Goal: Task Accomplishment & Management: Manage account settings

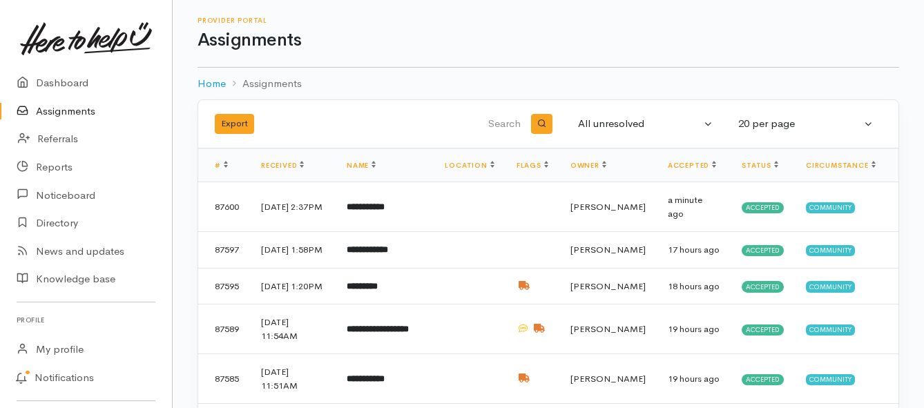
click at [64, 106] on link "Assignments" at bounding box center [86, 111] width 172 height 28
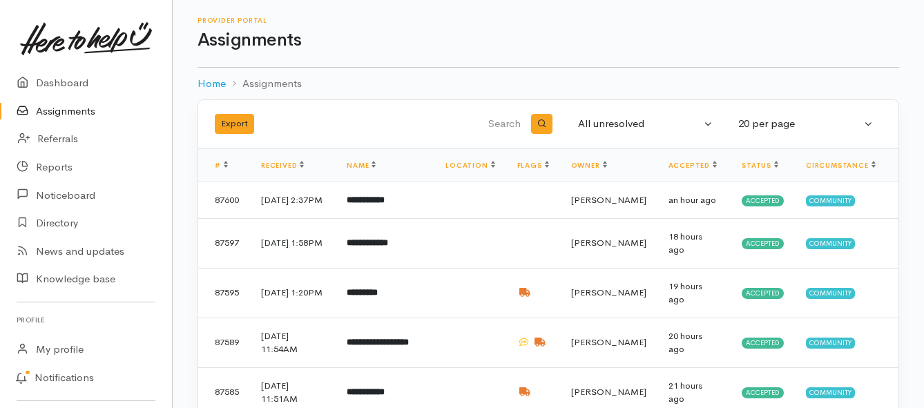
click at [60, 112] on link "Assignments" at bounding box center [86, 111] width 172 height 28
click at [53, 111] on link "Assignments" at bounding box center [86, 111] width 172 height 28
click at [46, 111] on link "Assignments" at bounding box center [86, 111] width 172 height 28
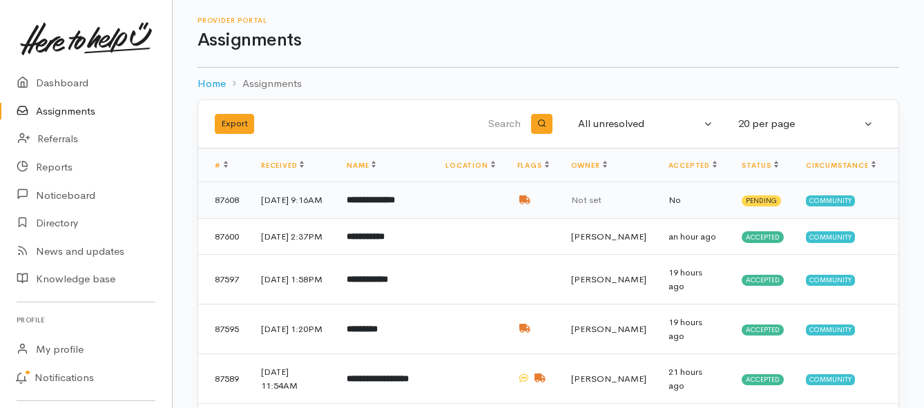
click at [395, 204] on b "**********" at bounding box center [371, 199] width 48 height 9
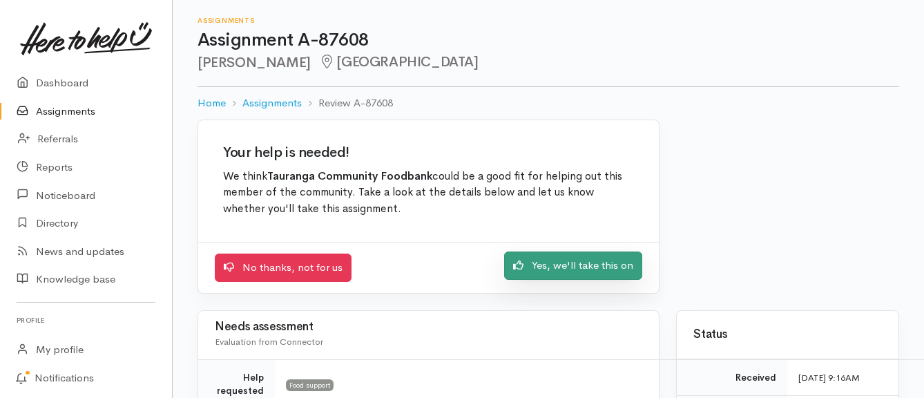
click at [546, 265] on link "Yes, we'll take this on" at bounding box center [573, 265] width 138 height 28
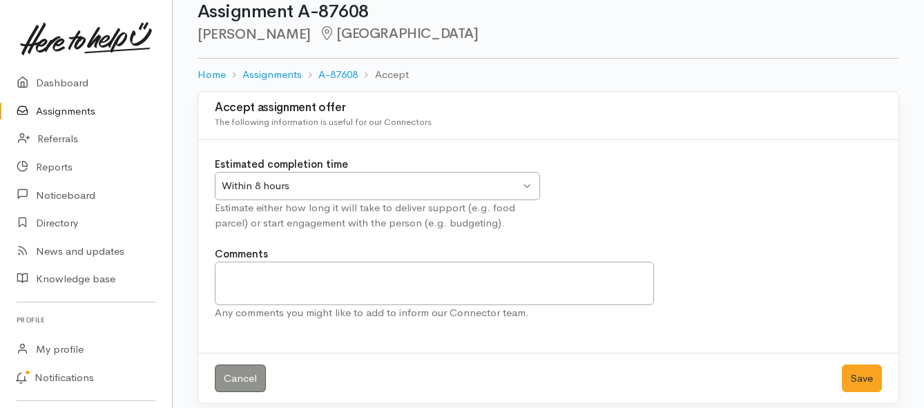
scroll to position [41, 0]
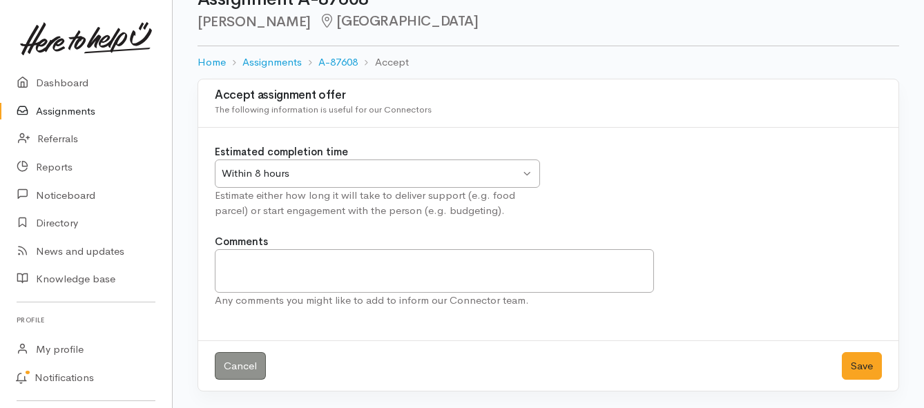
click at [508, 169] on div "Within 8 hours" at bounding box center [371, 174] width 298 height 16
click at [861, 368] on button "Save" at bounding box center [862, 366] width 40 height 28
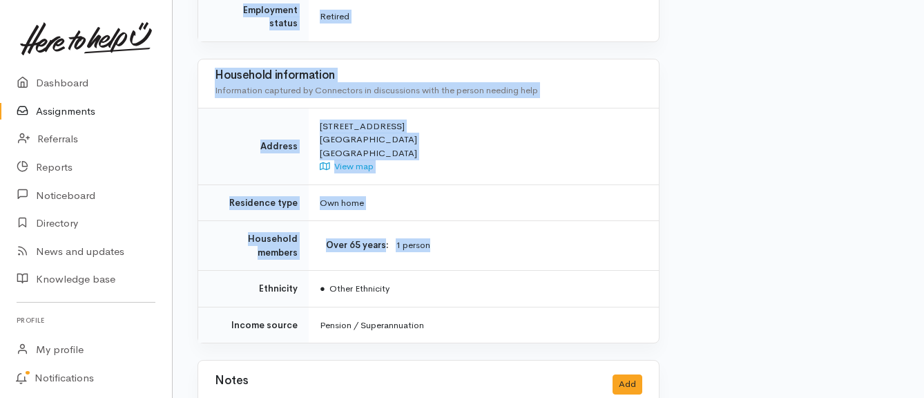
scroll to position [1243, 0]
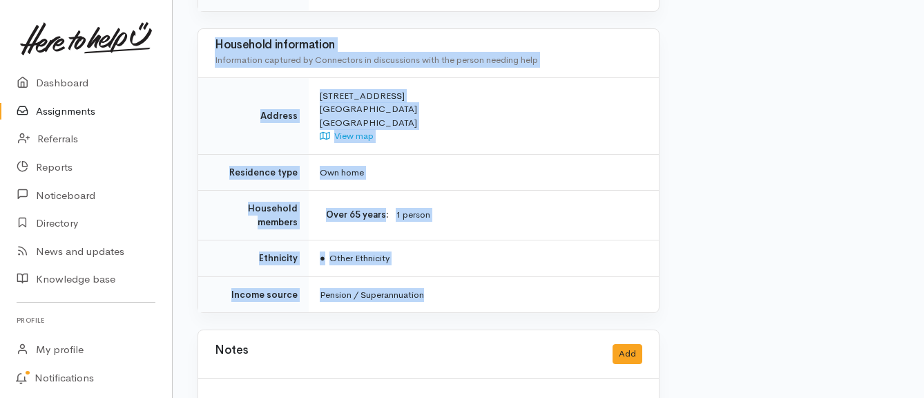
drag, startPoint x: 280, startPoint y: 122, endPoint x: 492, endPoint y: 249, distance: 247.8
copy div "**********"
click at [84, 111] on link "Assignments" at bounding box center [86, 111] width 172 height 28
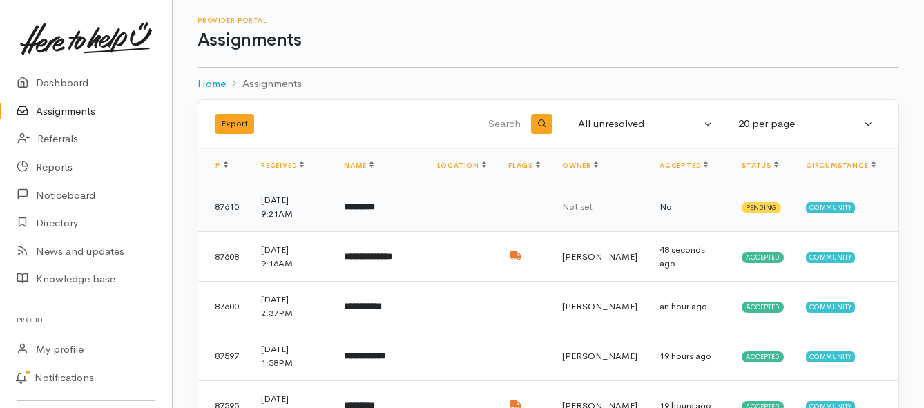
click at [363, 209] on b "*********" at bounding box center [359, 206] width 31 height 9
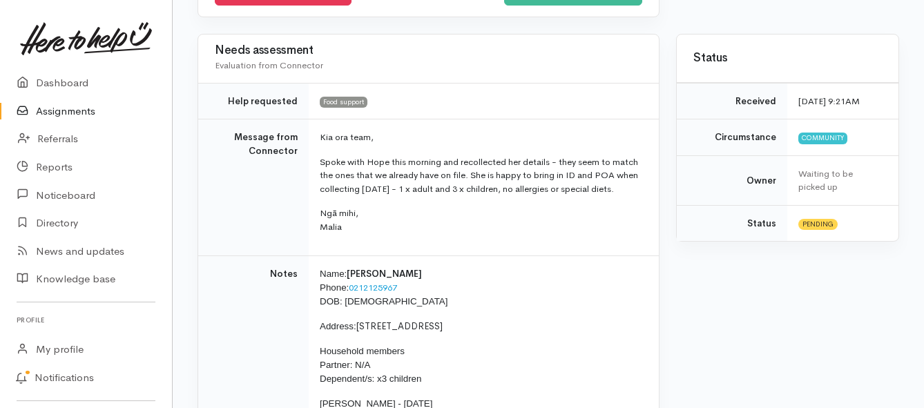
scroll to position [207, 0]
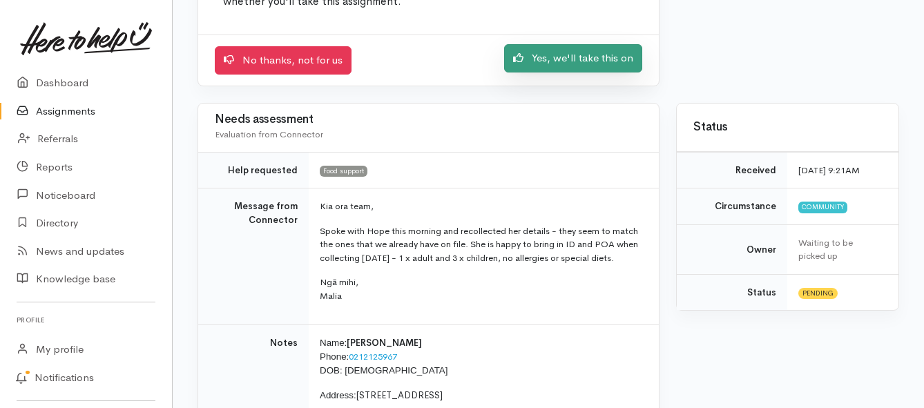
click at [555, 66] on link "Yes, we'll take this on" at bounding box center [573, 58] width 138 height 28
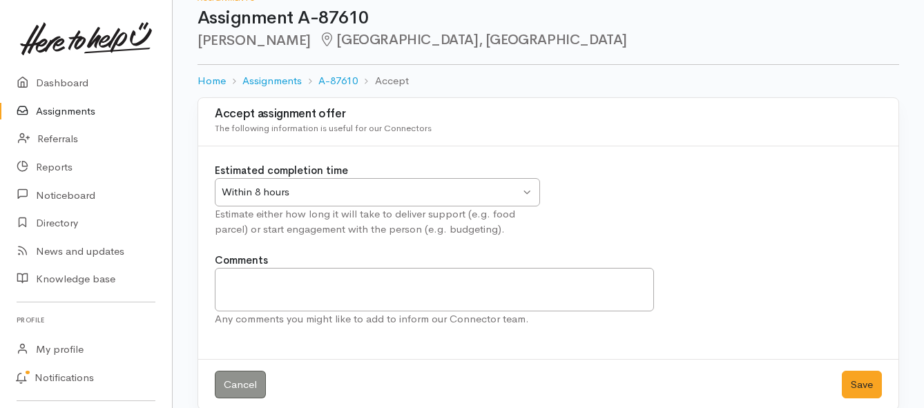
scroll to position [41, 0]
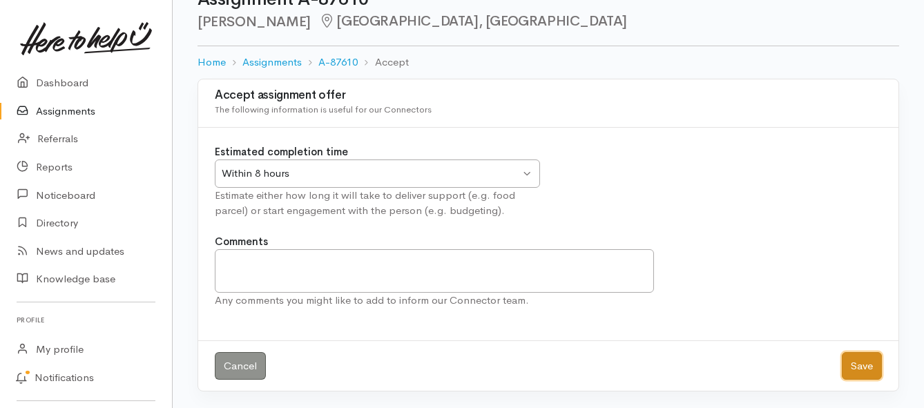
click at [864, 361] on button "Save" at bounding box center [862, 366] width 40 height 28
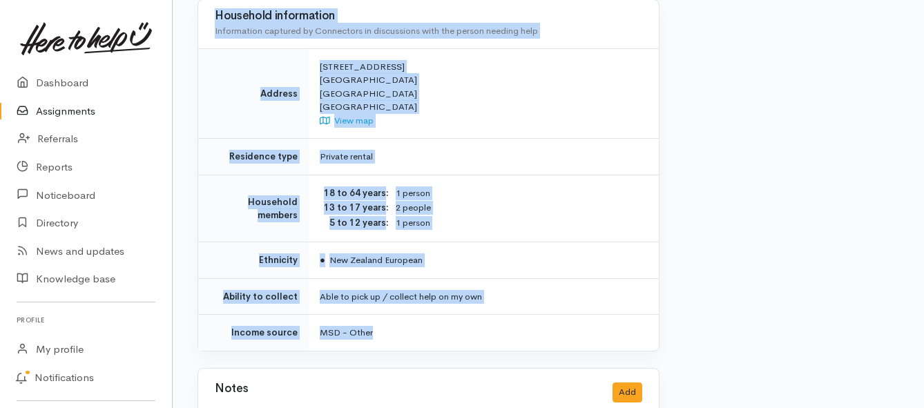
scroll to position [967, 0]
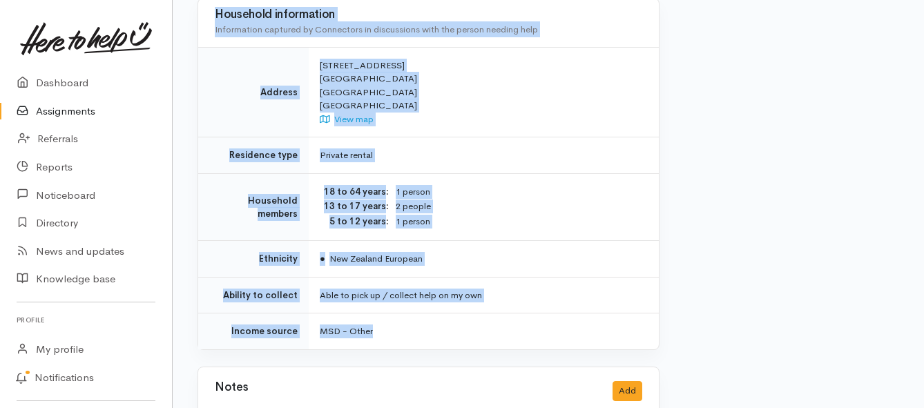
drag, startPoint x: 318, startPoint y: 244, endPoint x: 457, endPoint y: 296, distance: 148.6
copy div "**********"
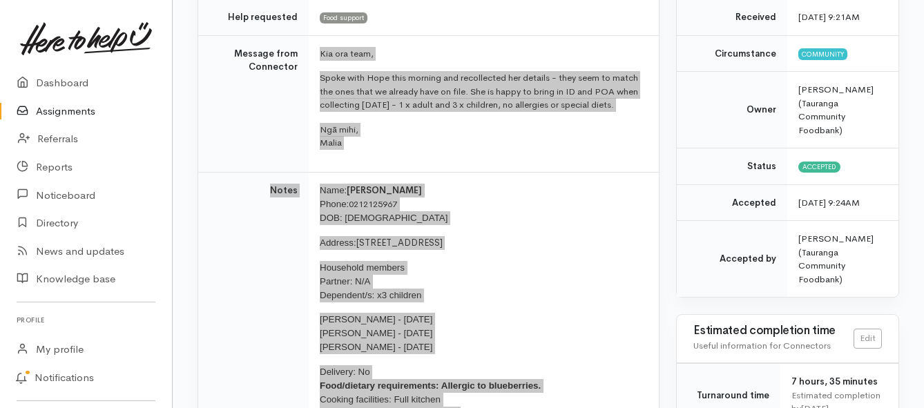
scroll to position [138, 0]
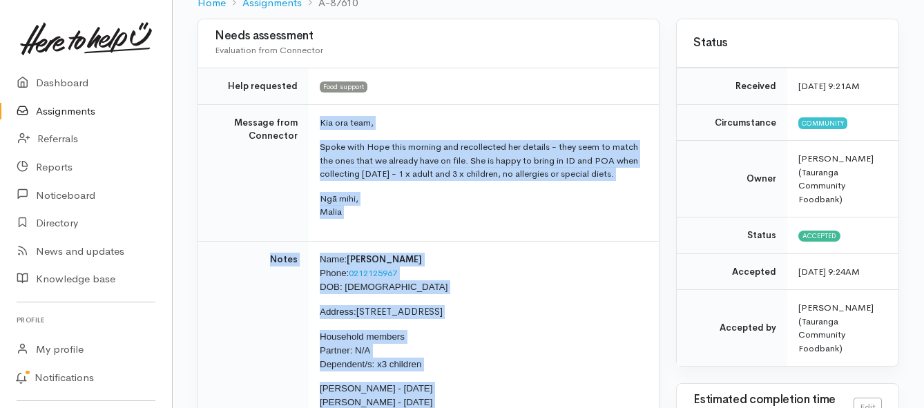
click at [41, 111] on link "Assignments" at bounding box center [86, 111] width 172 height 28
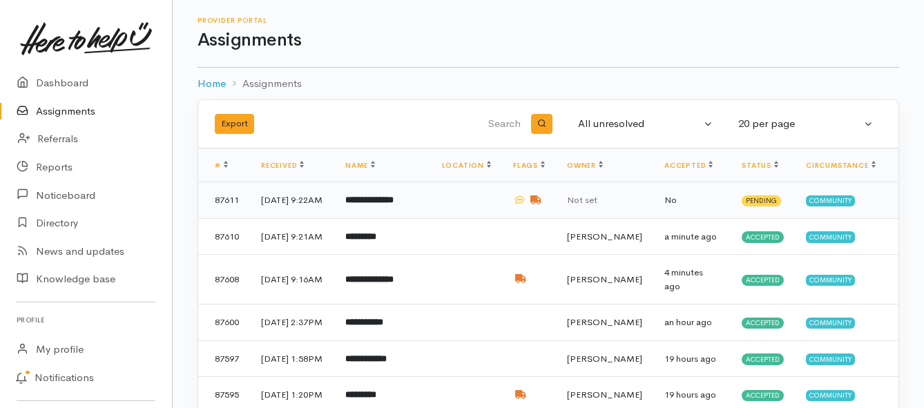
click at [375, 204] on b "**********" at bounding box center [369, 199] width 48 height 9
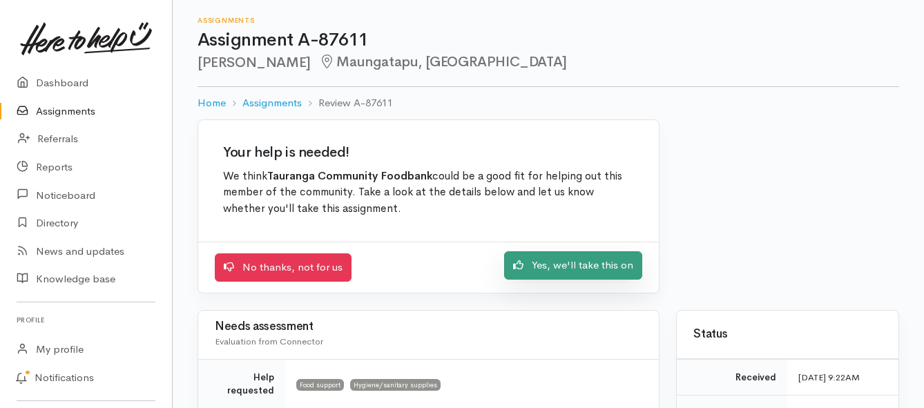
click at [555, 268] on link "Yes, we'll take this on" at bounding box center [573, 265] width 138 height 28
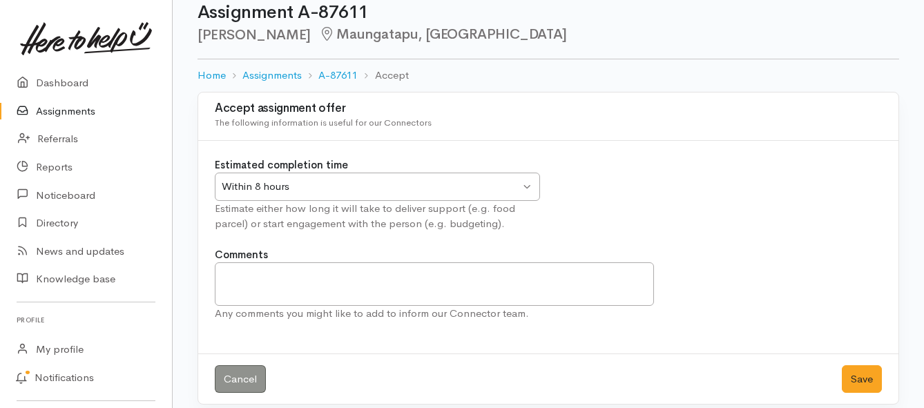
scroll to position [41, 0]
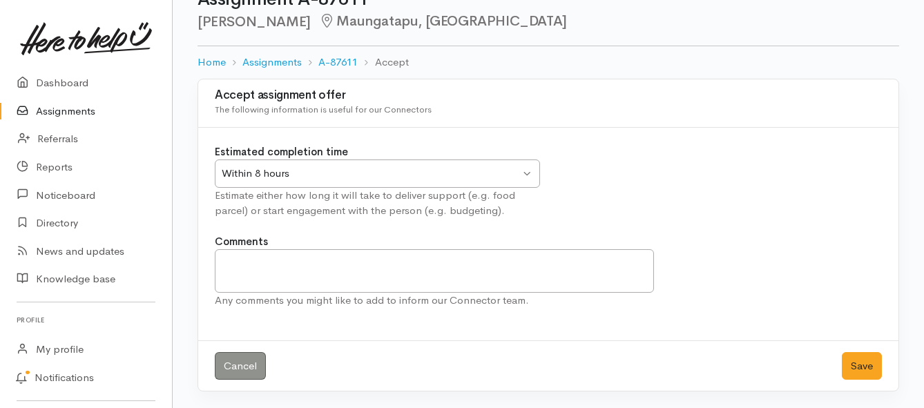
click at [519, 166] on div "Within 8 hours" at bounding box center [371, 174] width 298 height 16
click at [859, 371] on button "Save" at bounding box center [862, 366] width 40 height 28
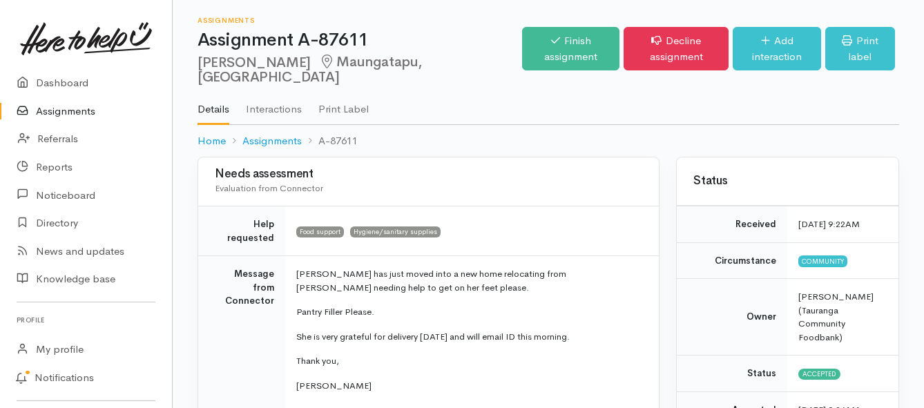
scroll to position [69, 0]
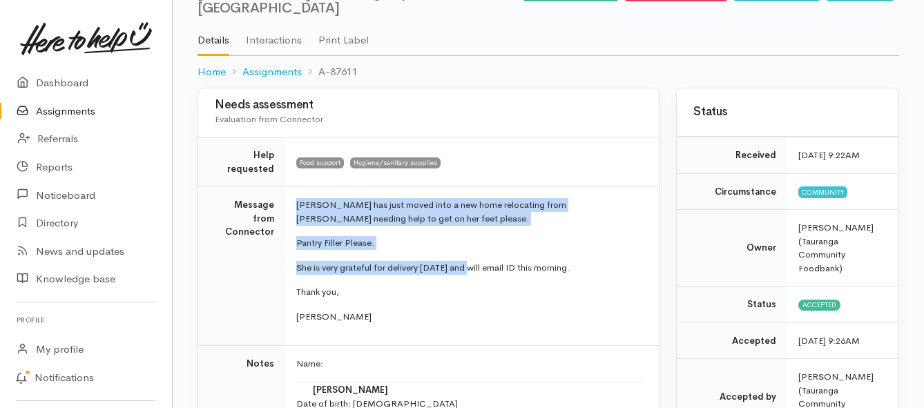
drag, startPoint x: 296, startPoint y: 205, endPoint x: 473, endPoint y: 267, distance: 187.8
click at [473, 267] on td "Bronwyn has just moved into a new home relocating from Hamilton needing help to…" at bounding box center [472, 266] width 374 height 159
click at [479, 230] on td "Bronwyn has just moved into a new home relocating from Hamilton needing help to…" at bounding box center [472, 266] width 374 height 159
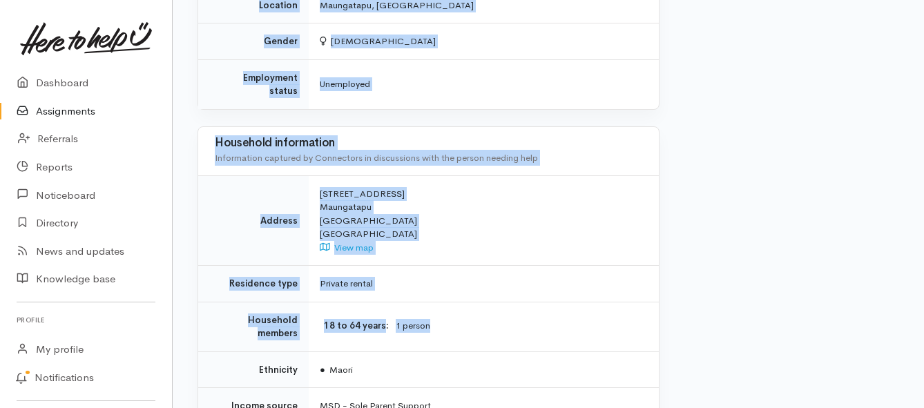
scroll to position [1243, 0]
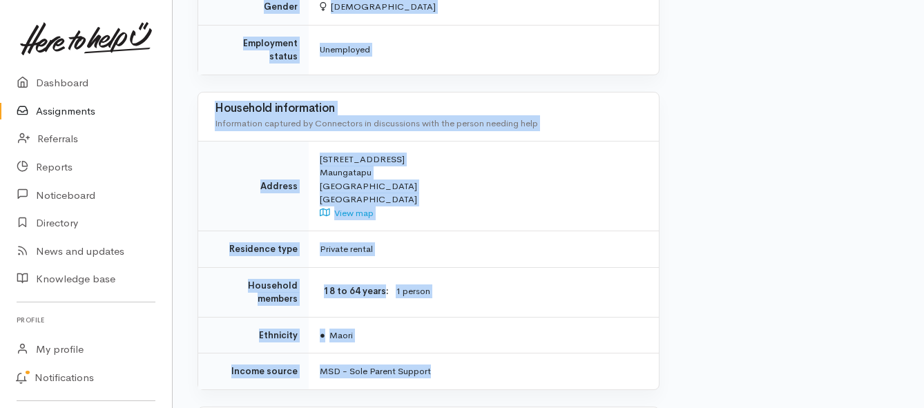
drag, startPoint x: 293, startPoint y: 201, endPoint x: 519, endPoint y: 343, distance: 267.1
copy div "Bronwyn has just moved into a new home relocating from Hamilton needing help to…"
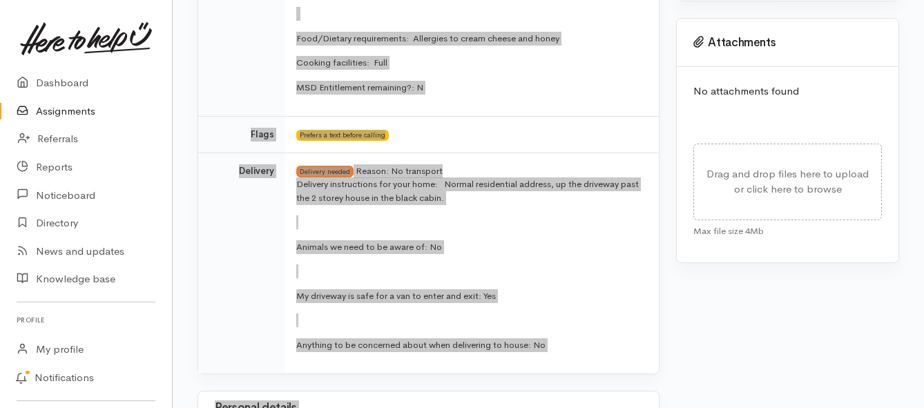
scroll to position [622, 0]
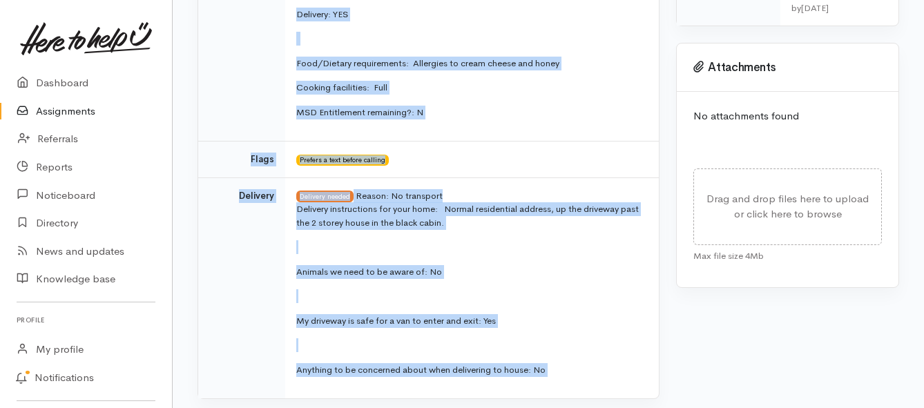
click at [524, 247] on p at bounding box center [469, 247] width 346 height 14
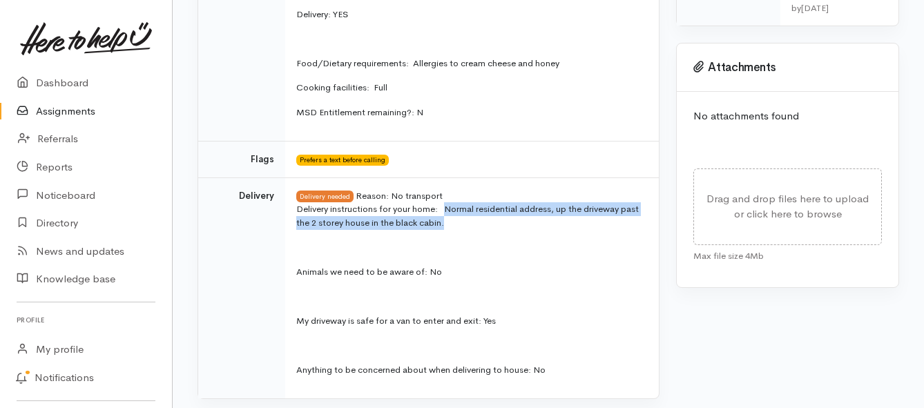
drag, startPoint x: 447, startPoint y: 208, endPoint x: 456, endPoint y: 218, distance: 13.7
click at [456, 218] on p "Delivery instructions for your home: Normal residential address, up the drivewa…" at bounding box center [469, 215] width 346 height 27
copy p "Normal residential address, up the driveway past the 2 storey house in the blac…"
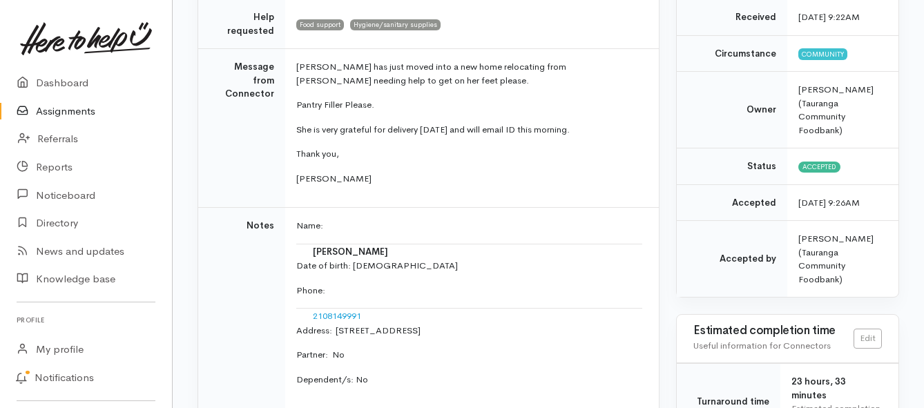
scroll to position [138, 0]
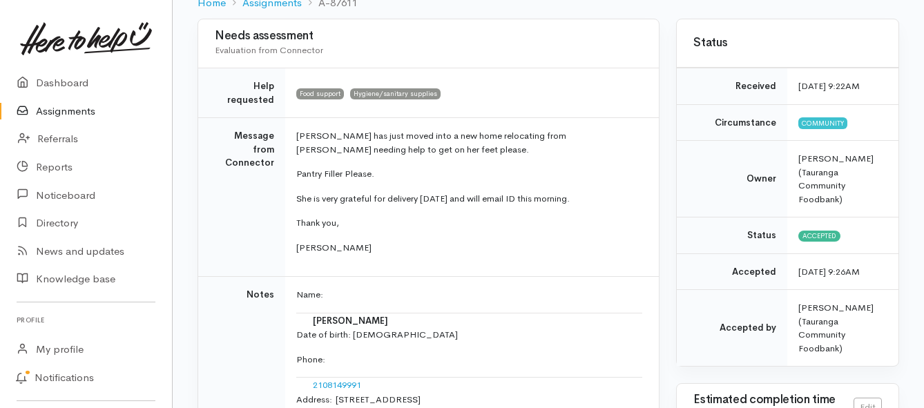
click at [66, 111] on link "Assignments" at bounding box center [86, 111] width 172 height 28
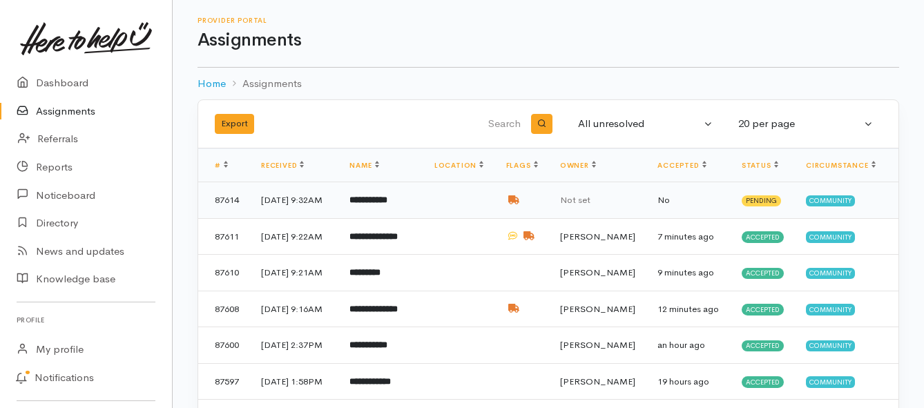
click at [384, 204] on b "**********" at bounding box center [368, 199] width 38 height 9
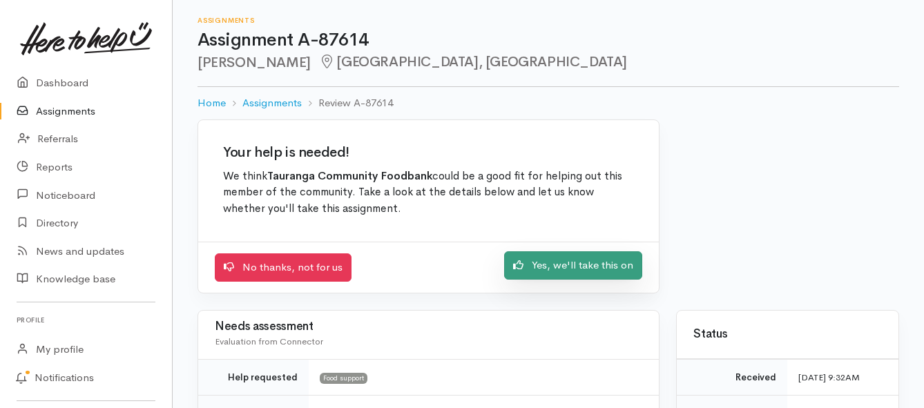
click at [564, 269] on link "Yes, we'll take this on" at bounding box center [573, 265] width 138 height 28
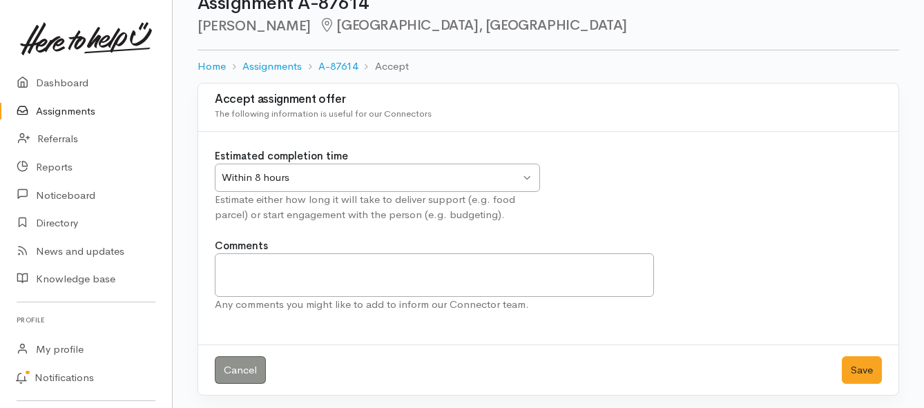
scroll to position [41, 0]
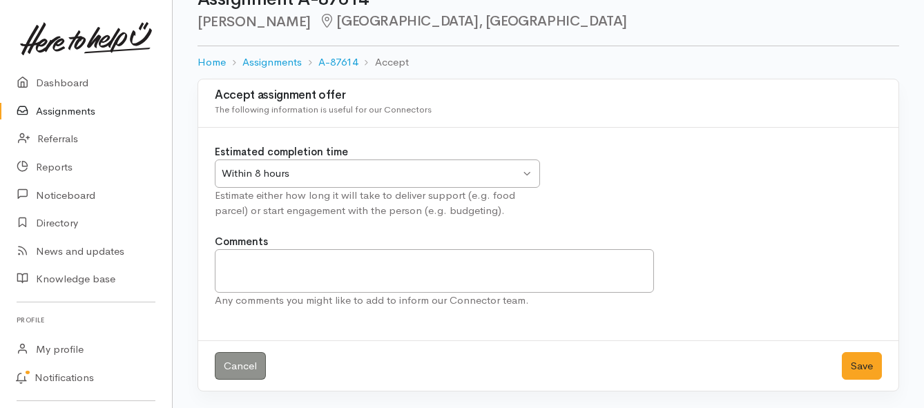
drag, startPoint x: 511, startPoint y: 174, endPoint x: 363, endPoint y: 185, distance: 148.9
click at [510, 173] on div "Within 8 hours" at bounding box center [371, 174] width 298 height 16
click at [855, 366] on button "Save" at bounding box center [862, 366] width 40 height 28
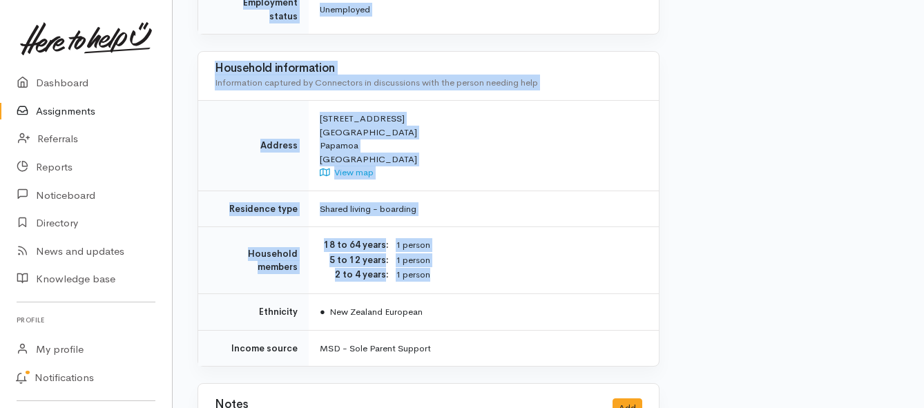
scroll to position [1312, 0]
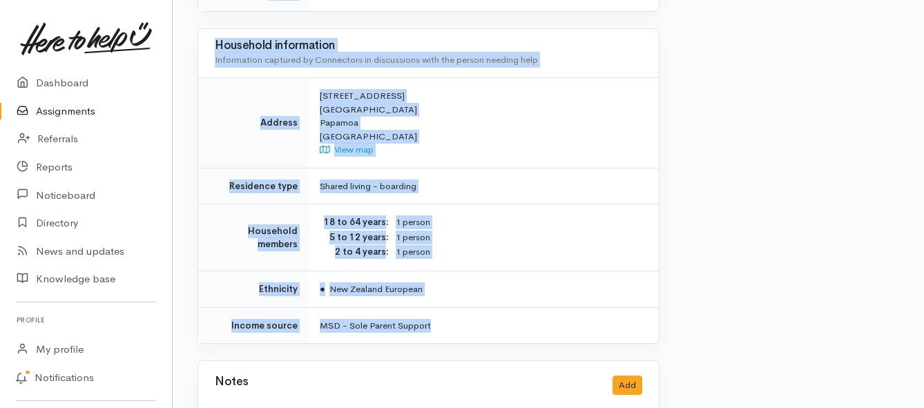
drag, startPoint x: 316, startPoint y: 178, endPoint x: 530, endPoint y: 269, distance: 233.3
copy div "Jackie is needing support with food is really struggling with mental health at …"
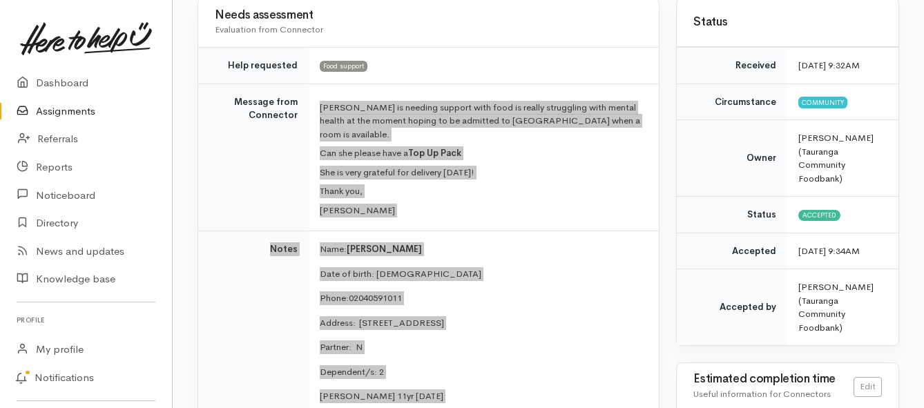
scroll to position [138, 0]
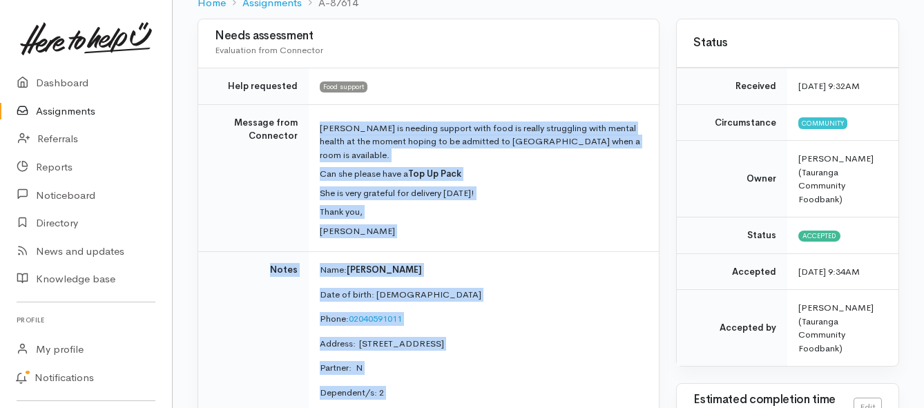
drag, startPoint x: 40, startPoint y: 107, endPoint x: 61, endPoint y: 97, distance: 23.8
click at [40, 107] on link "Assignments" at bounding box center [86, 111] width 172 height 28
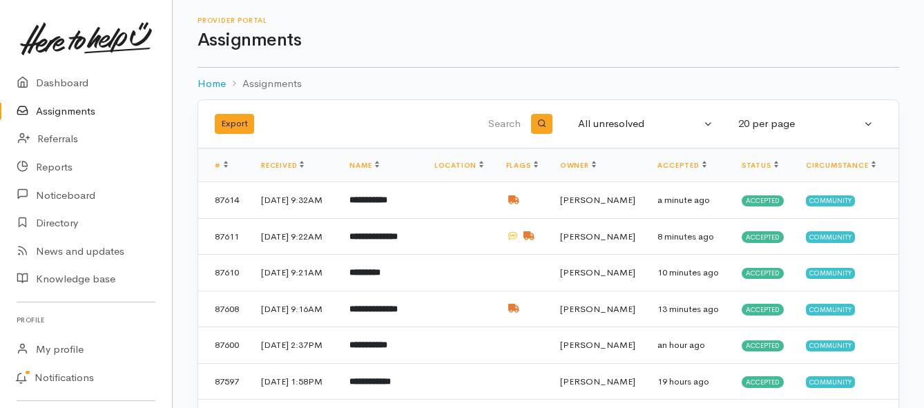
click at [83, 111] on link "Assignments" at bounding box center [86, 111] width 172 height 28
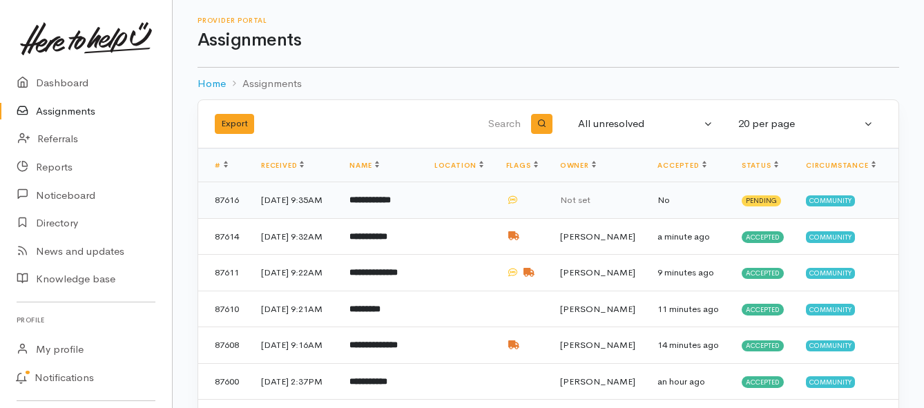
click at [378, 213] on td "**********" at bounding box center [380, 200] width 84 height 37
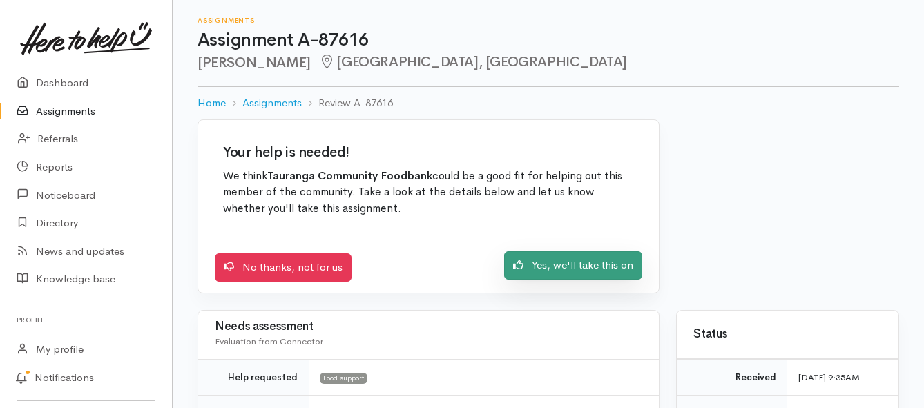
click at [546, 272] on link "Yes, we'll take this on" at bounding box center [573, 265] width 138 height 28
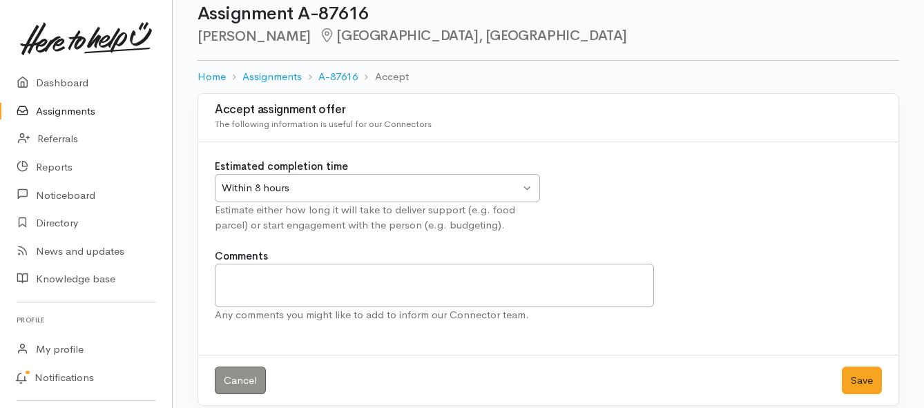
scroll to position [41, 0]
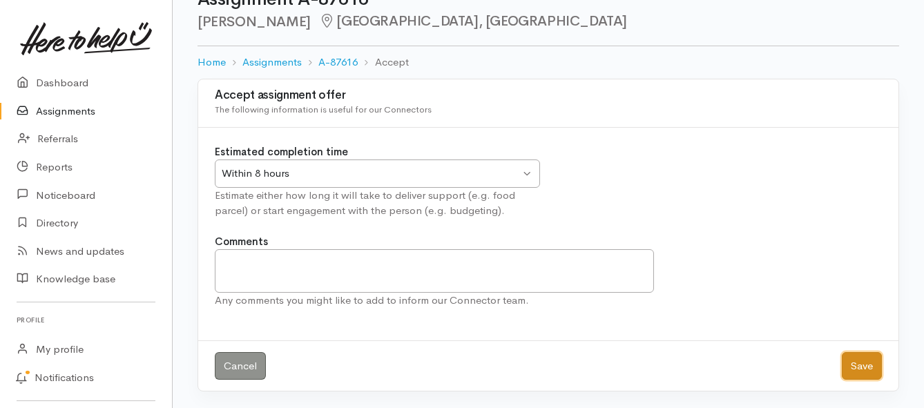
click at [851, 363] on button "Save" at bounding box center [862, 366] width 40 height 28
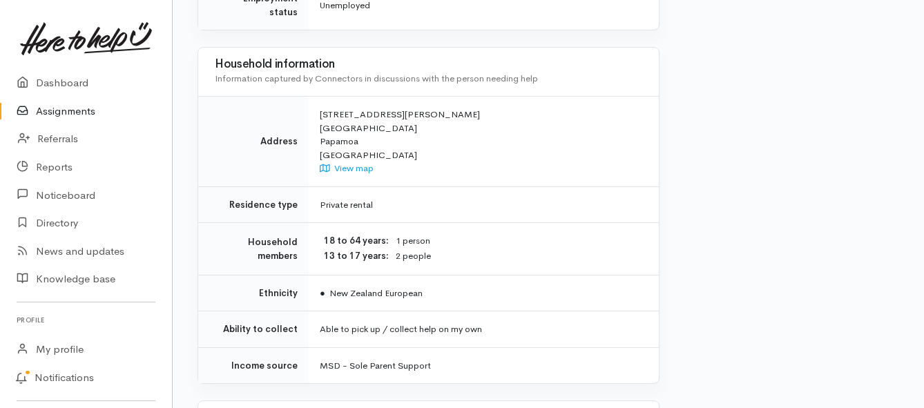
scroll to position [1036, 0]
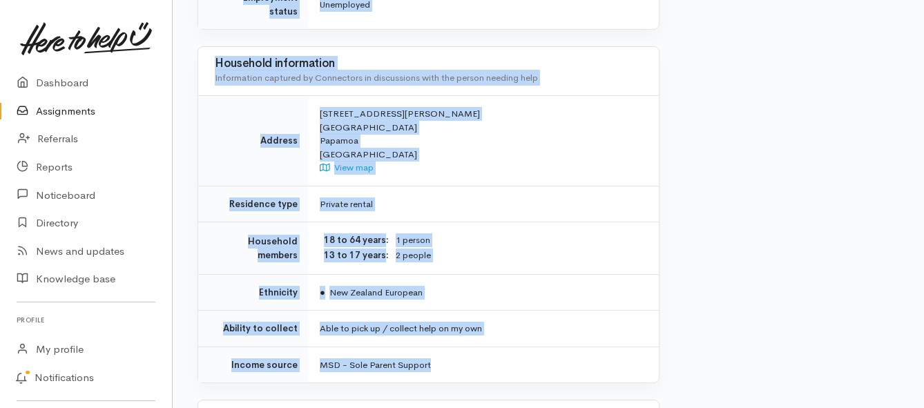
drag, startPoint x: 314, startPoint y: 175, endPoint x: 441, endPoint y: 333, distance: 202.5
copy div "**********"
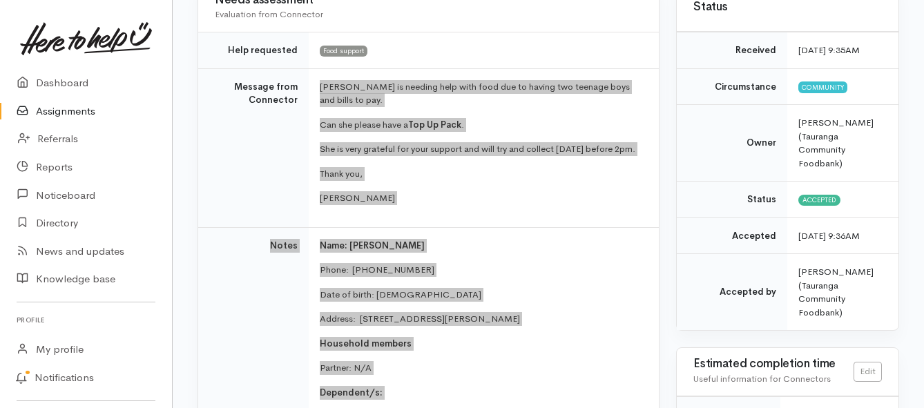
scroll to position [207, 0]
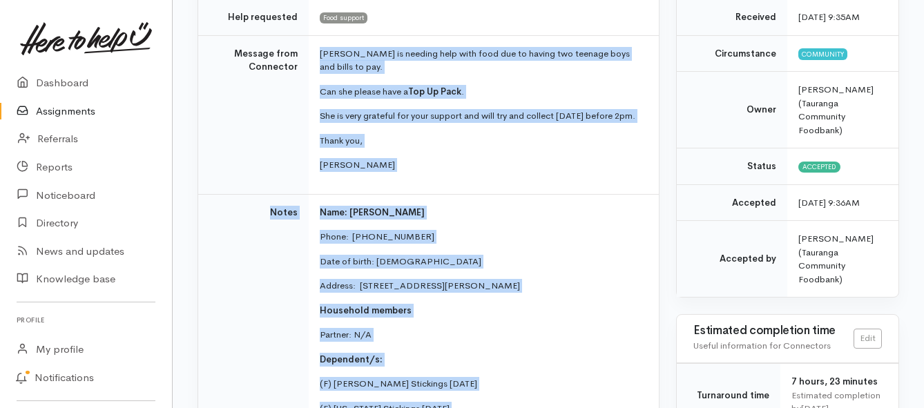
click at [73, 111] on link "Assignments" at bounding box center [86, 111] width 172 height 28
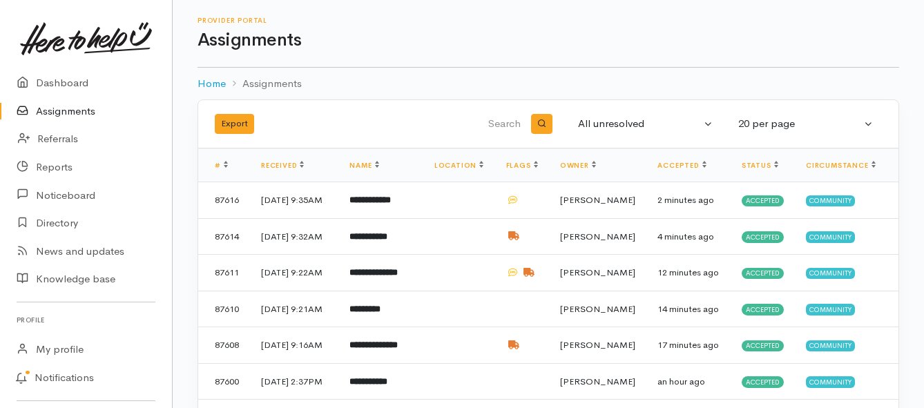
click at [77, 112] on link "Assignments" at bounding box center [86, 111] width 172 height 28
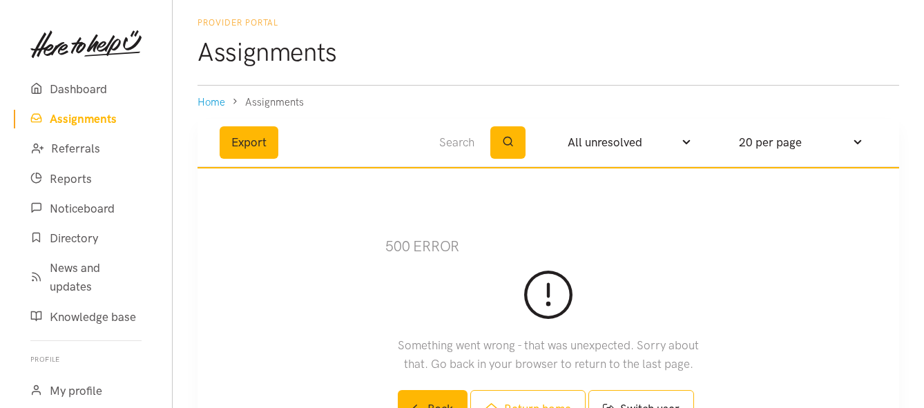
click at [85, 123] on link "Assignments" at bounding box center [86, 119] width 144 height 30
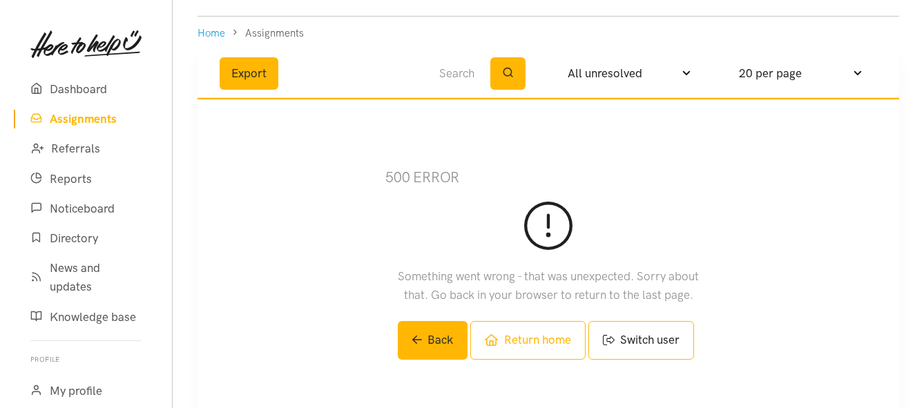
scroll to position [138, 0]
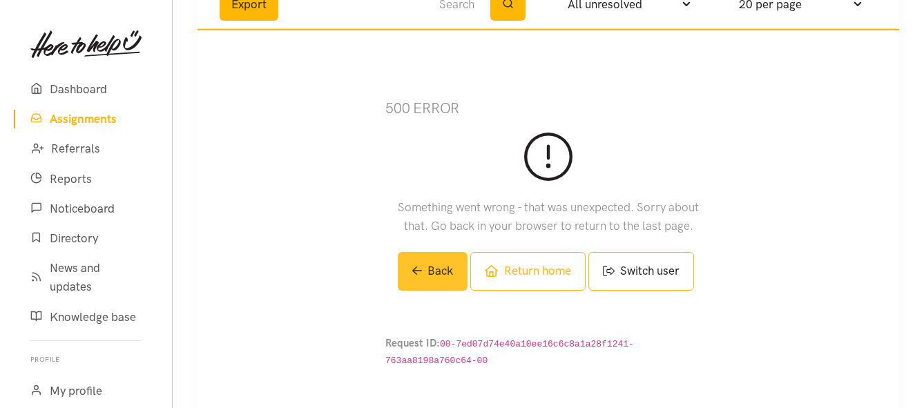
click at [439, 286] on link "Back" at bounding box center [433, 271] width 70 height 38
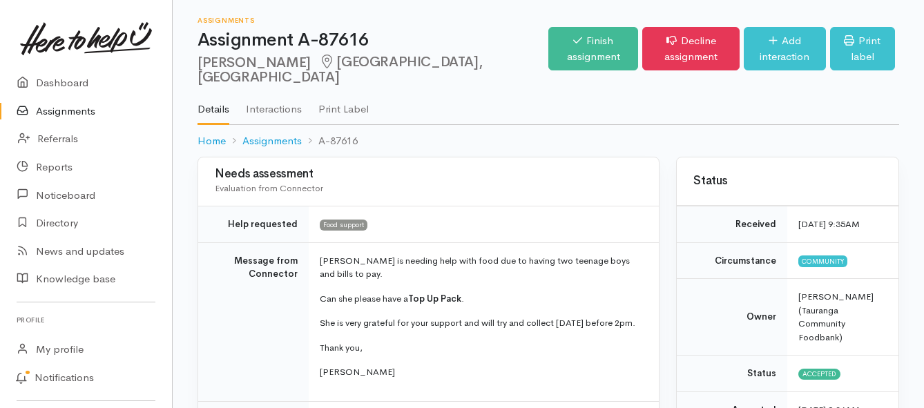
click at [79, 106] on link "Assignments" at bounding box center [86, 111] width 172 height 28
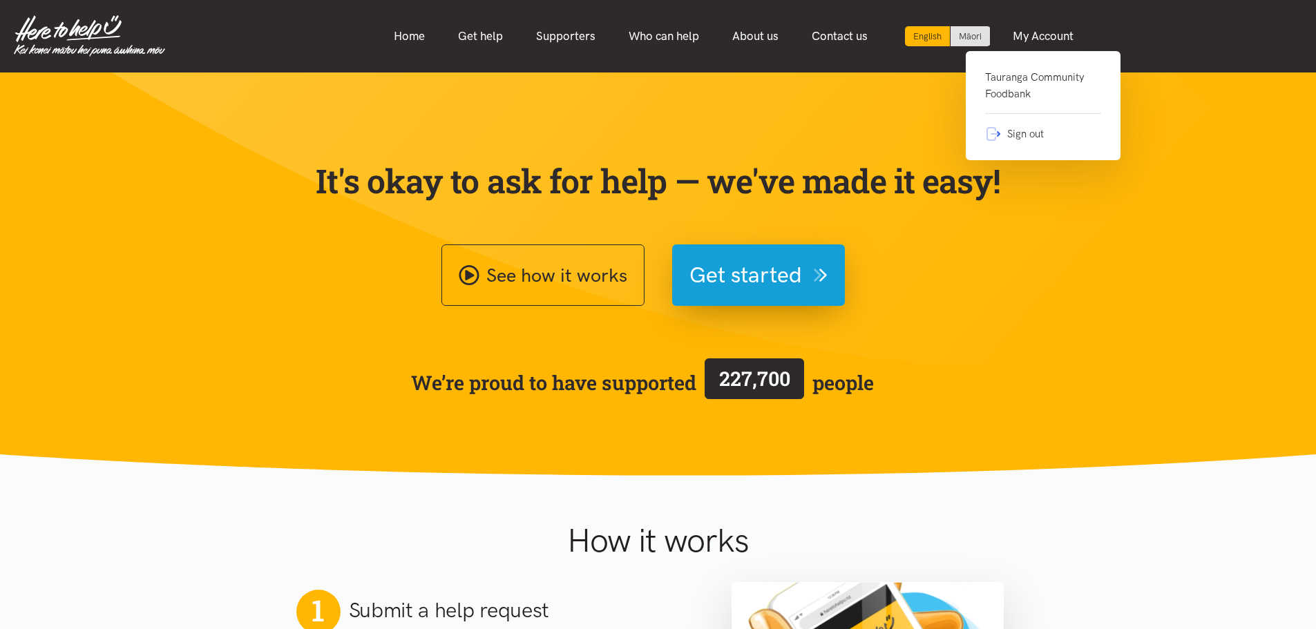
click at [1049, 88] on link "Tauranga Community Foodbank" at bounding box center [1043, 91] width 116 height 45
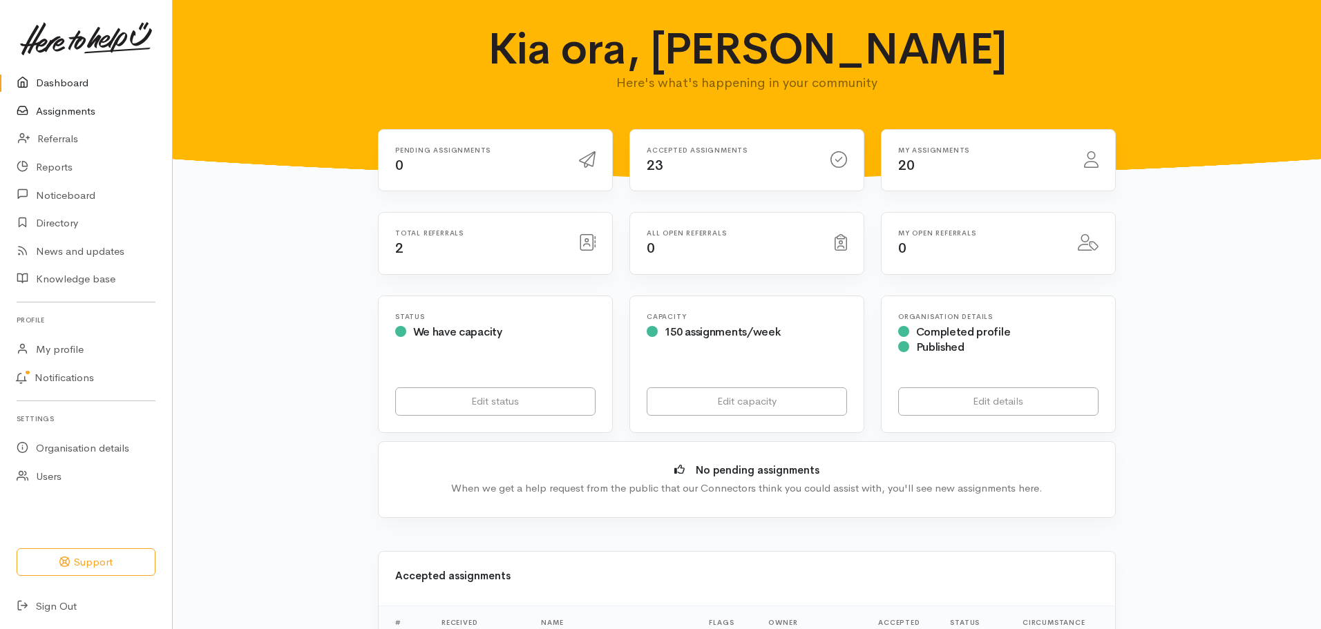
click at [84, 110] on link "Assignments" at bounding box center [86, 111] width 172 height 28
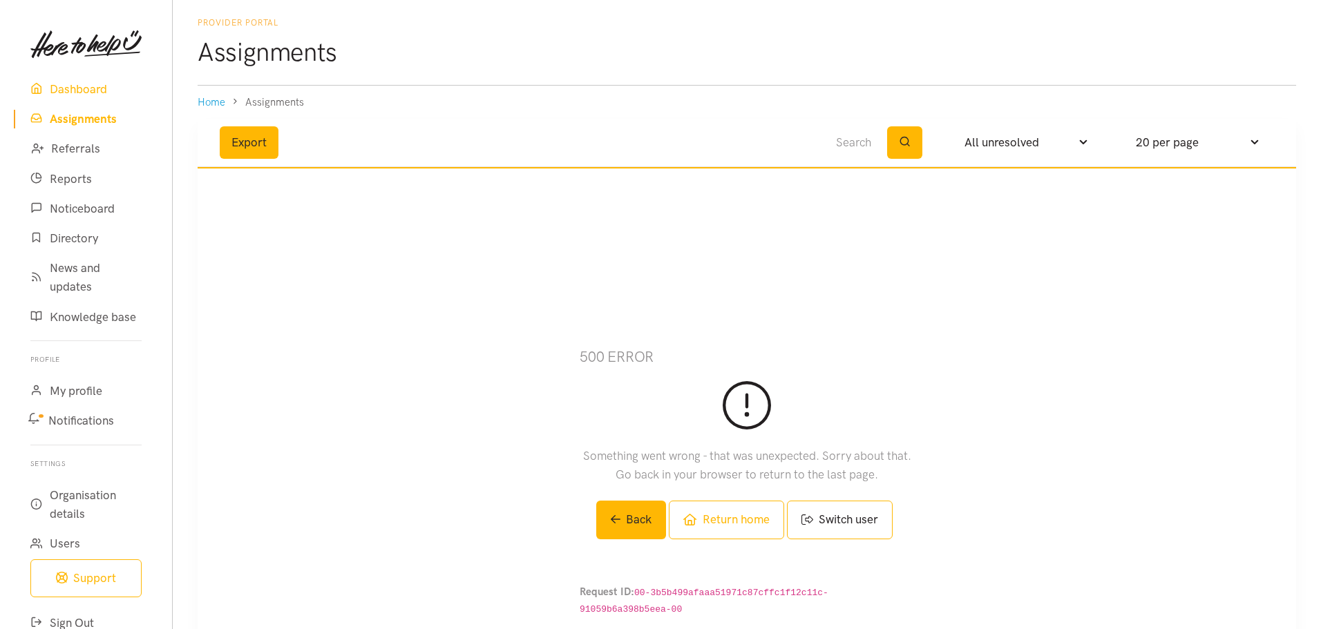
click at [97, 91] on link "Dashboard" at bounding box center [86, 90] width 144 height 30
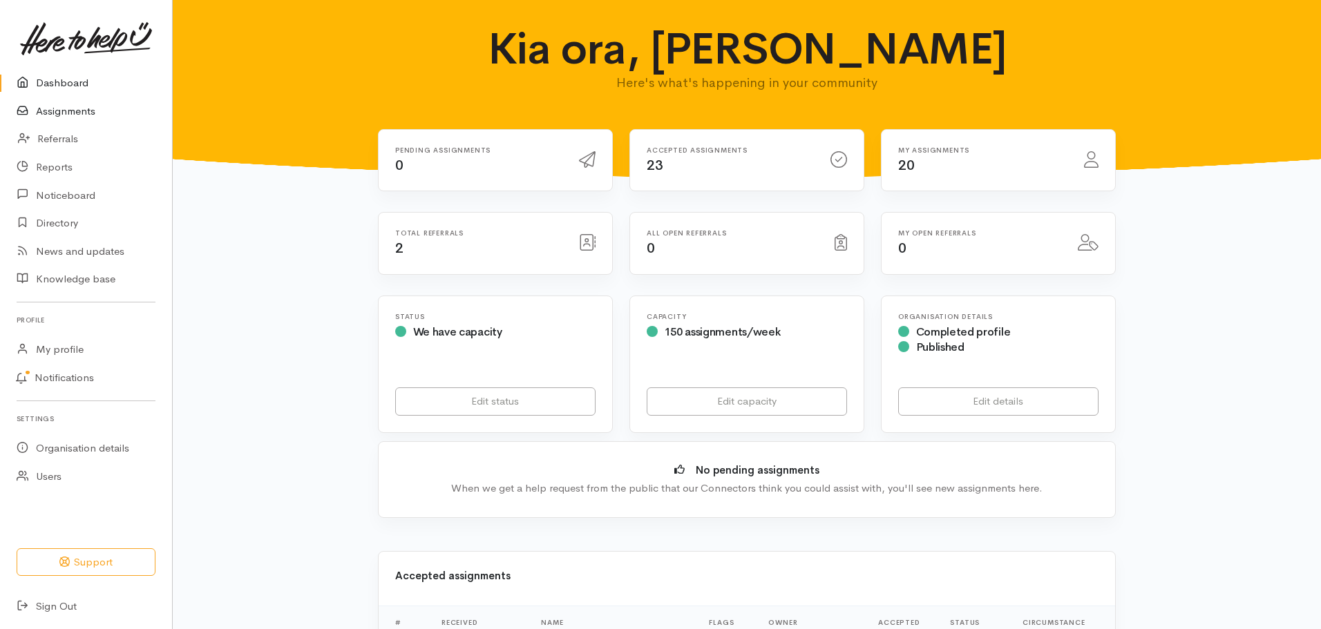
click at [74, 116] on link "Assignments" at bounding box center [86, 111] width 172 height 28
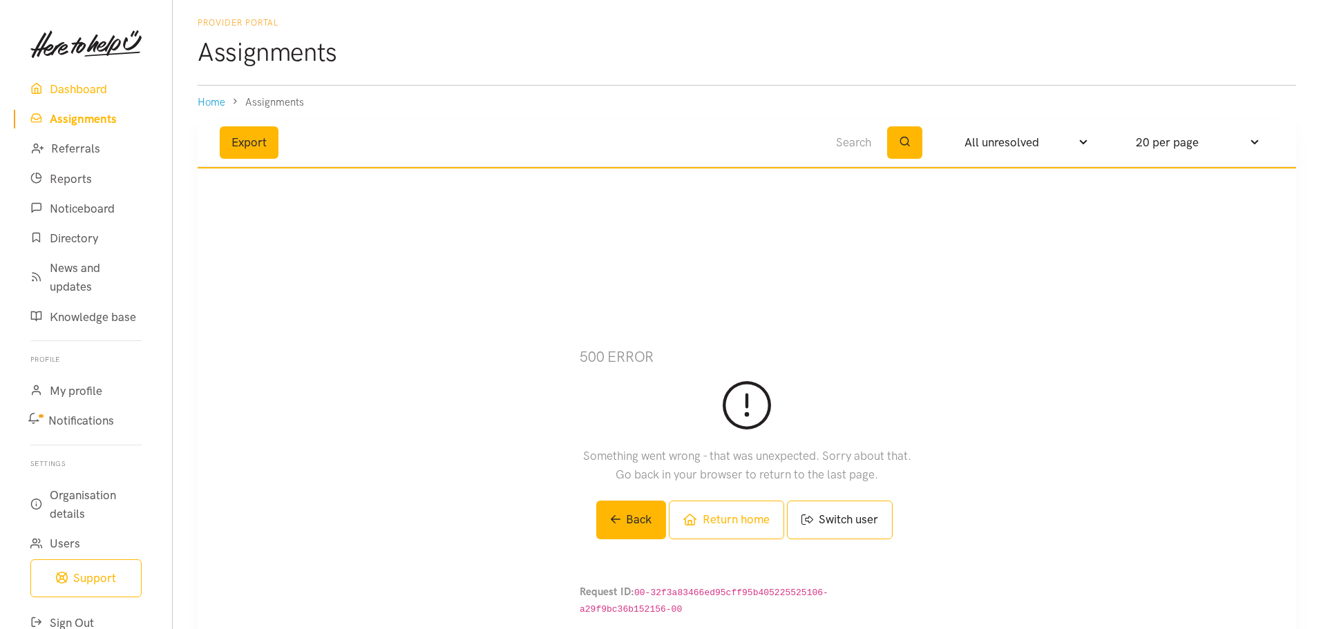
click at [89, 86] on link "Dashboard" at bounding box center [86, 90] width 144 height 30
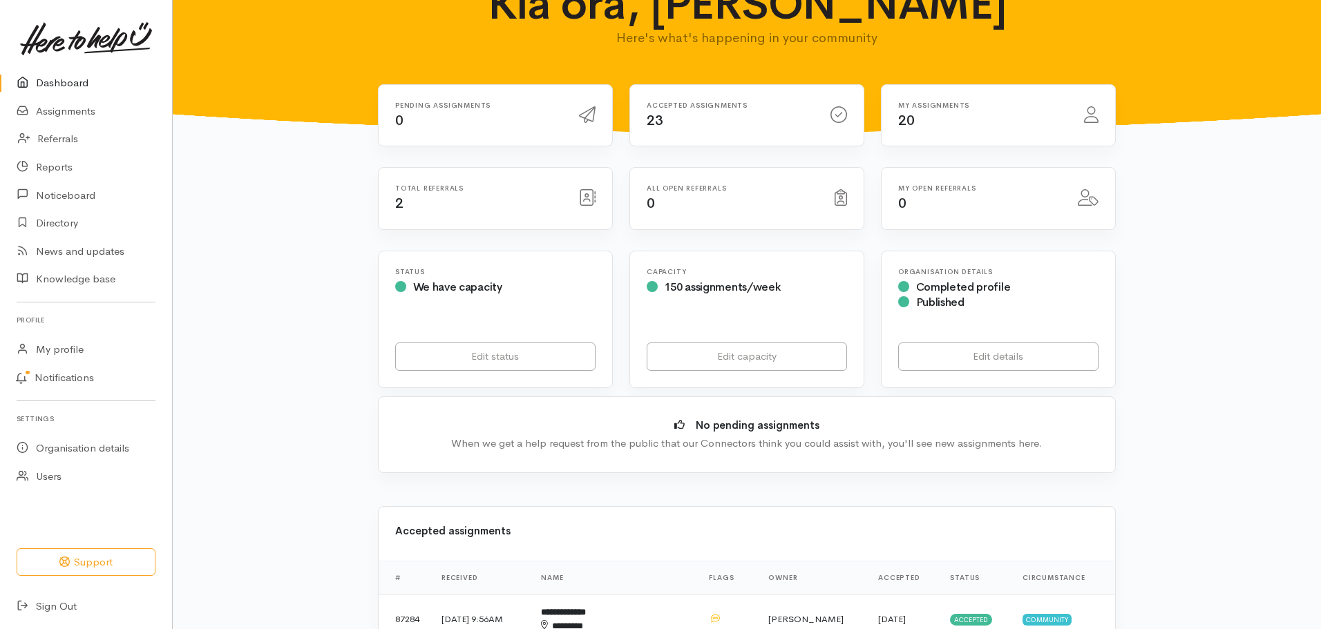
scroll to position [69, 0]
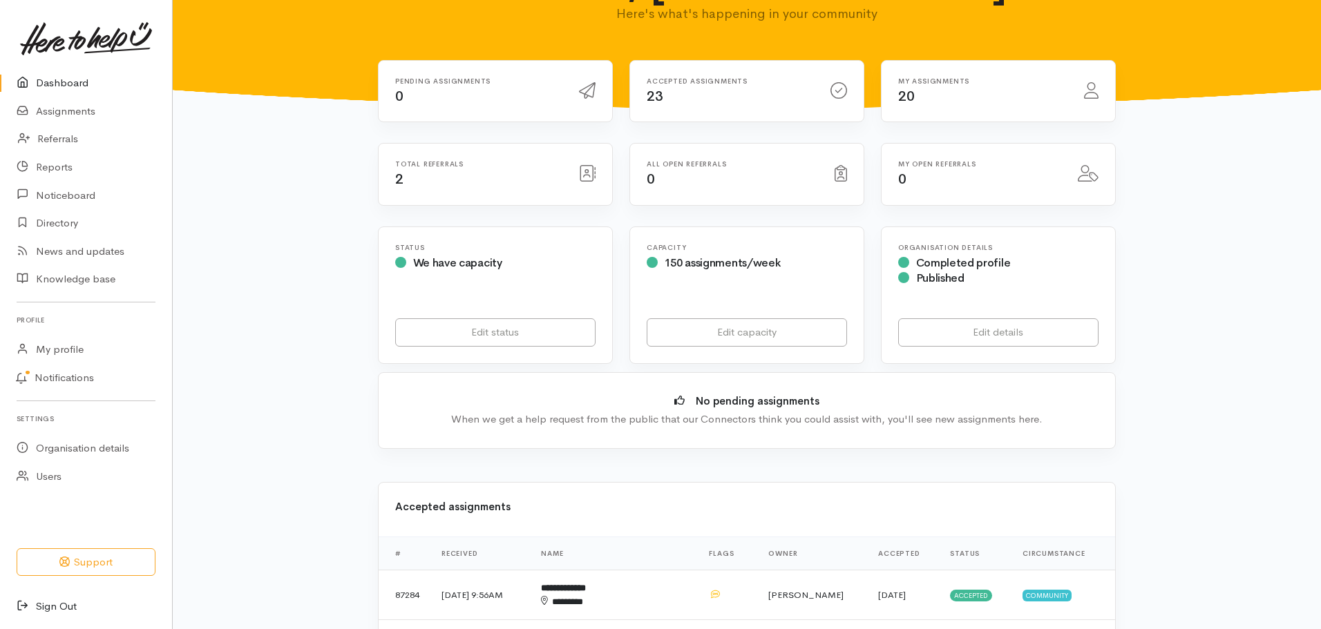
click at [55, 612] on link "Sign Out" at bounding box center [86, 607] width 172 height 28
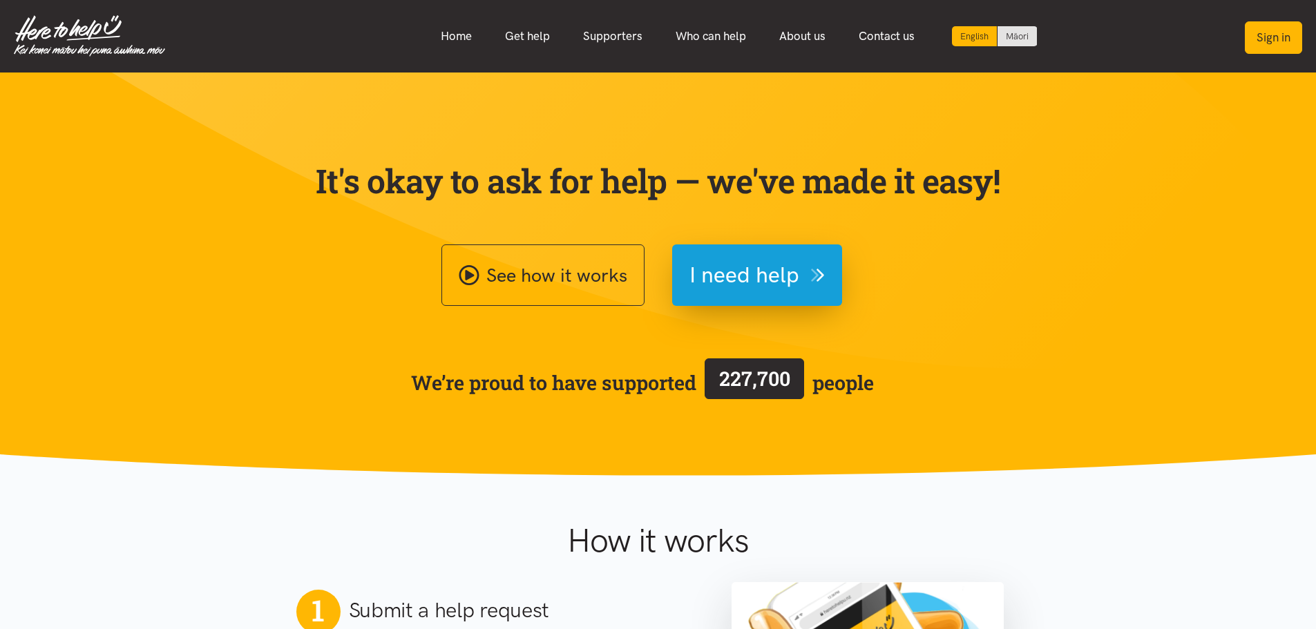
click at [1275, 36] on button "Sign in" at bounding box center [1273, 37] width 57 height 32
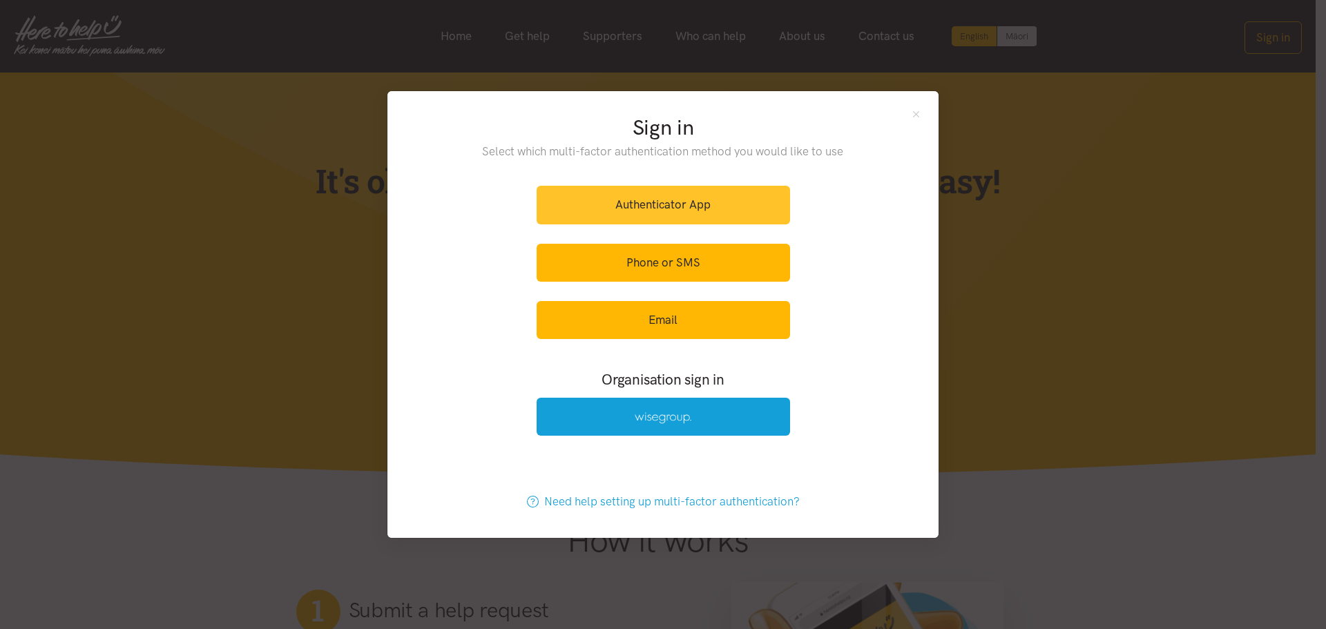
click at [729, 208] on link "Authenticator App" at bounding box center [663, 205] width 253 height 38
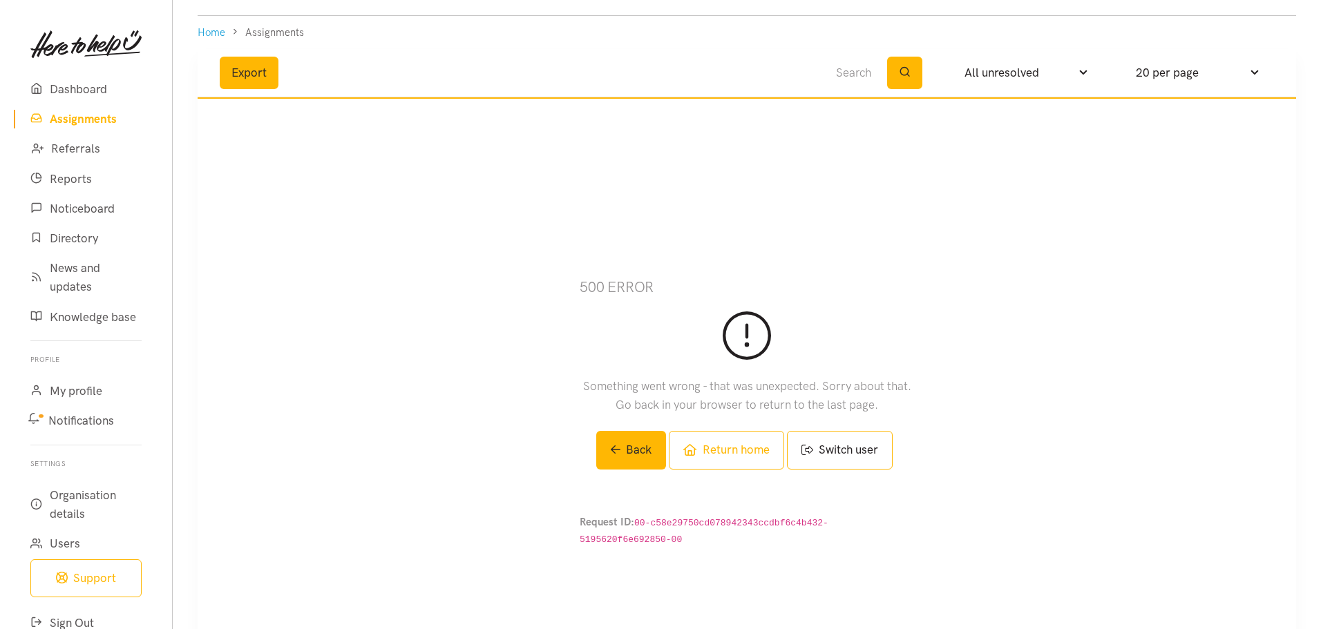
scroll to position [46, 0]
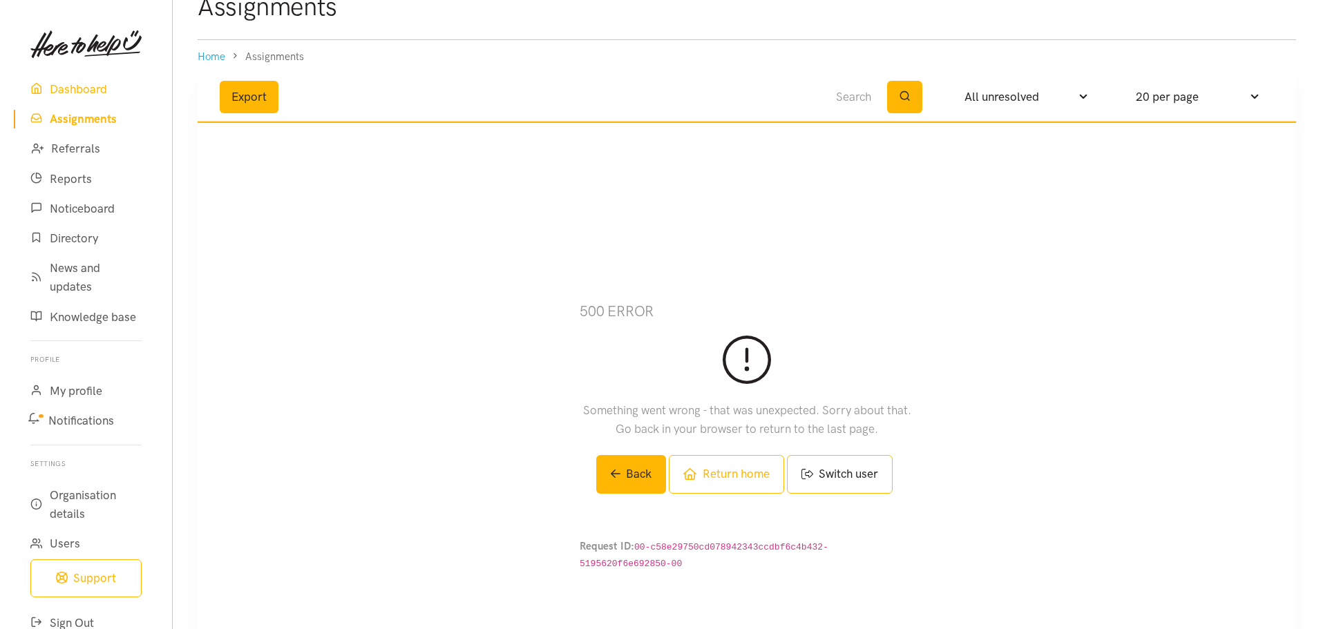
click at [79, 92] on link "Dashboard" at bounding box center [86, 90] width 144 height 30
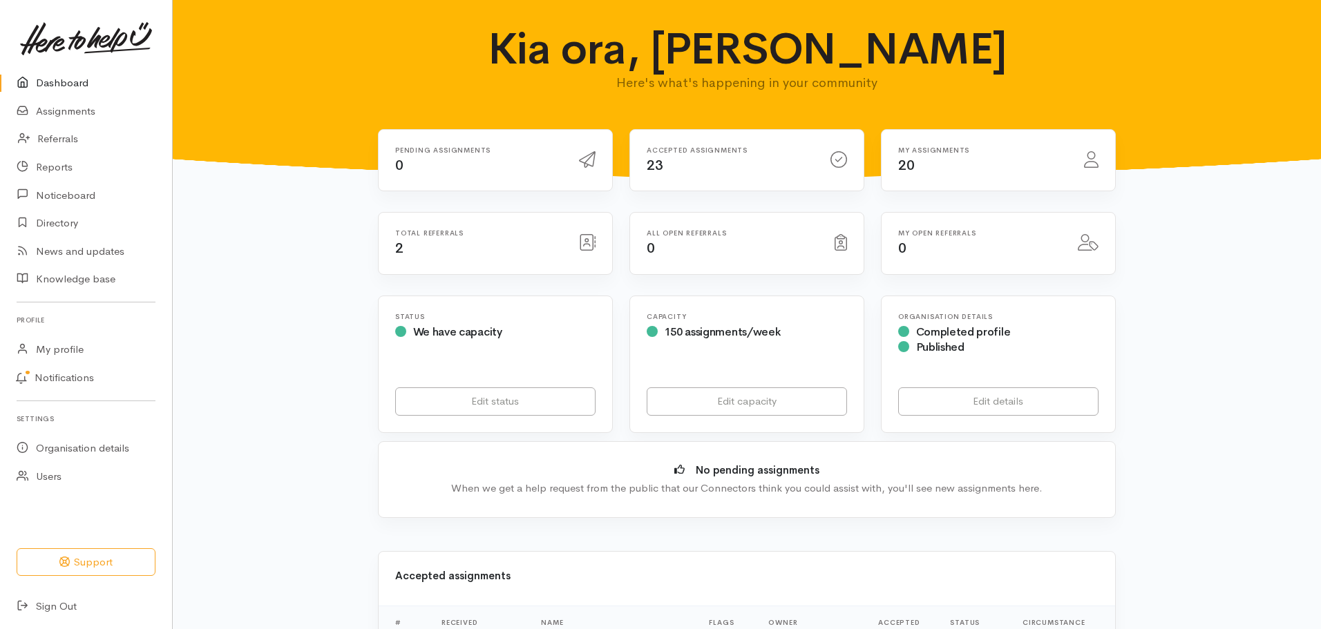
click at [933, 160] on div "My assignments 20" at bounding box center [983, 160] width 186 height 28
click at [842, 159] on icon at bounding box center [838, 159] width 17 height 17
click at [80, 108] on link "Assignments" at bounding box center [86, 111] width 172 height 28
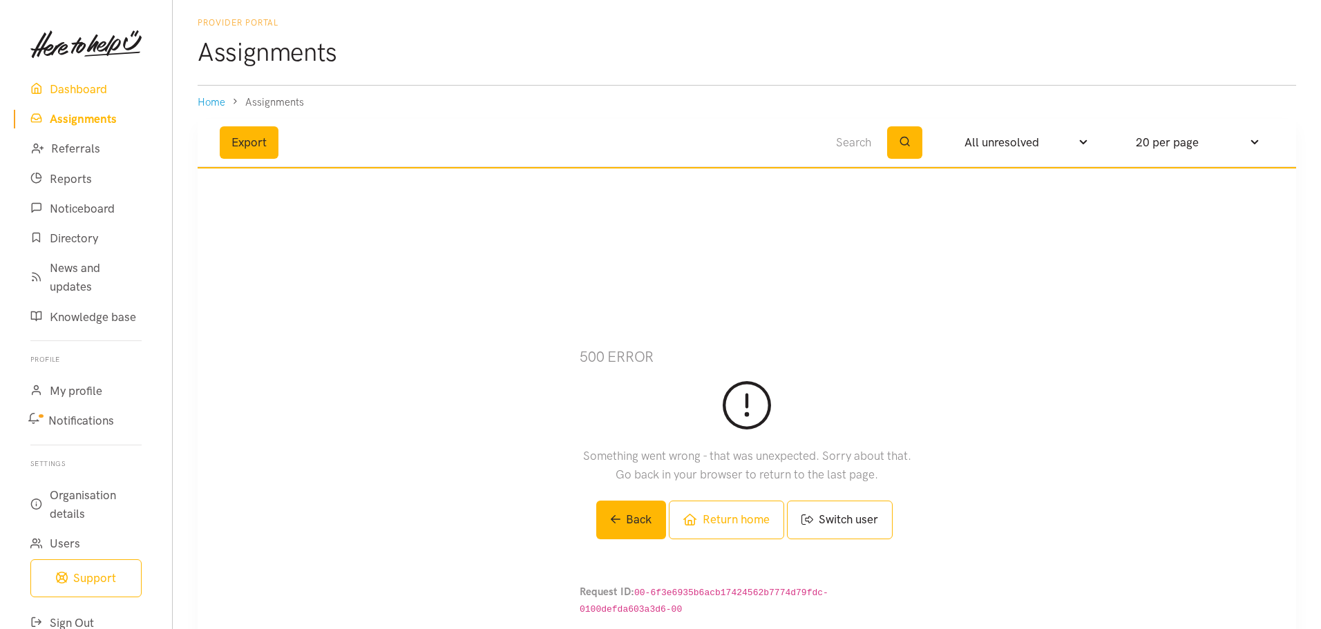
click at [95, 90] on link "Dashboard" at bounding box center [86, 90] width 144 height 30
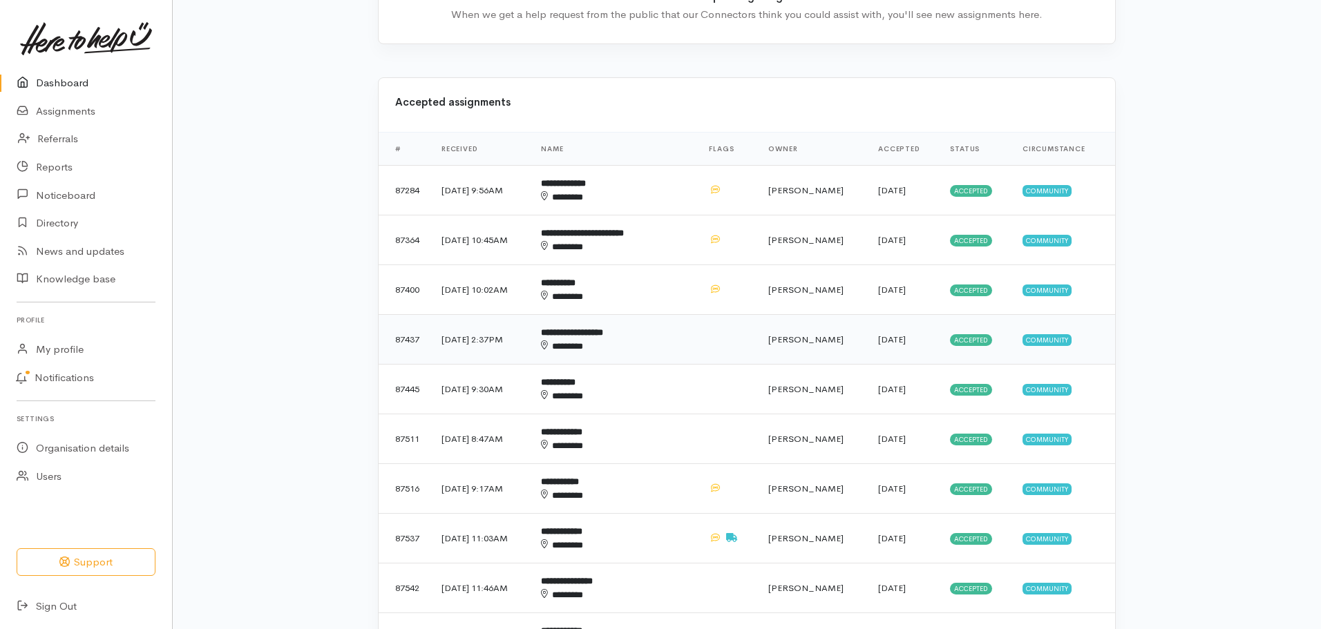
scroll to position [691, 0]
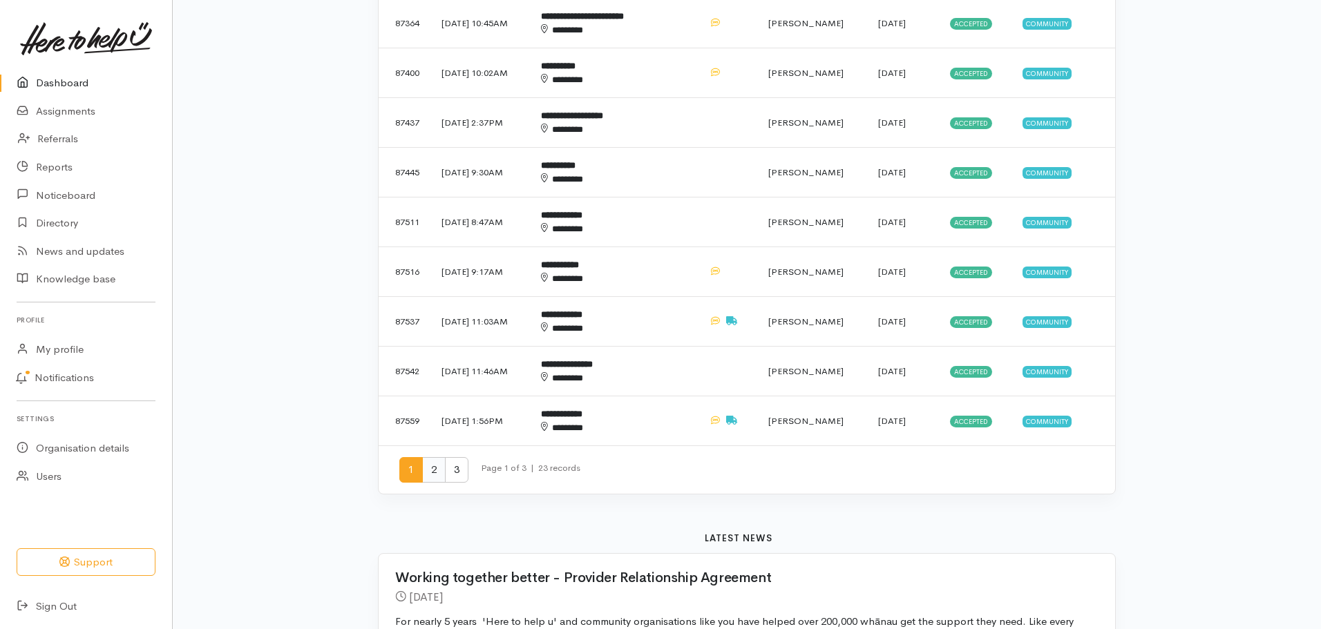
click at [432, 466] on span "2" at bounding box center [433, 470] width 23 height 26
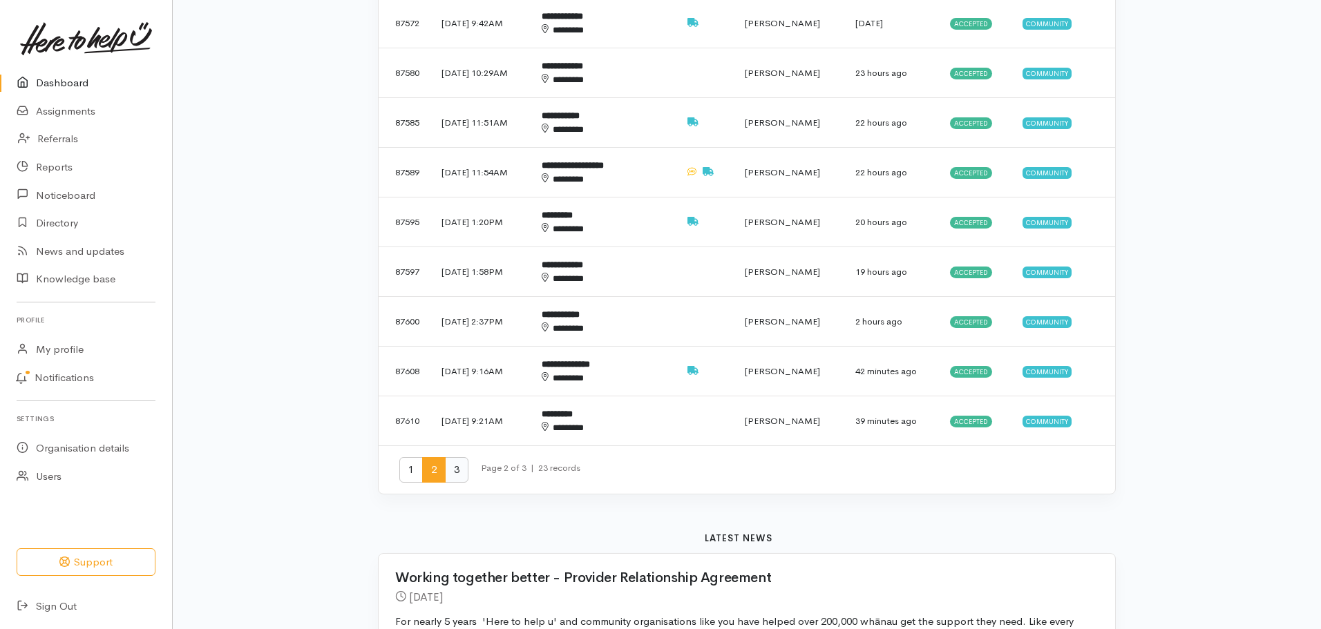
click at [457, 472] on span "3" at bounding box center [456, 470] width 23 height 26
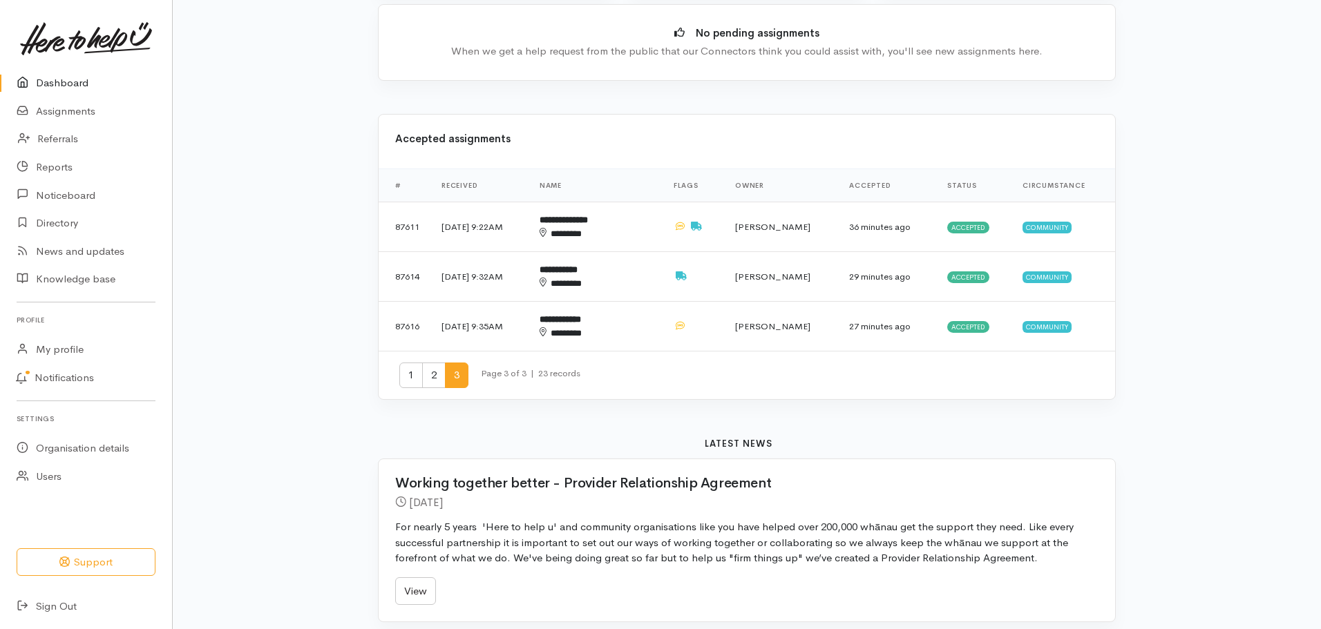
scroll to position [414, 0]
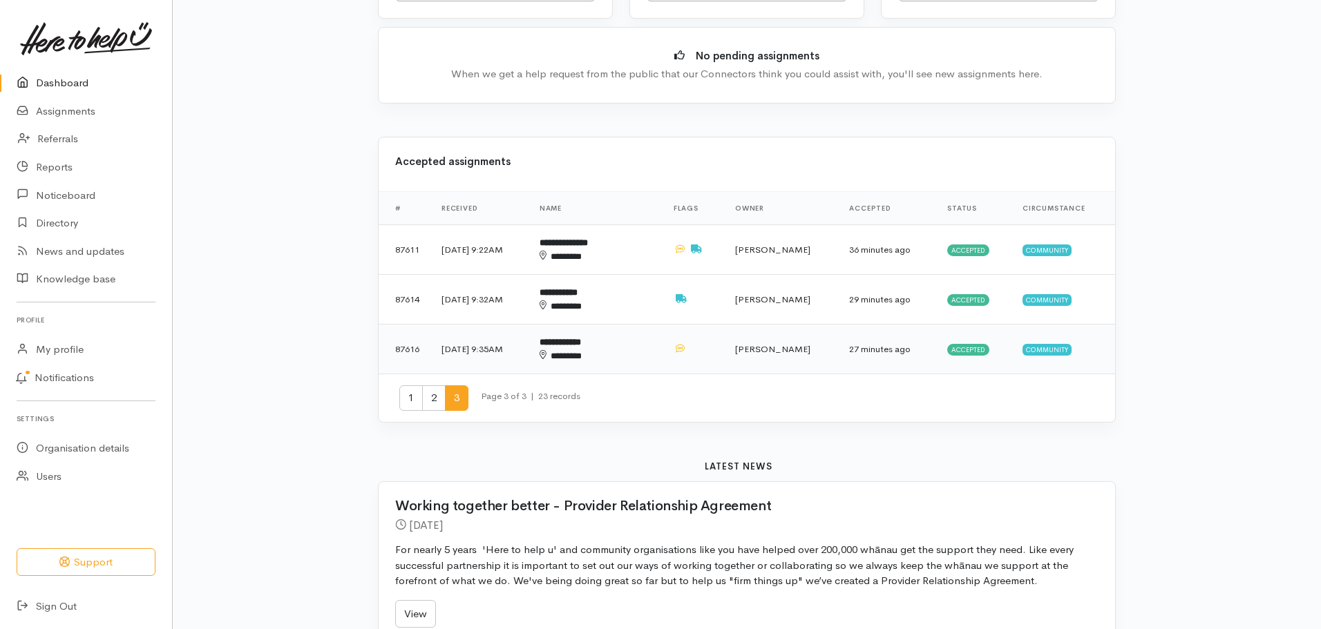
click at [581, 345] on b "**********" at bounding box center [559, 342] width 41 height 9
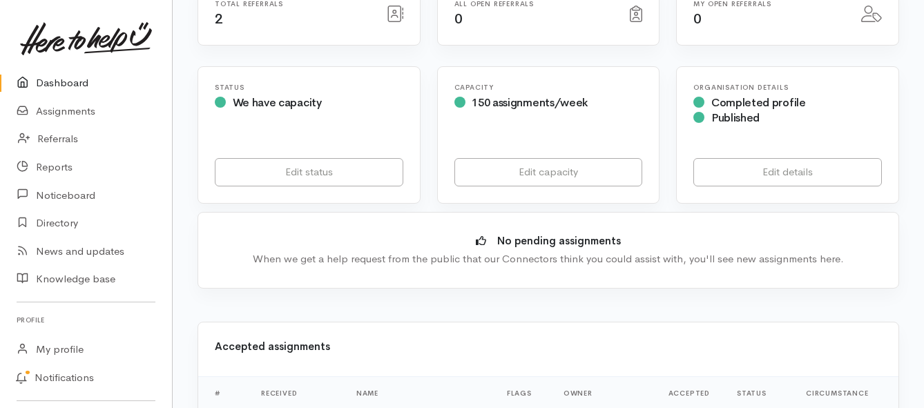
scroll to position [276, 0]
click at [93, 112] on link "Assignments" at bounding box center [86, 111] width 172 height 28
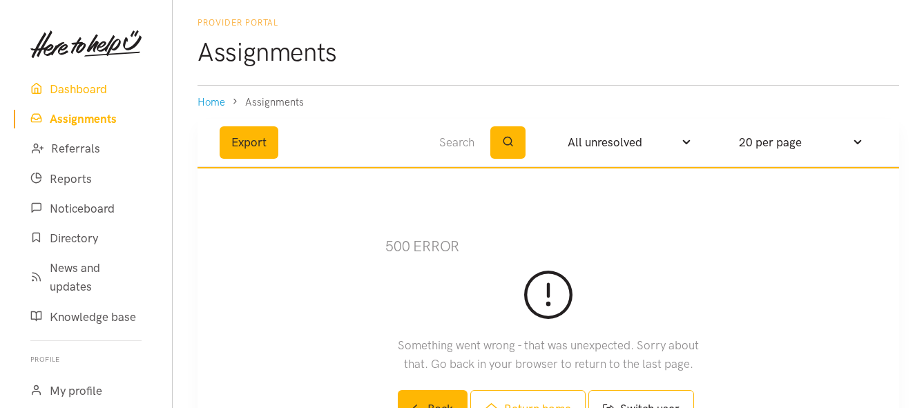
click at [86, 91] on link "Dashboard" at bounding box center [86, 90] width 144 height 30
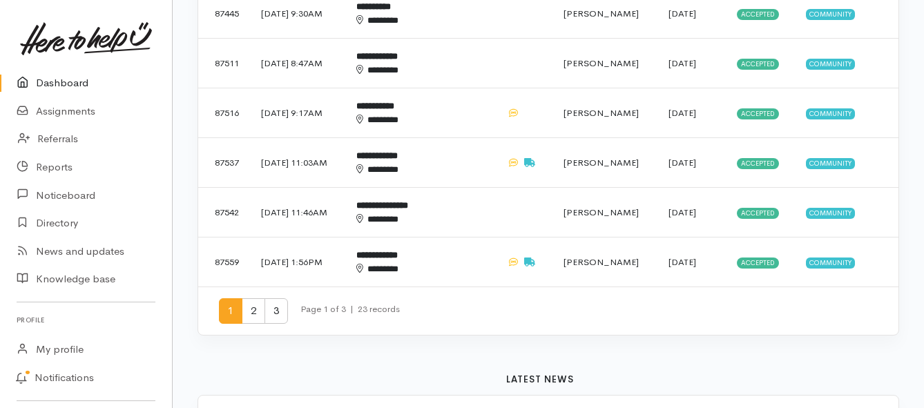
scroll to position [967, 0]
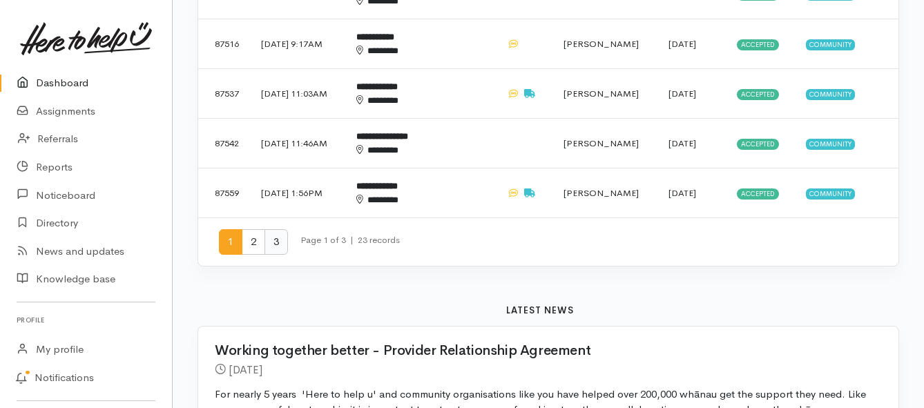
click at [279, 229] on span "3" at bounding box center [276, 242] width 23 height 26
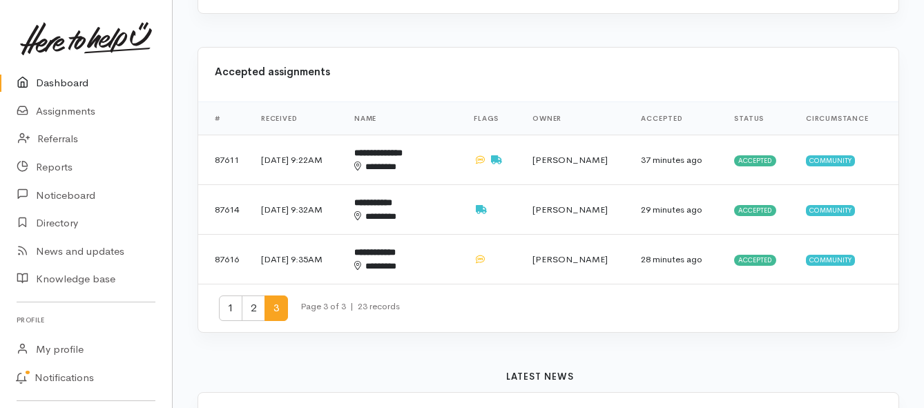
scroll to position [483, 0]
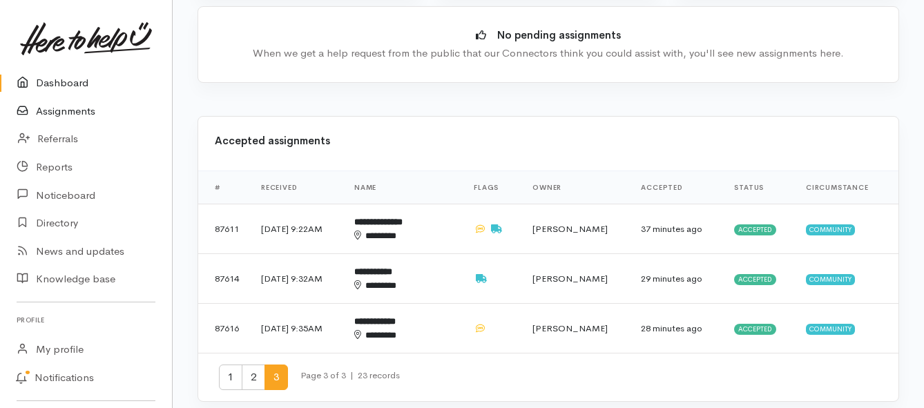
click at [68, 107] on link "Assignments" at bounding box center [86, 111] width 172 height 28
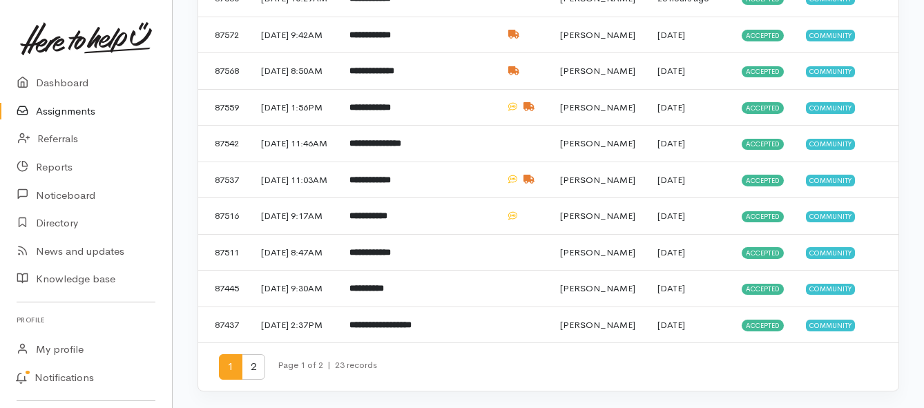
scroll to position [834, 0]
click at [259, 368] on span "2" at bounding box center [253, 367] width 23 height 26
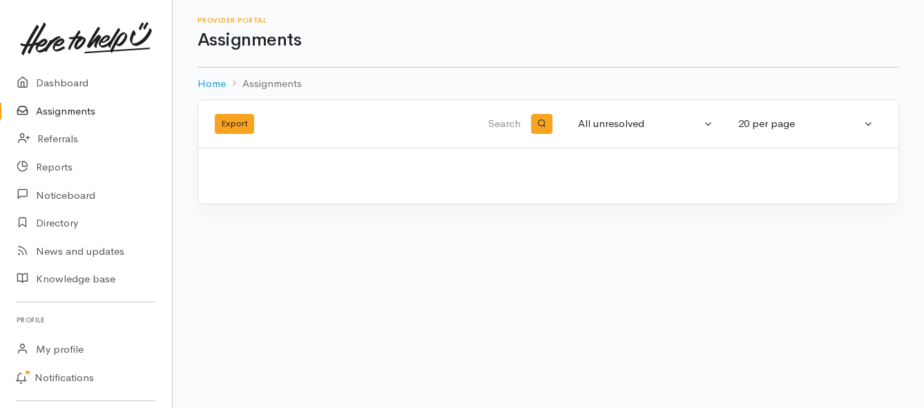
scroll to position [0, 0]
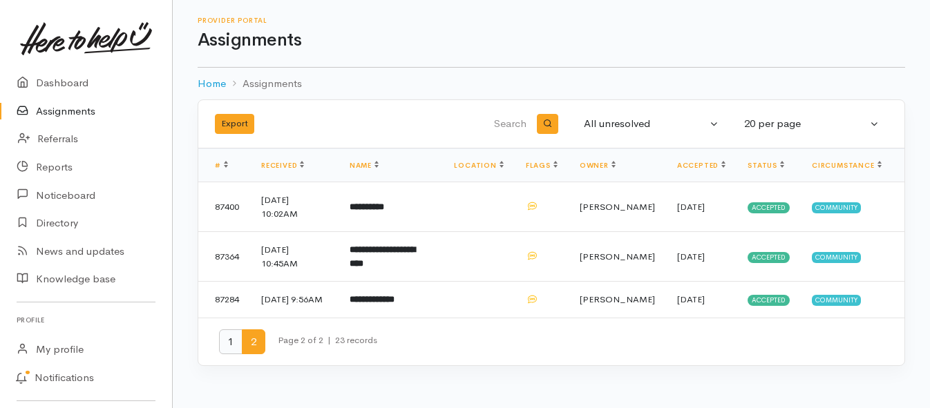
click at [229, 355] on span "1" at bounding box center [230, 342] width 23 height 26
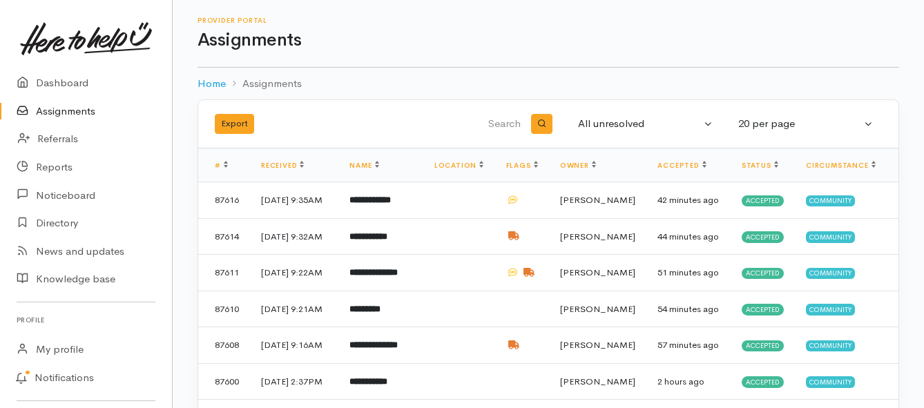
click at [70, 113] on link "Assignments" at bounding box center [86, 111] width 172 height 28
click at [82, 113] on link "Assignments" at bounding box center [86, 111] width 172 height 28
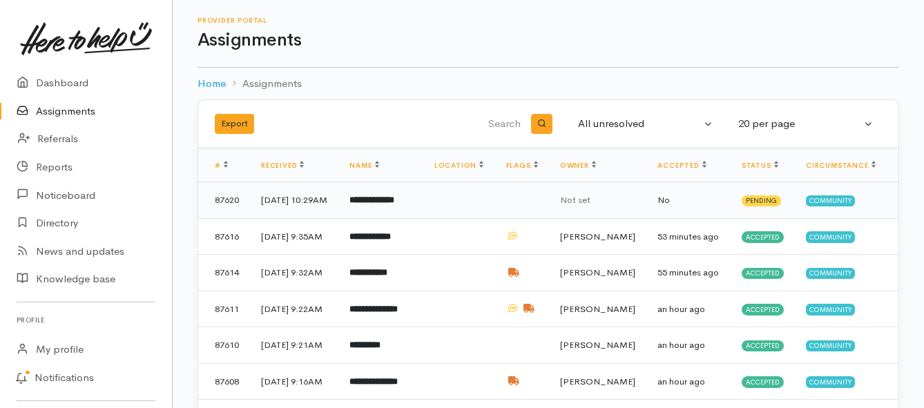
click at [375, 204] on b "**********" at bounding box center [371, 199] width 45 height 9
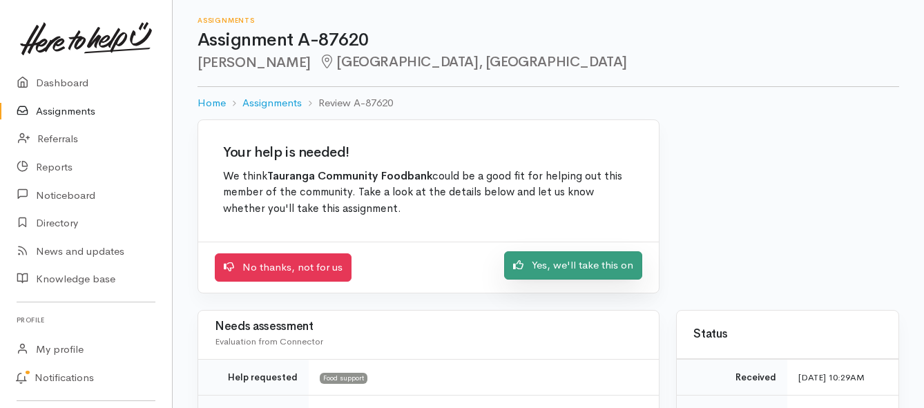
click at [537, 269] on link "Yes, we'll take this on" at bounding box center [573, 265] width 138 height 28
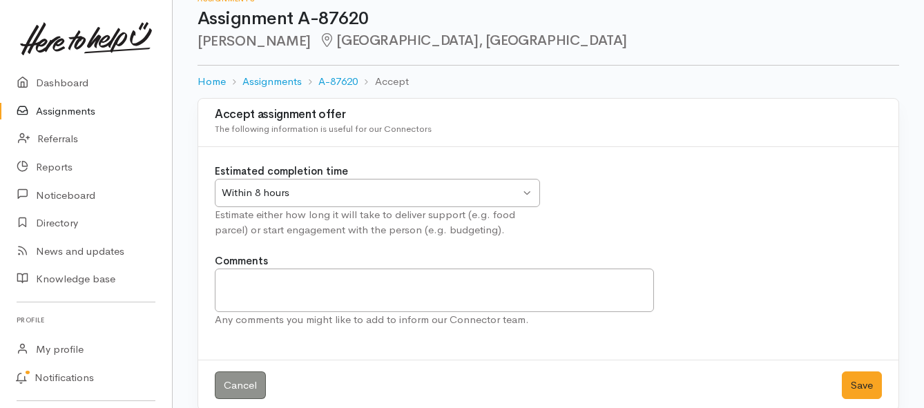
scroll to position [41, 0]
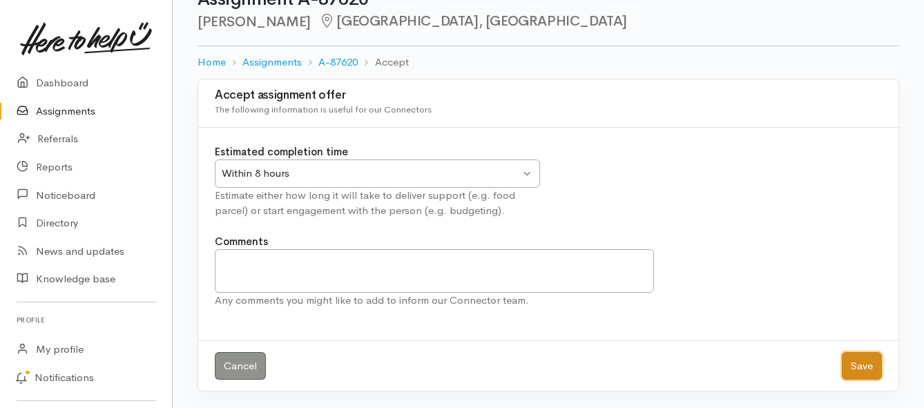
click at [853, 367] on button "Save" at bounding box center [862, 366] width 40 height 28
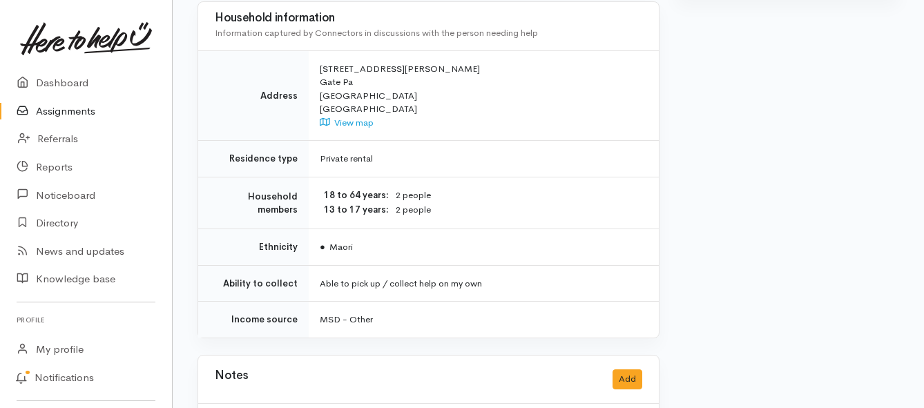
scroll to position [898, 0]
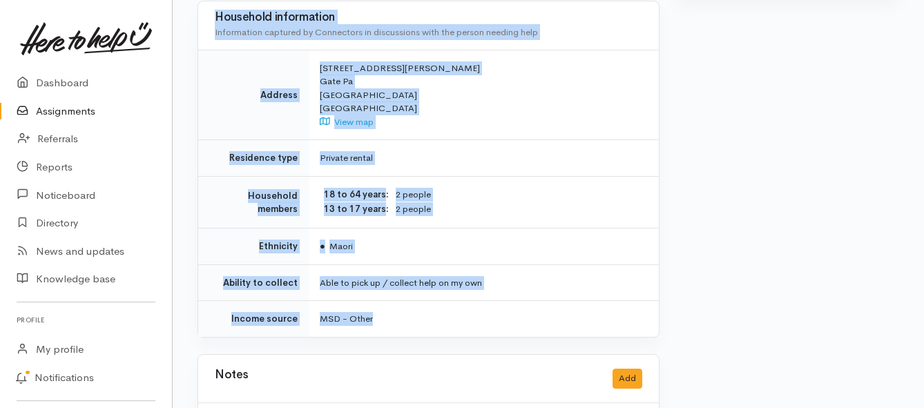
drag, startPoint x: 320, startPoint y: 176, endPoint x: 502, endPoint y: 291, distance: 215.2
copy div "**********"
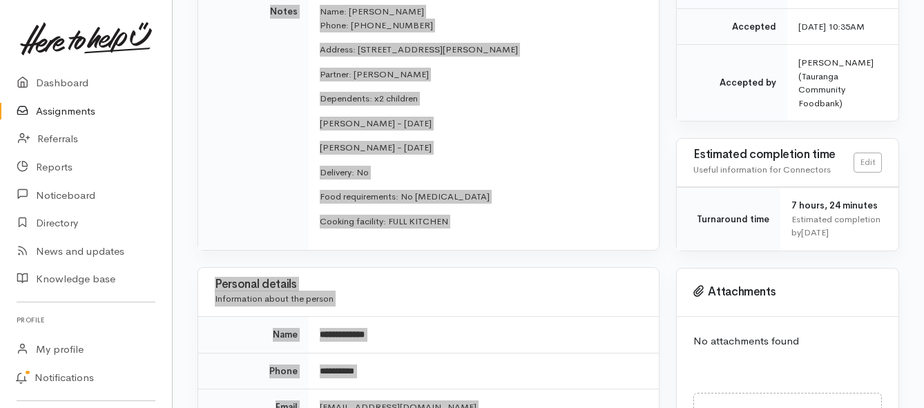
scroll to position [414, 0]
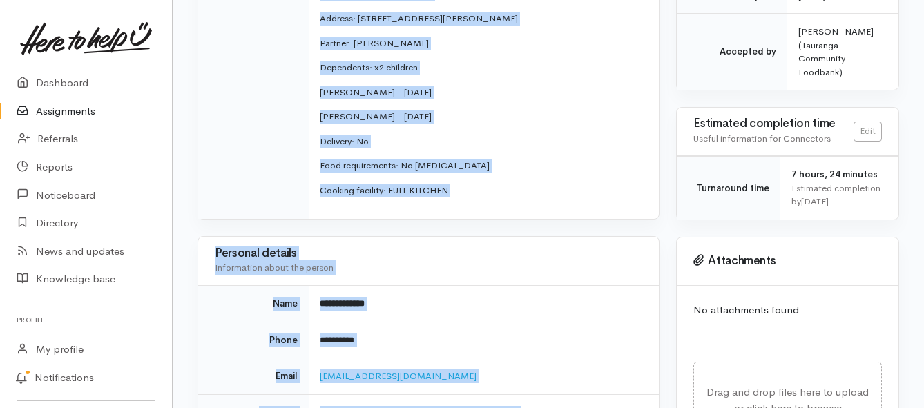
click at [318, 331] on td "**********" at bounding box center [484, 340] width 350 height 37
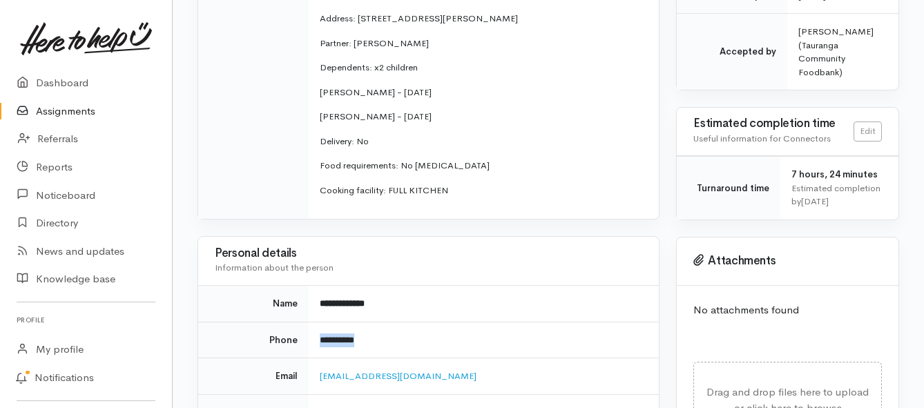
drag, startPoint x: 320, startPoint y: 325, endPoint x: 374, endPoint y: 323, distance: 53.9
click at [374, 323] on td "**********" at bounding box center [484, 340] width 350 height 37
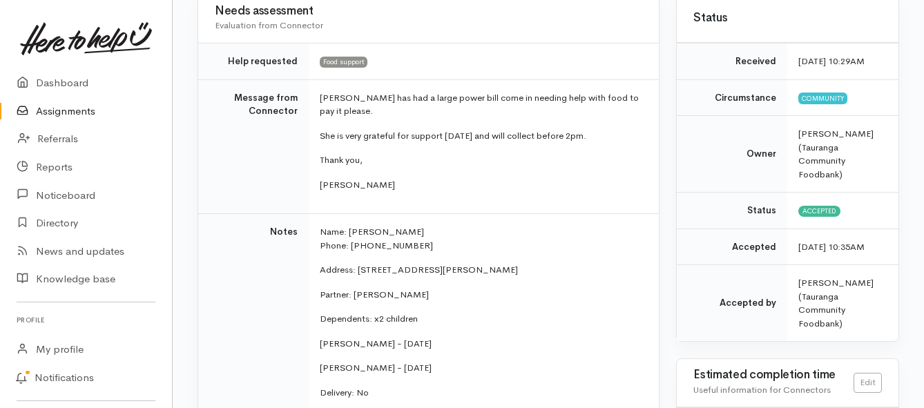
scroll to position [138, 0]
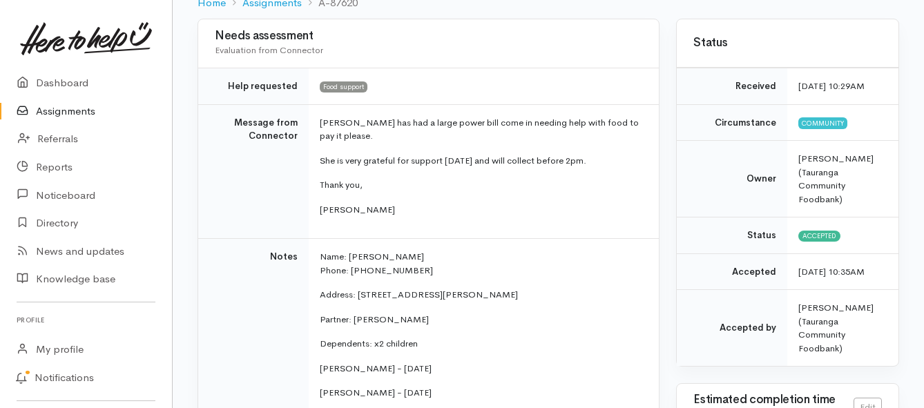
click at [78, 106] on link "Assignments" at bounding box center [86, 111] width 172 height 28
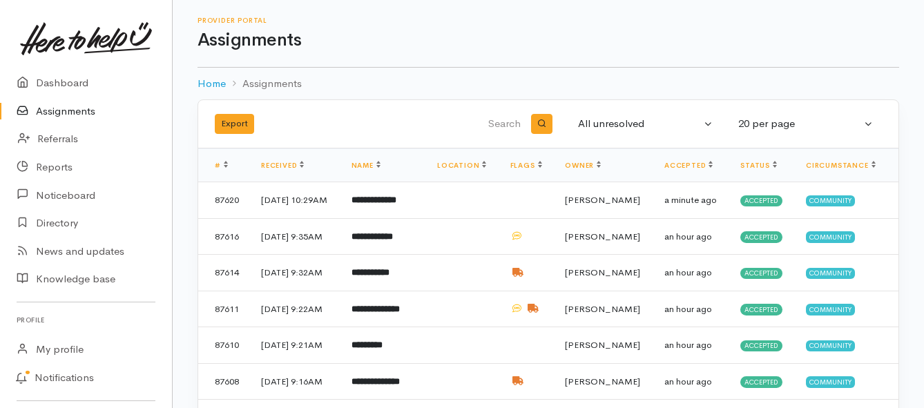
click at [55, 114] on link "Assignments" at bounding box center [86, 111] width 172 height 28
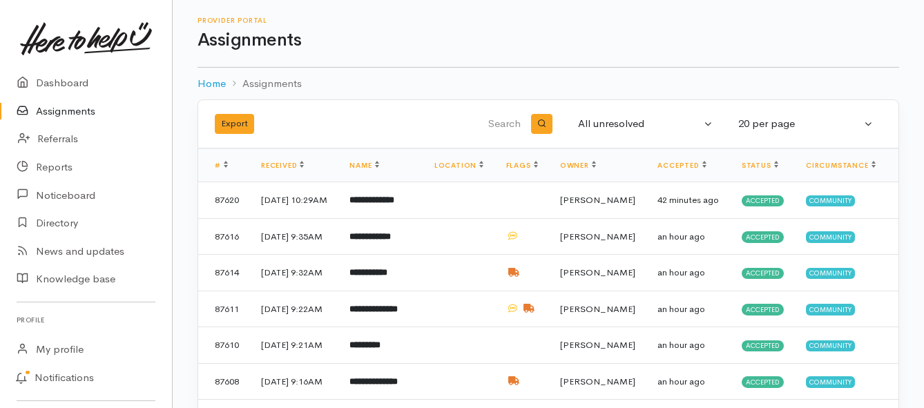
click at [74, 110] on link "Assignments" at bounding box center [86, 111] width 172 height 28
click at [90, 108] on link "Assignments" at bounding box center [86, 111] width 172 height 28
click at [52, 108] on link "Assignments" at bounding box center [86, 111] width 172 height 28
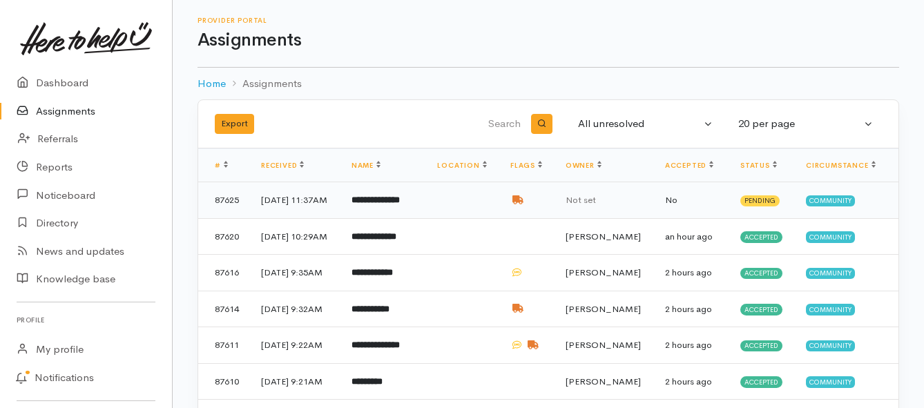
click at [378, 204] on b "**********" at bounding box center [376, 199] width 48 height 9
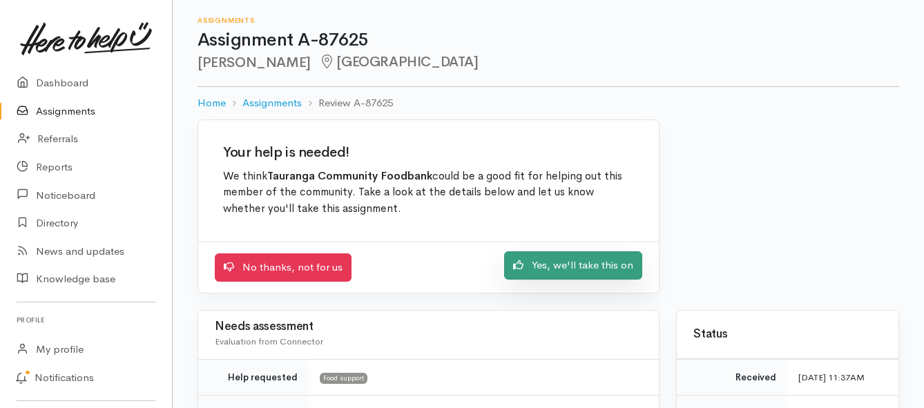
click at [544, 272] on link "Yes, we'll take this on" at bounding box center [573, 265] width 138 height 28
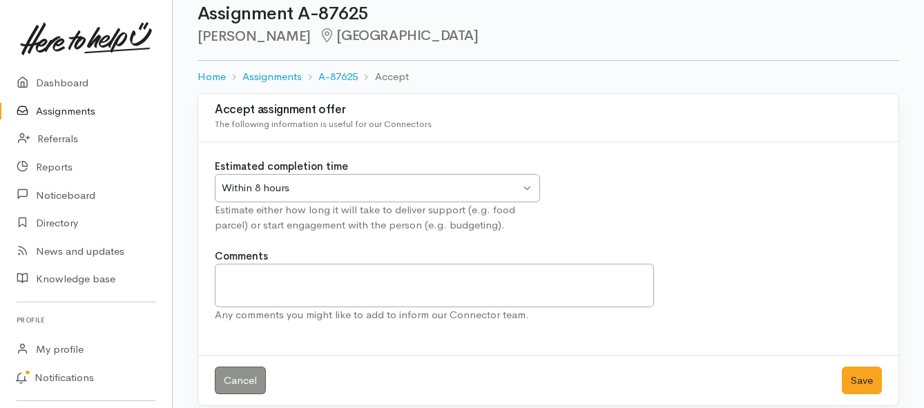
scroll to position [41, 0]
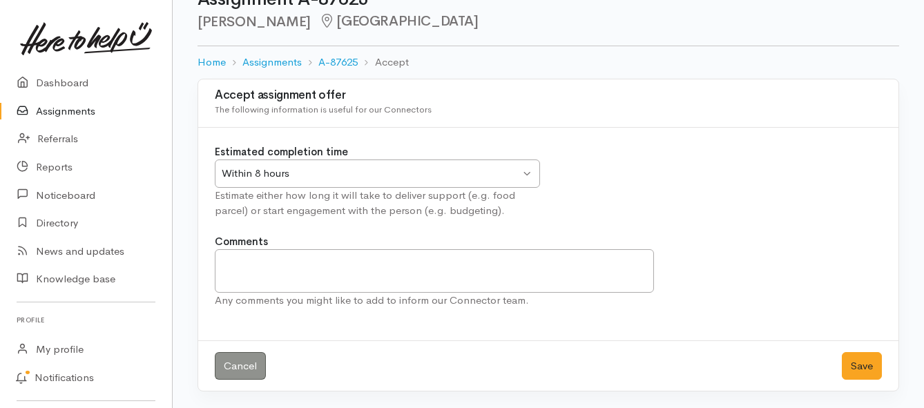
click at [519, 169] on div "Within 8 hours" at bounding box center [371, 174] width 298 height 16
click at [845, 364] on button "Save" at bounding box center [862, 366] width 40 height 28
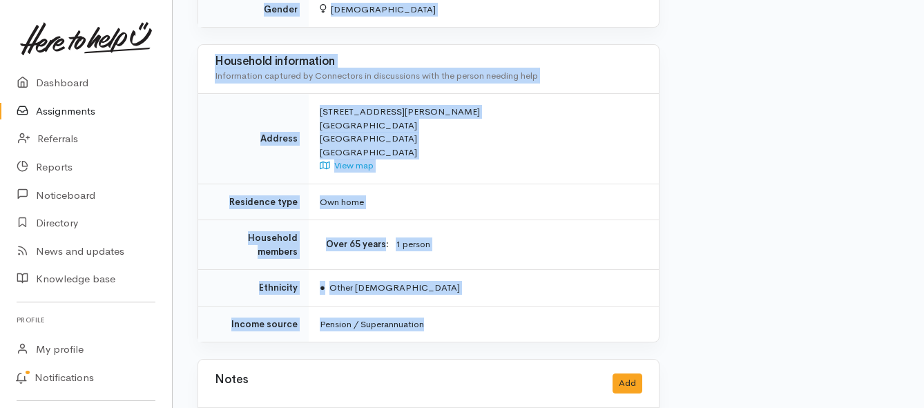
scroll to position [967, 0]
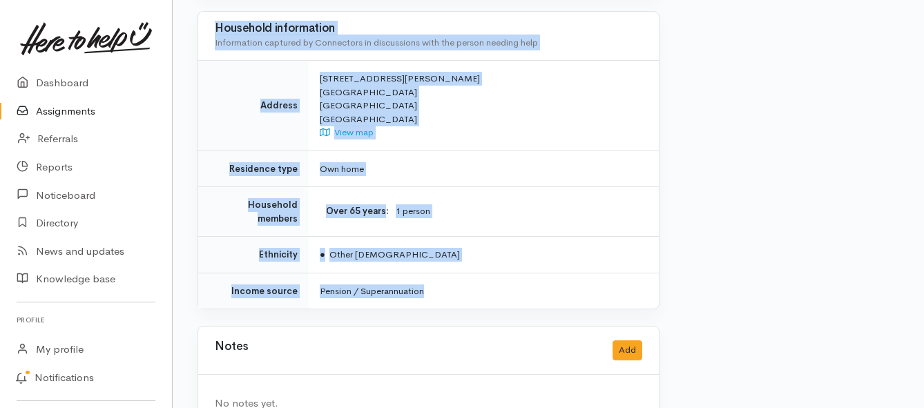
drag, startPoint x: 317, startPoint y: 175, endPoint x: 455, endPoint y: 282, distance: 175.2
copy div "Kia ora team, Teresa explained that she is struggling with extra bill payments …"
click at [66, 109] on link "Assignments" at bounding box center [86, 111] width 172 height 28
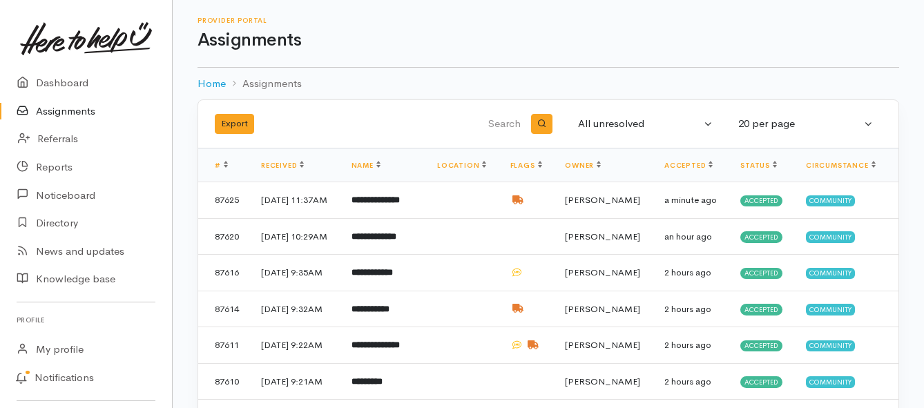
click at [66, 113] on link "Assignments" at bounding box center [86, 111] width 172 height 28
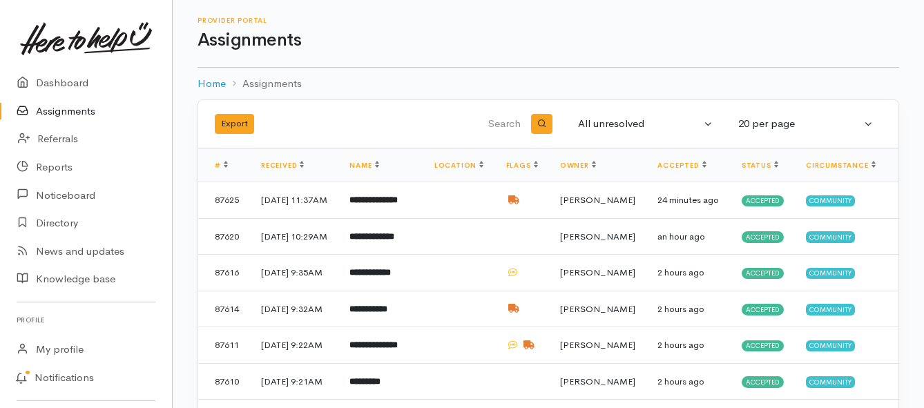
click at [81, 109] on link "Assignments" at bounding box center [86, 111] width 172 height 28
click at [66, 113] on link "Assignments" at bounding box center [86, 111] width 172 height 28
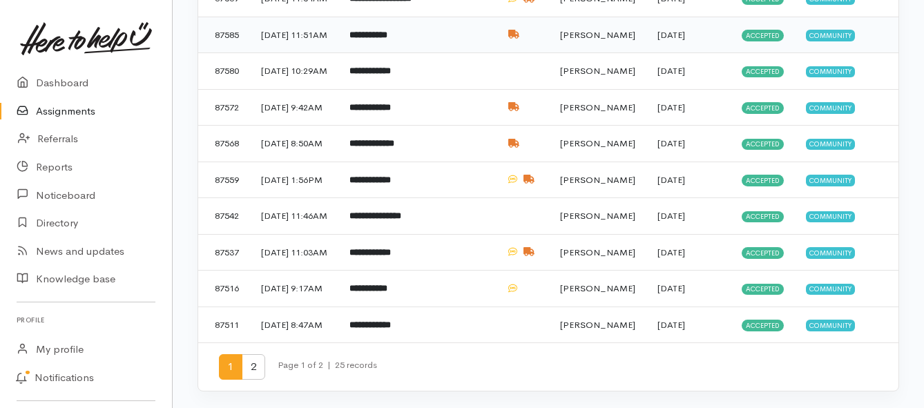
scroll to position [829, 0]
click at [338, 323] on td "[DATE] 8:47AM" at bounding box center [294, 325] width 88 height 36
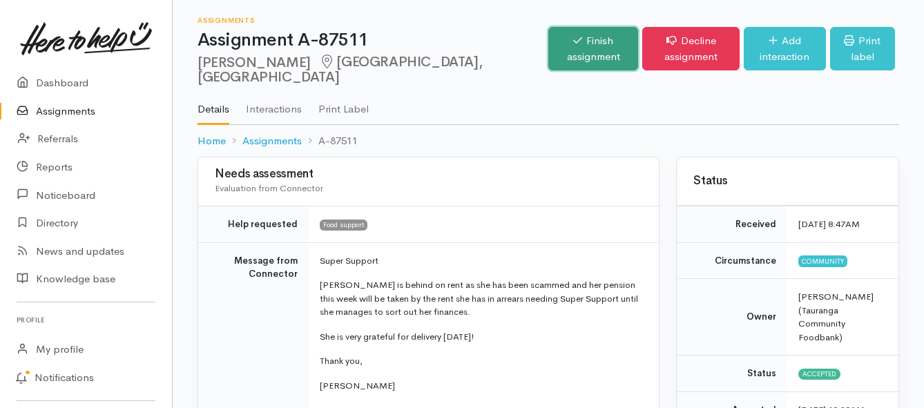
click at [548, 52] on link "Finish assignment" at bounding box center [593, 49] width 90 height 44
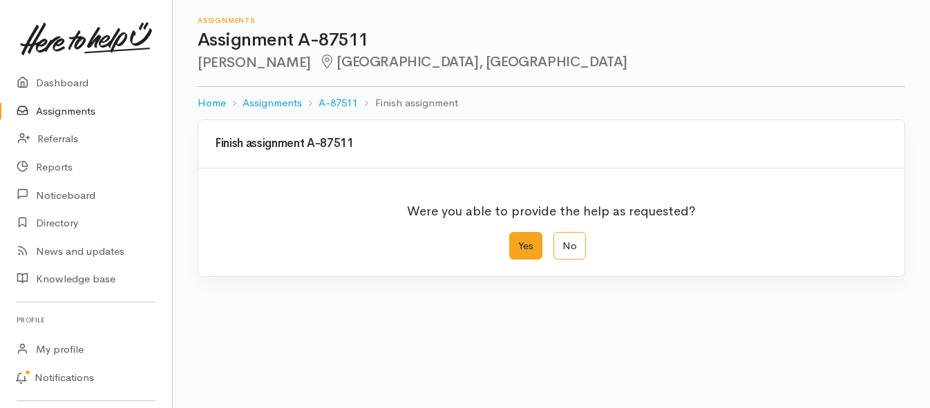
click at [523, 251] on label "Yes" at bounding box center [525, 246] width 33 height 28
click at [518, 241] on input "Yes" at bounding box center [513, 236] width 9 height 9
radio input "true"
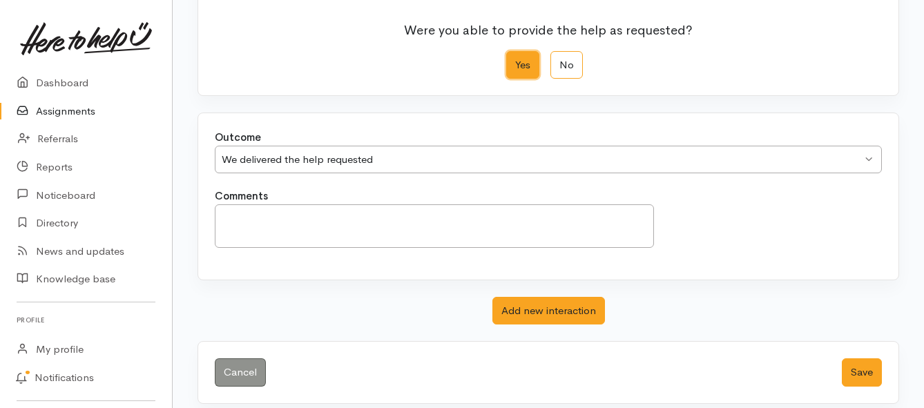
scroll to position [193, 0]
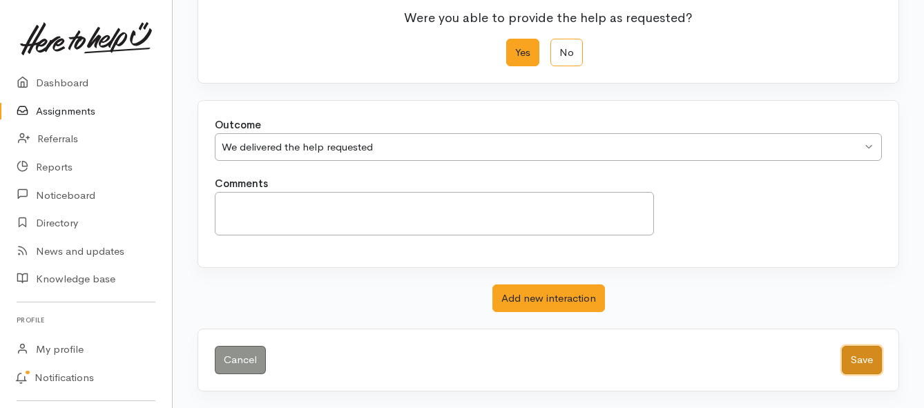
click at [853, 364] on button "Save" at bounding box center [862, 360] width 40 height 28
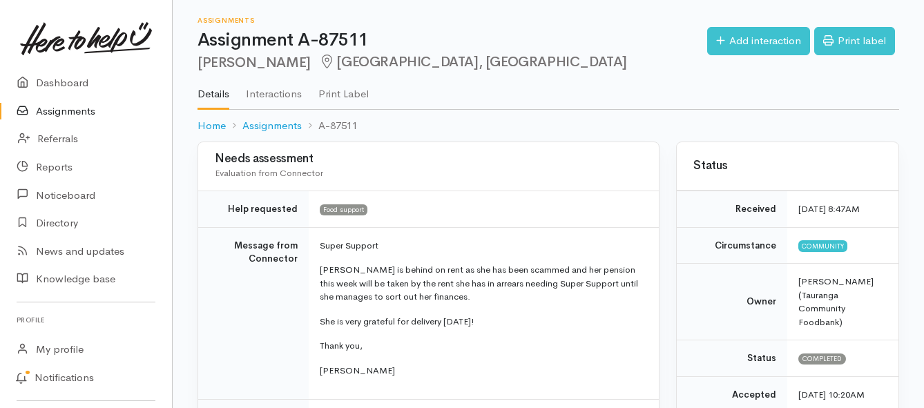
click at [80, 118] on link "Assignments" at bounding box center [86, 111] width 172 height 28
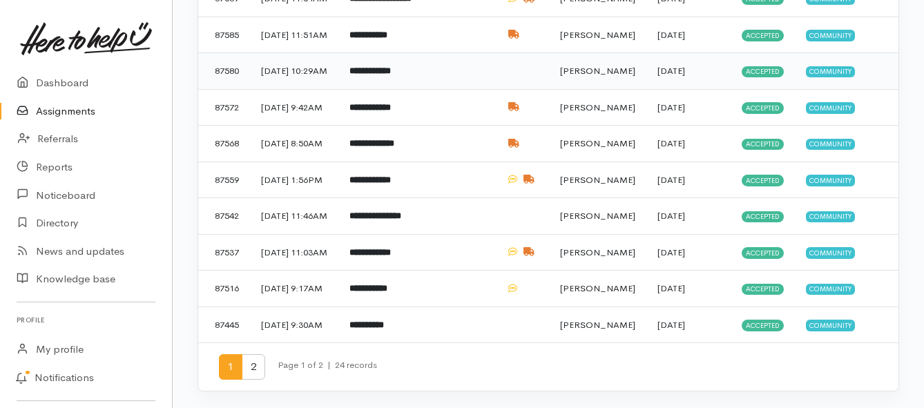
scroll to position [760, 0]
click at [381, 257] on b "**********" at bounding box center [369, 252] width 41 height 9
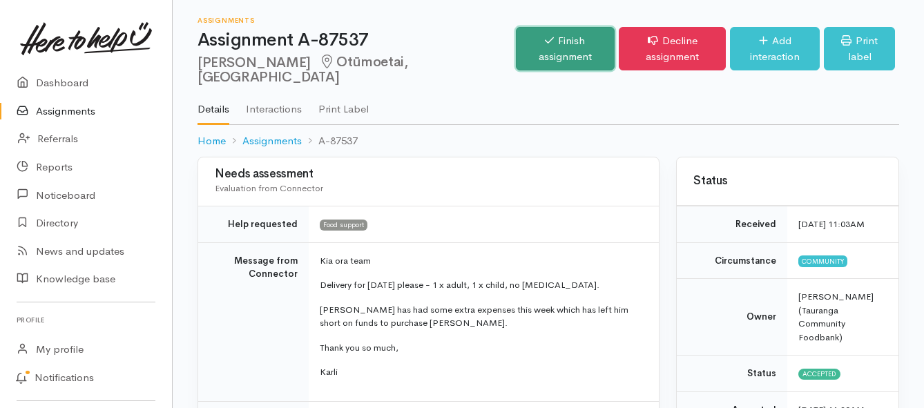
click at [516, 46] on link "Finish assignment" at bounding box center [565, 49] width 99 height 44
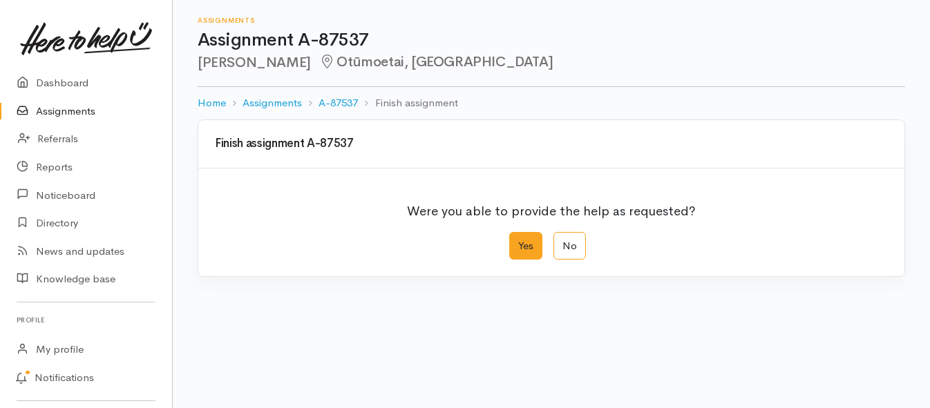
click at [531, 244] on label "Yes" at bounding box center [525, 246] width 33 height 28
click at [518, 241] on input "Yes" at bounding box center [513, 236] width 9 height 9
radio input "true"
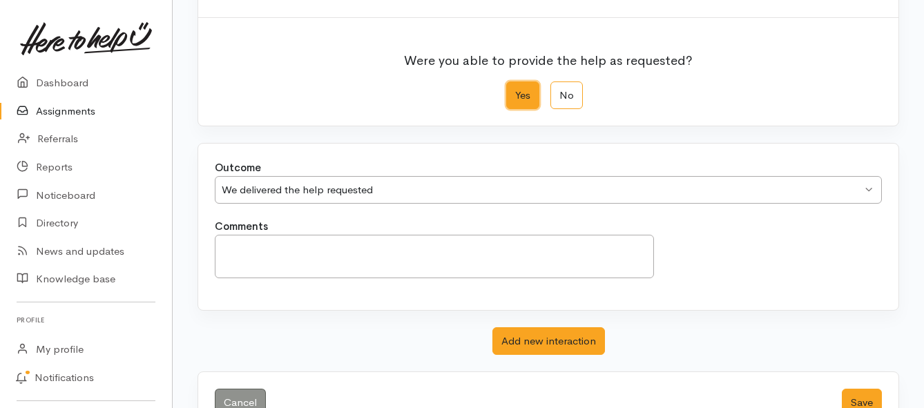
scroll to position [193, 0]
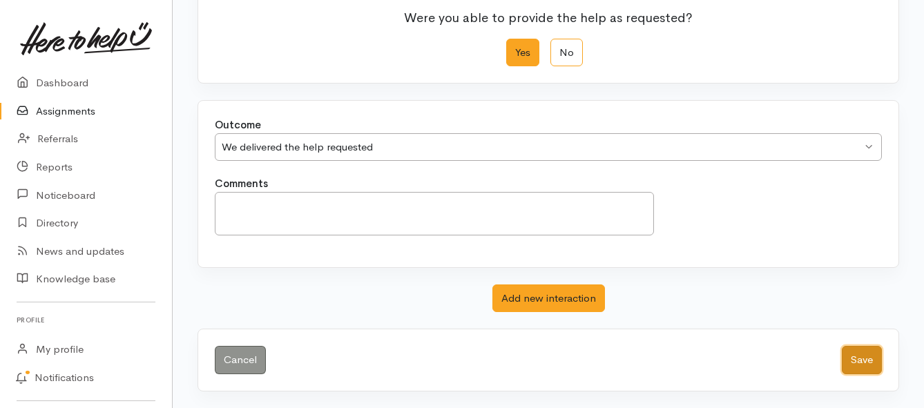
click at [860, 361] on button "Save" at bounding box center [862, 360] width 40 height 28
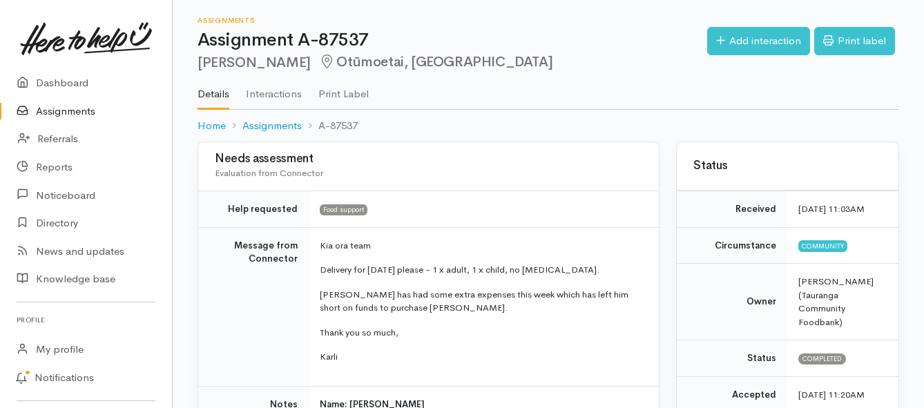
click at [64, 111] on link "Assignments" at bounding box center [86, 111] width 172 height 28
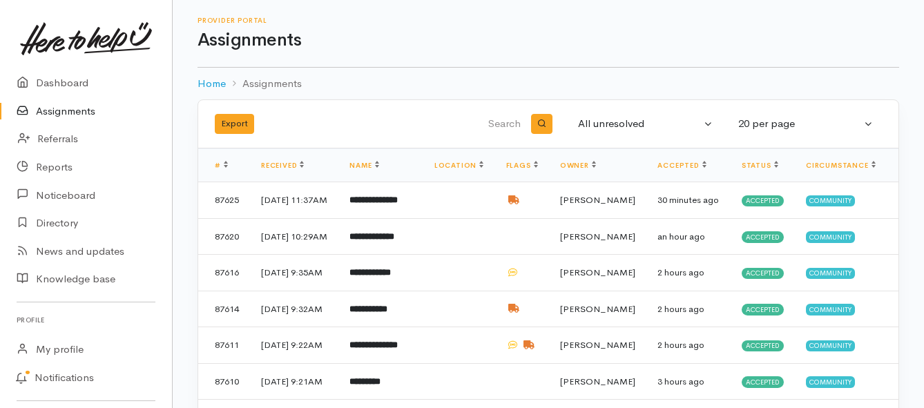
click at [58, 109] on link "Assignments" at bounding box center [86, 111] width 172 height 28
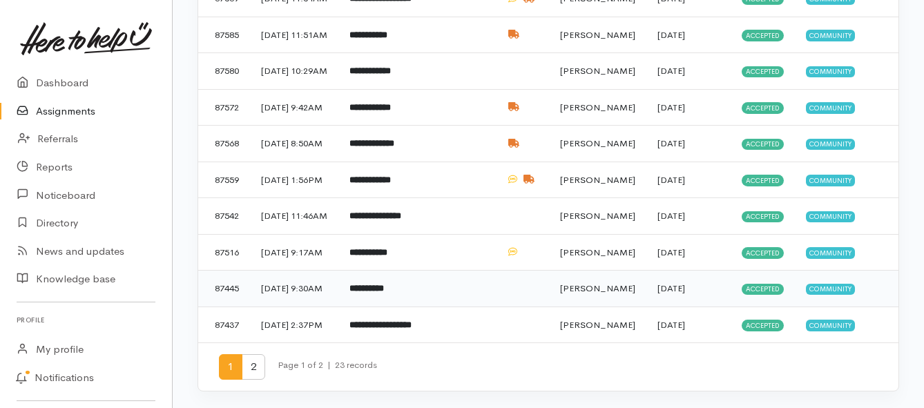
scroll to position [829, 0]
click at [384, 284] on b "**********" at bounding box center [366, 288] width 35 height 9
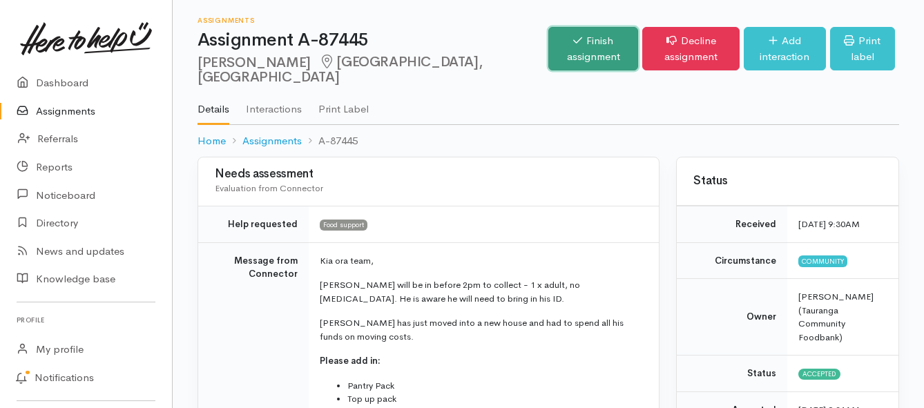
click at [548, 47] on link "Finish assignment" at bounding box center [593, 49] width 90 height 44
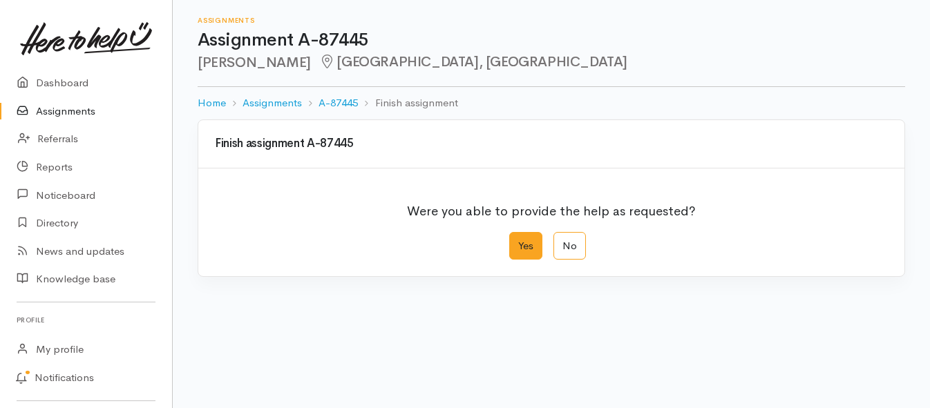
click at [521, 246] on label "Yes" at bounding box center [525, 246] width 33 height 28
click at [518, 241] on input "Yes" at bounding box center [513, 236] width 9 height 9
radio input "true"
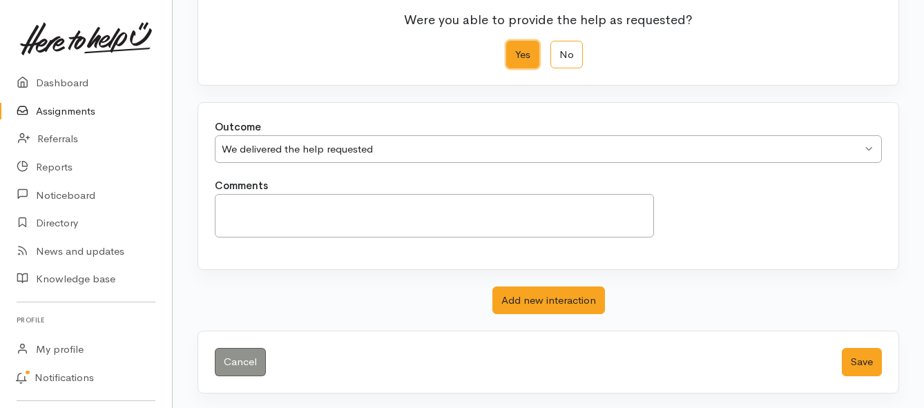
scroll to position [193, 0]
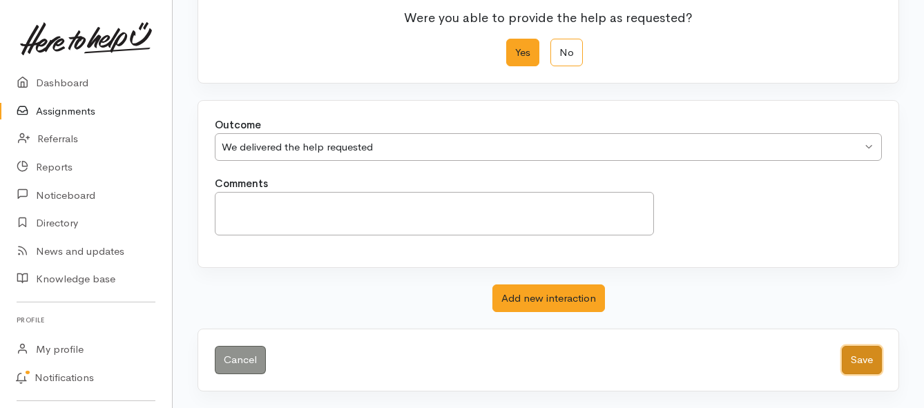
drag, startPoint x: 864, startPoint y: 361, endPoint x: 856, endPoint y: 364, distance: 9.0
click at [863, 361] on button "Save" at bounding box center [862, 360] width 40 height 28
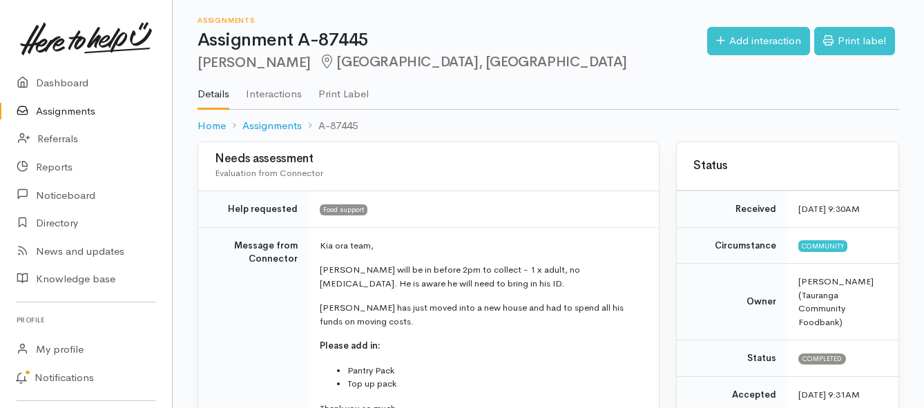
click at [64, 108] on link "Assignments" at bounding box center [86, 111] width 172 height 28
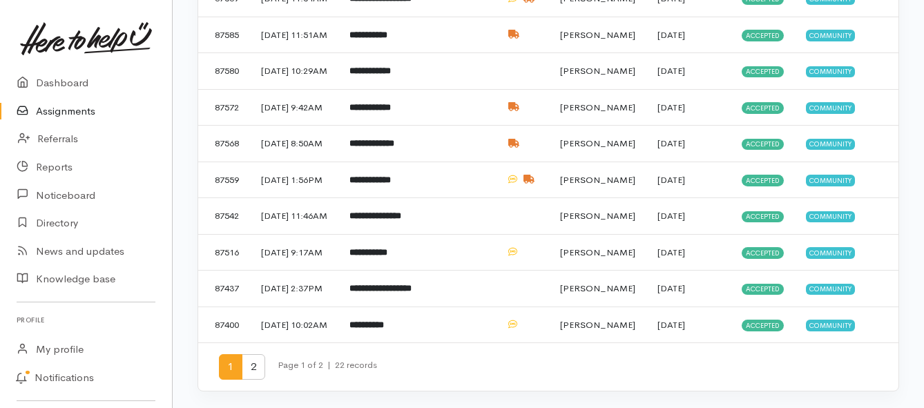
scroll to position [760, 0]
click at [391, 198] on td "**********" at bounding box center [380, 180] width 84 height 37
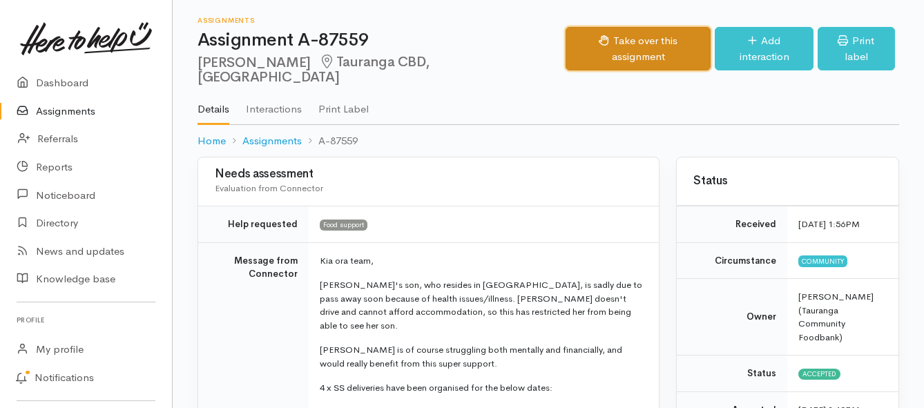
click at [577, 36] on button "Take over this assignment" at bounding box center [639, 49] width 146 height 44
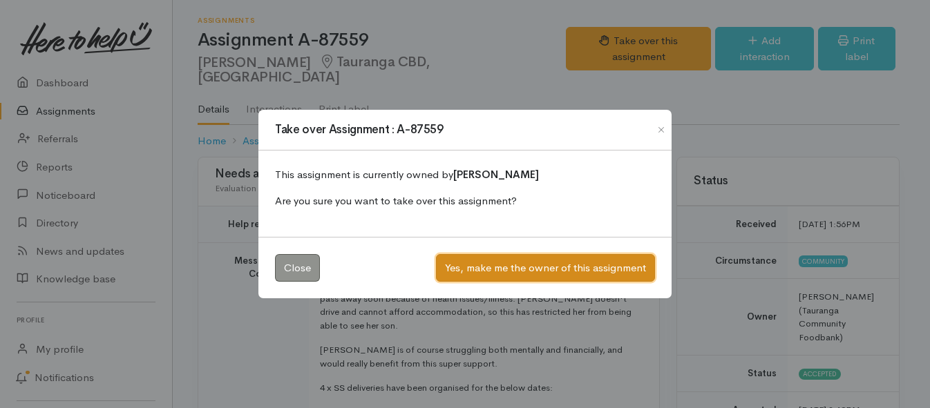
click at [466, 264] on button "Yes, make me the owner of this assignment" at bounding box center [545, 268] width 219 height 28
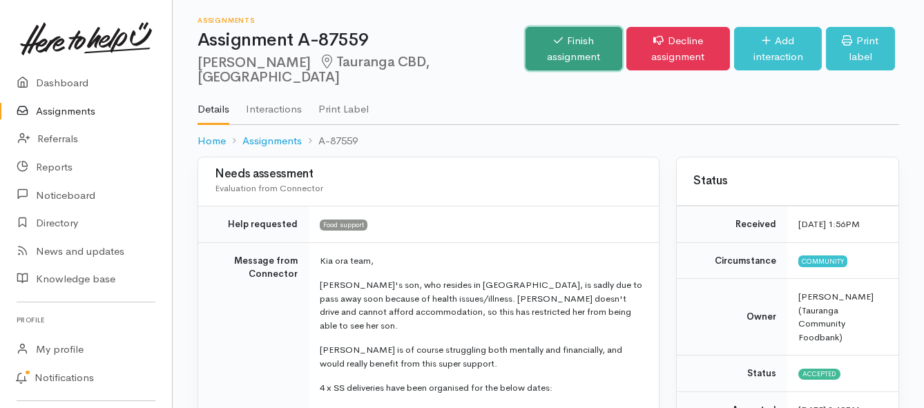
click at [526, 57] on link "Finish assignment" at bounding box center [574, 49] width 96 height 44
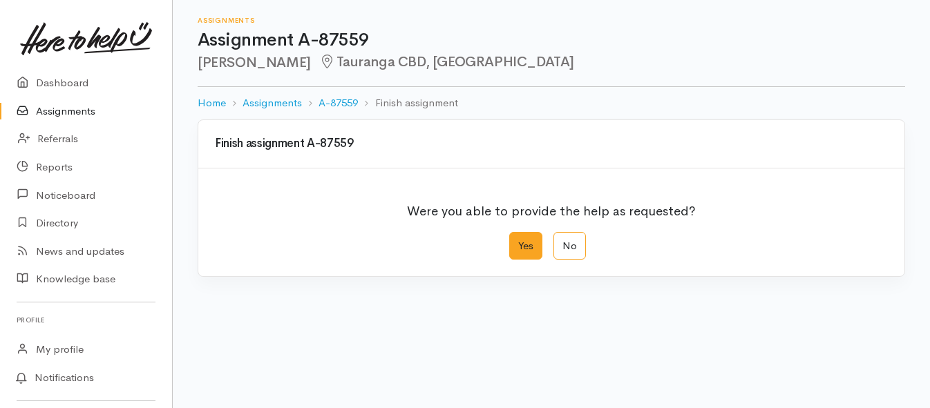
click at [519, 249] on label "Yes" at bounding box center [525, 246] width 33 height 28
click at [518, 241] on input "Yes" at bounding box center [513, 236] width 9 height 9
radio input "true"
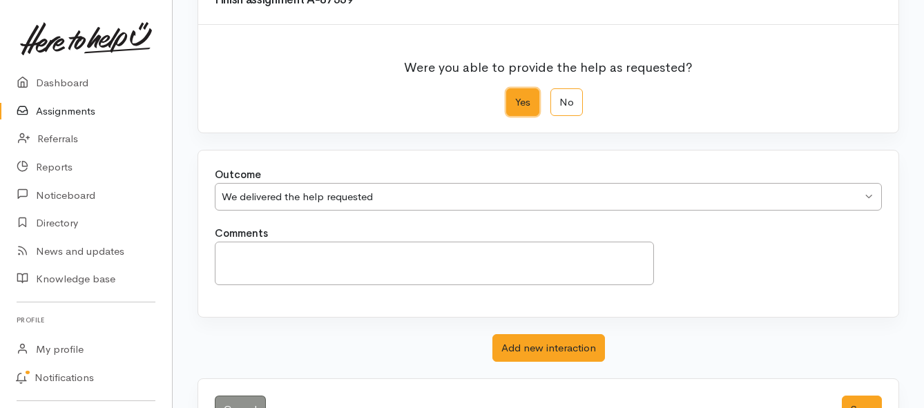
scroll to position [193, 0]
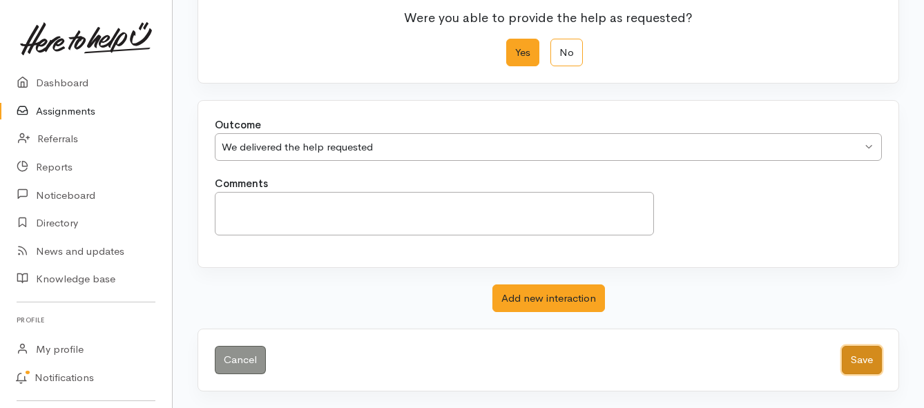
click at [849, 358] on button "Save" at bounding box center [862, 360] width 40 height 28
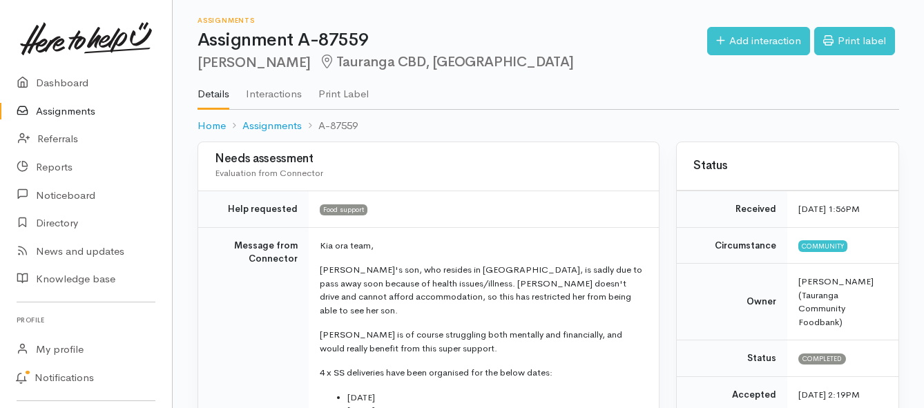
click at [48, 111] on link "Assignments" at bounding box center [86, 111] width 172 height 28
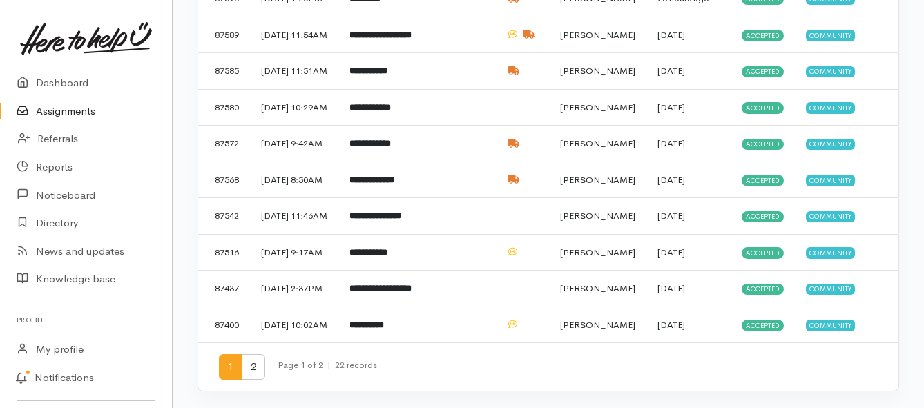
scroll to position [691, 0]
click at [378, 184] on b "**********" at bounding box center [371, 179] width 45 height 9
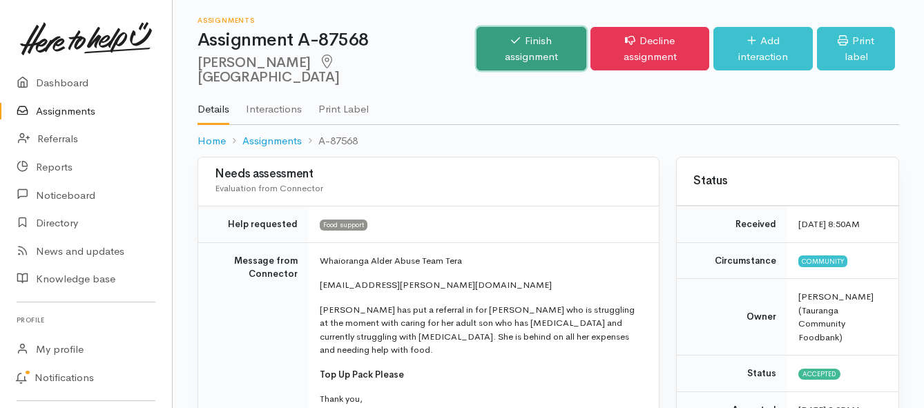
click at [509, 40] on link "Finish assignment" at bounding box center [532, 49] width 110 height 44
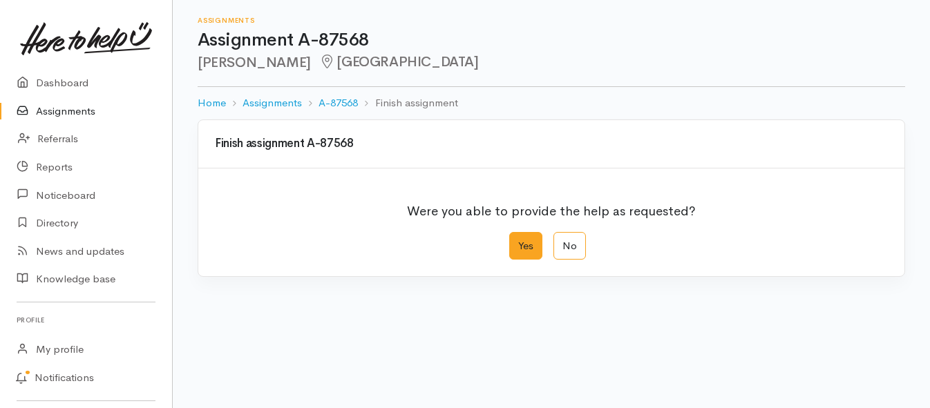
click at [524, 244] on label "Yes" at bounding box center [525, 246] width 33 height 28
click at [518, 241] on input "Yes" at bounding box center [513, 236] width 9 height 9
radio input "true"
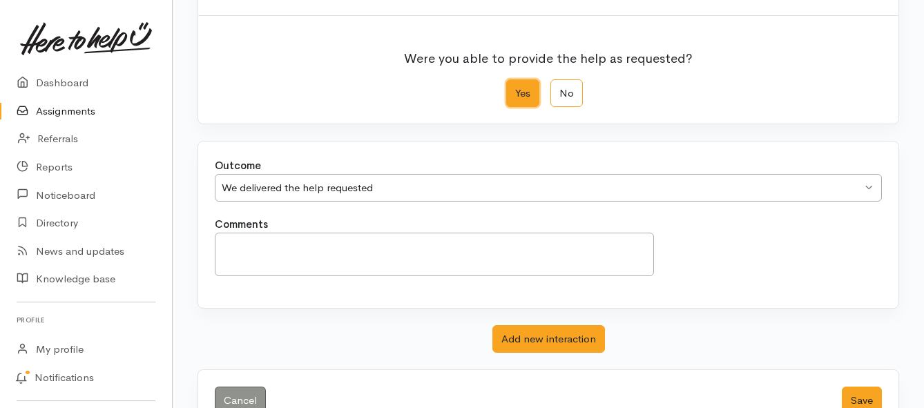
scroll to position [193, 0]
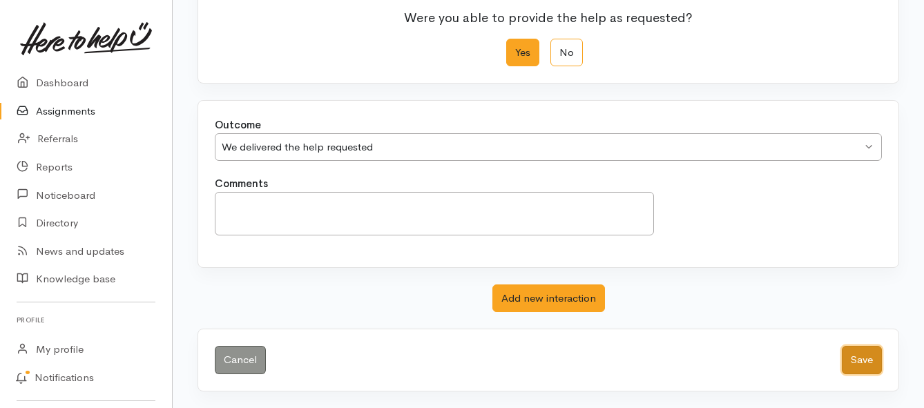
click at [862, 361] on button "Save" at bounding box center [862, 360] width 40 height 28
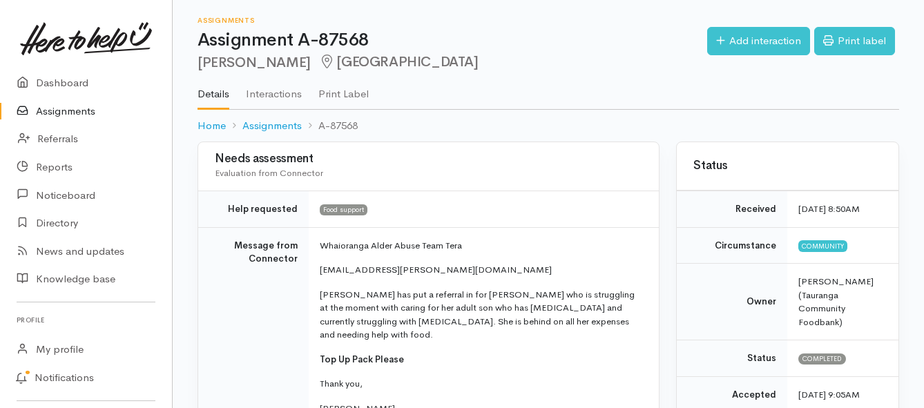
click at [79, 108] on link "Assignments" at bounding box center [86, 111] width 172 height 28
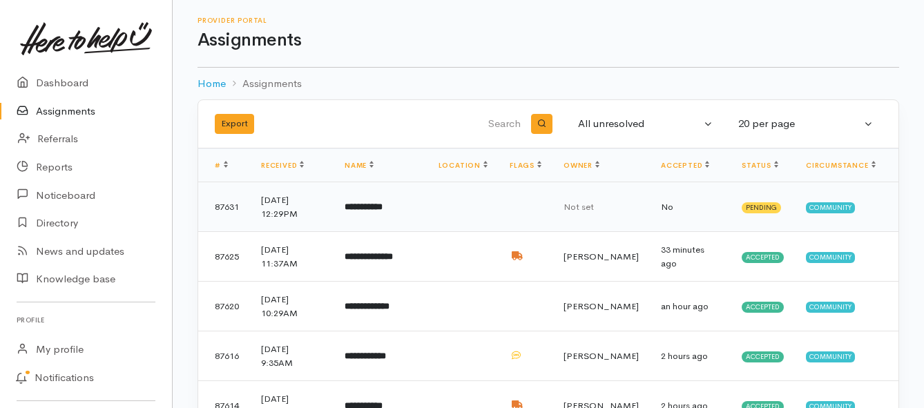
click at [382, 206] on b "**********" at bounding box center [364, 206] width 38 height 9
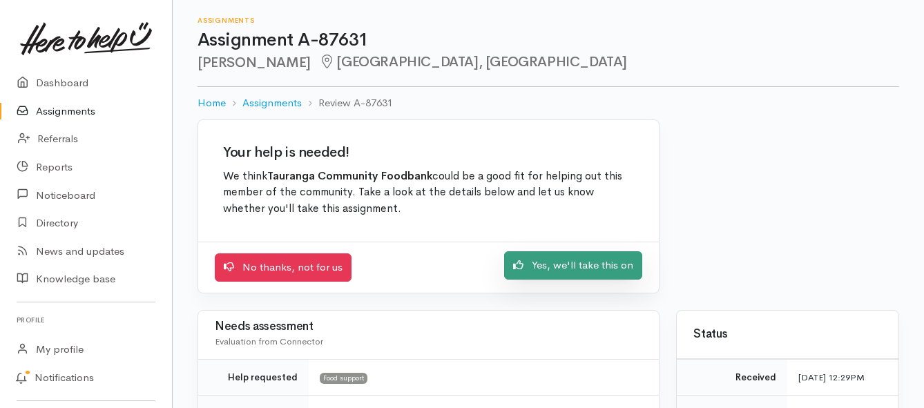
click at [538, 264] on link "Yes, we'll take this on" at bounding box center [573, 265] width 138 height 28
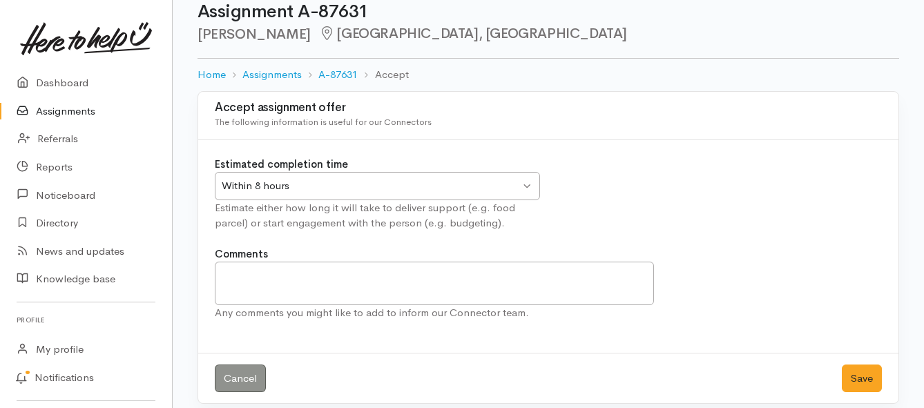
scroll to position [41, 0]
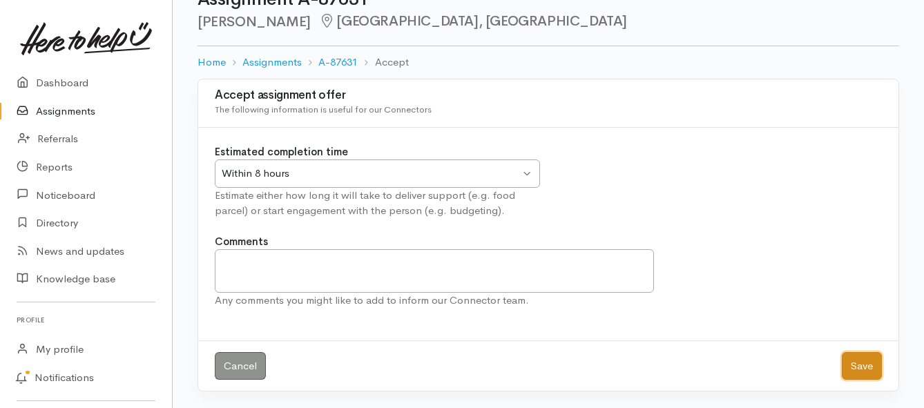
click at [864, 365] on button "Save" at bounding box center [862, 366] width 40 height 28
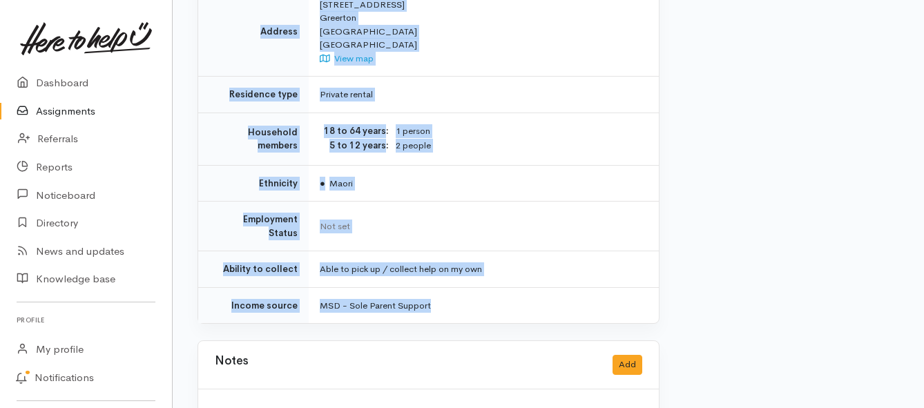
scroll to position [967, 0]
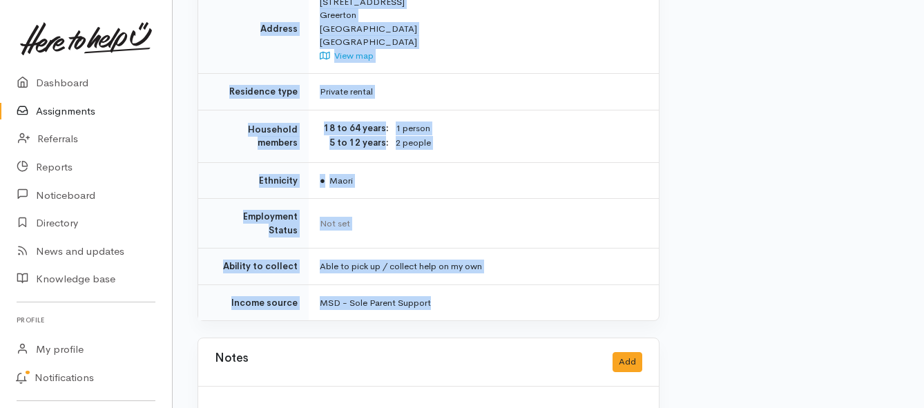
drag, startPoint x: 316, startPoint y: 178, endPoint x: 482, endPoint y: 260, distance: 185.6
copy div "**********"
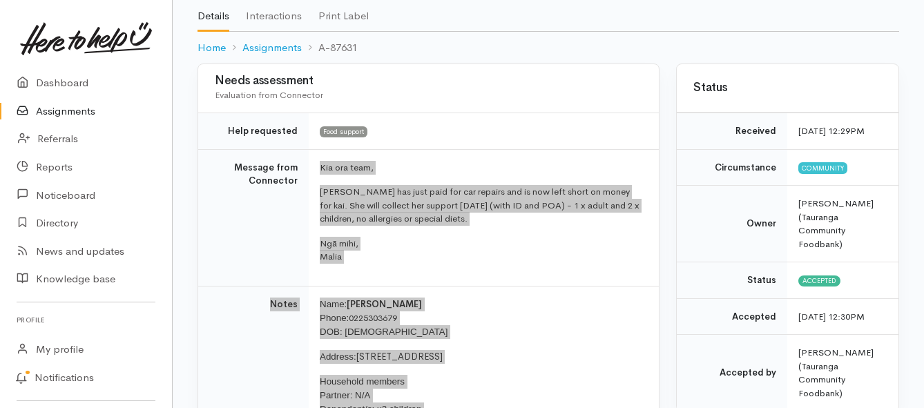
scroll to position [69, 0]
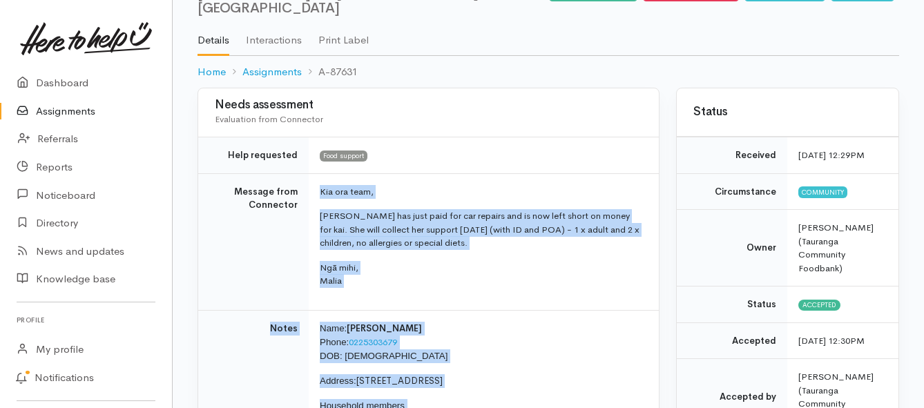
click at [53, 106] on link "Assignments" at bounding box center [86, 111] width 172 height 28
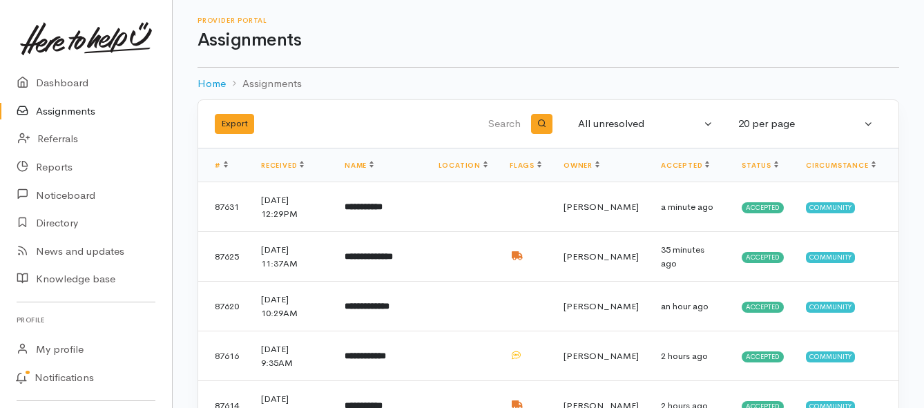
click at [63, 113] on link "Assignments" at bounding box center [86, 111] width 172 height 28
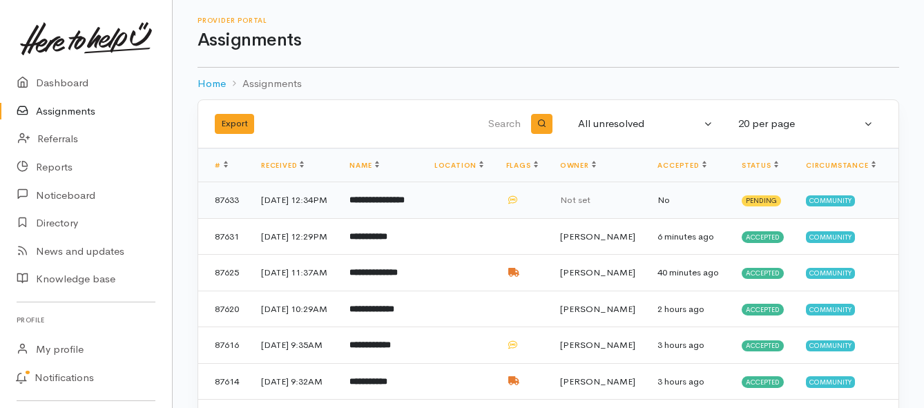
click at [373, 204] on b "**********" at bounding box center [376, 199] width 55 height 9
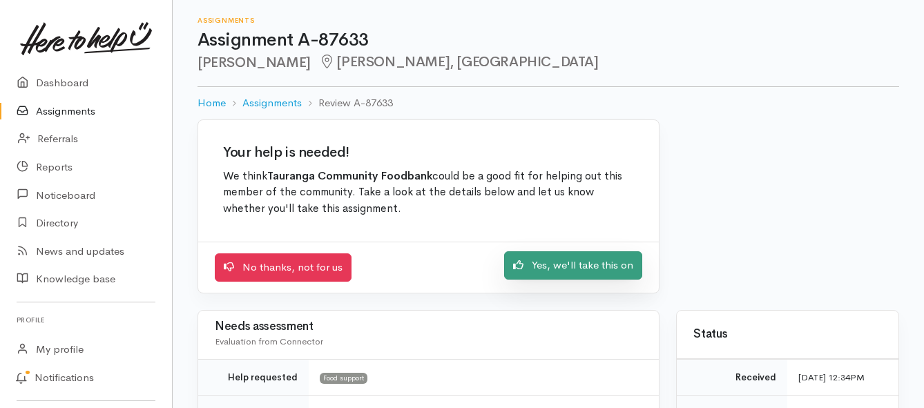
click at [532, 271] on link "Yes, we'll take this on" at bounding box center [573, 265] width 138 height 28
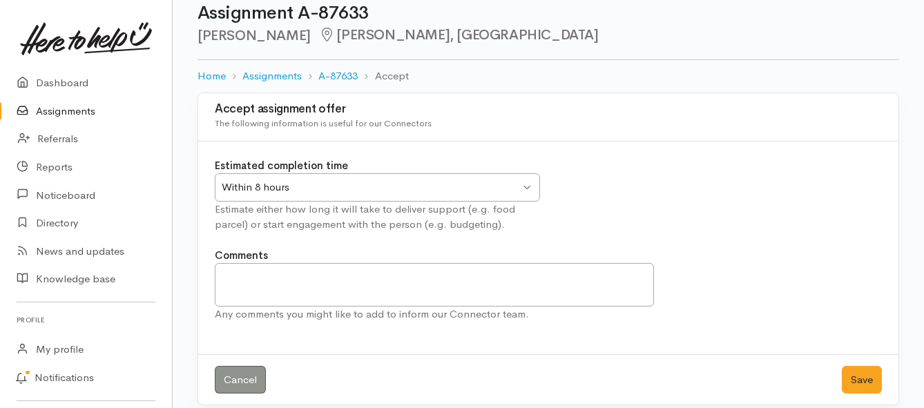
scroll to position [41, 0]
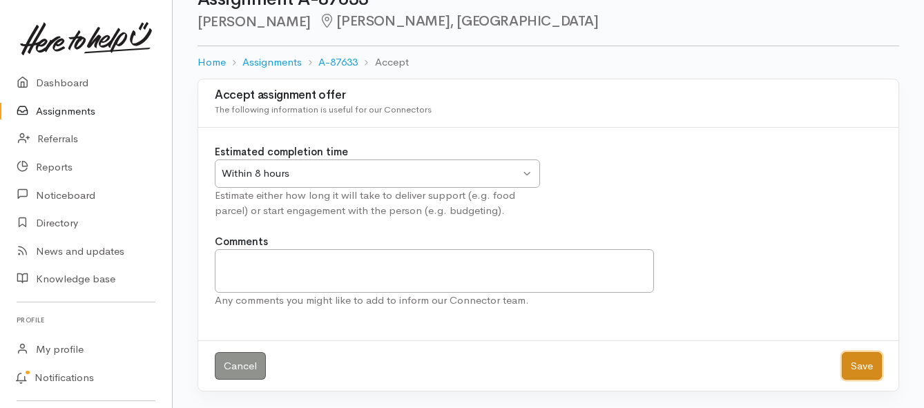
click at [862, 361] on button "Save" at bounding box center [862, 366] width 40 height 28
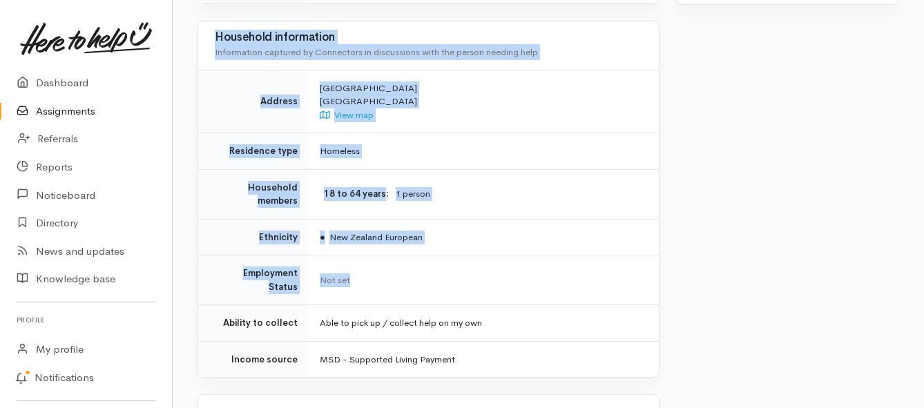
scroll to position [898, 0]
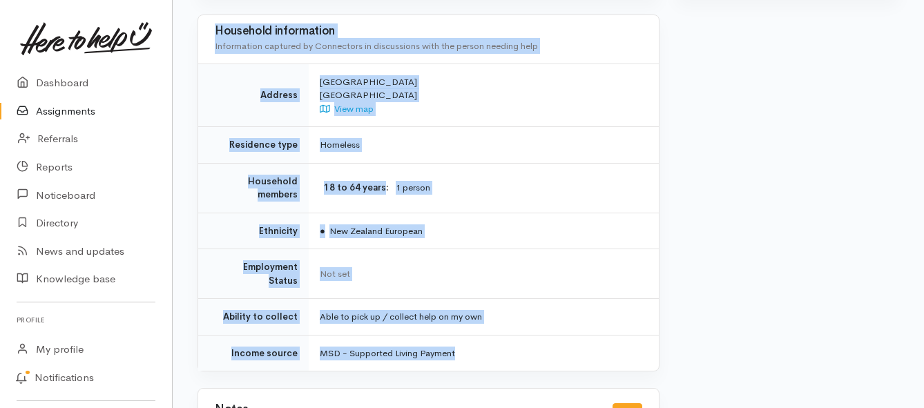
drag, startPoint x: 318, startPoint y: 124, endPoint x: 506, endPoint y: 336, distance: 283.3
copy div "**********"
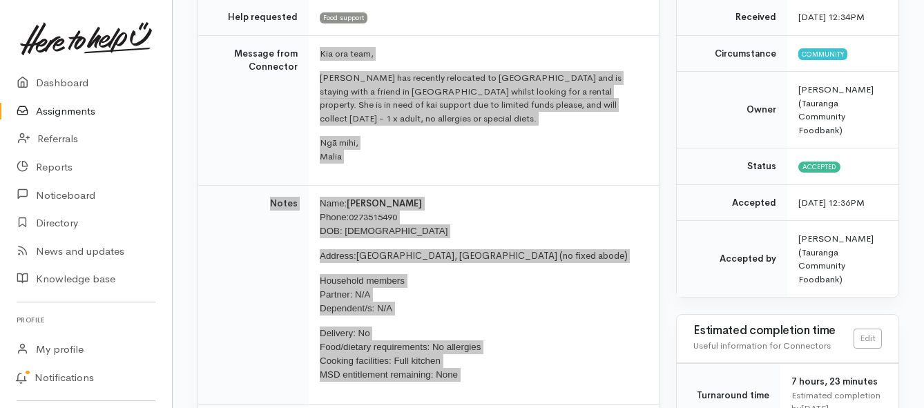
scroll to position [138, 0]
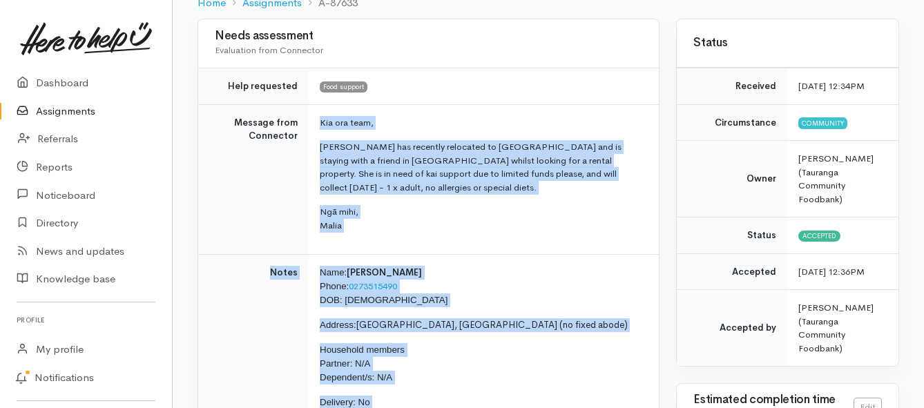
click at [50, 113] on link "Assignments" at bounding box center [86, 111] width 172 height 28
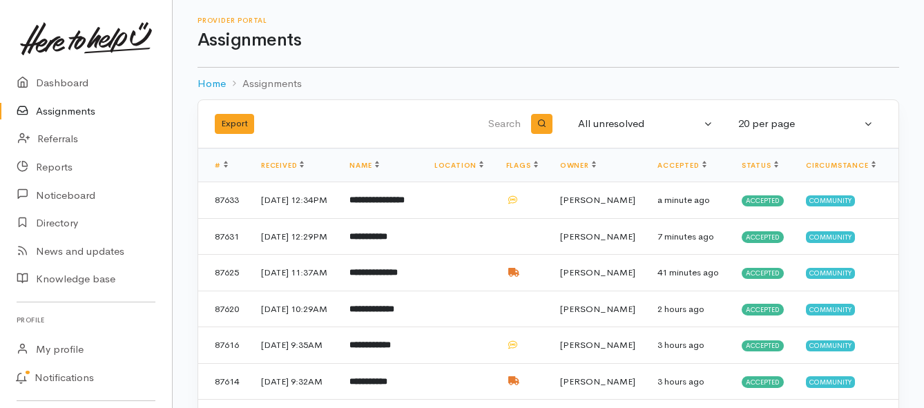
click at [68, 112] on link "Assignments" at bounding box center [86, 111] width 172 height 28
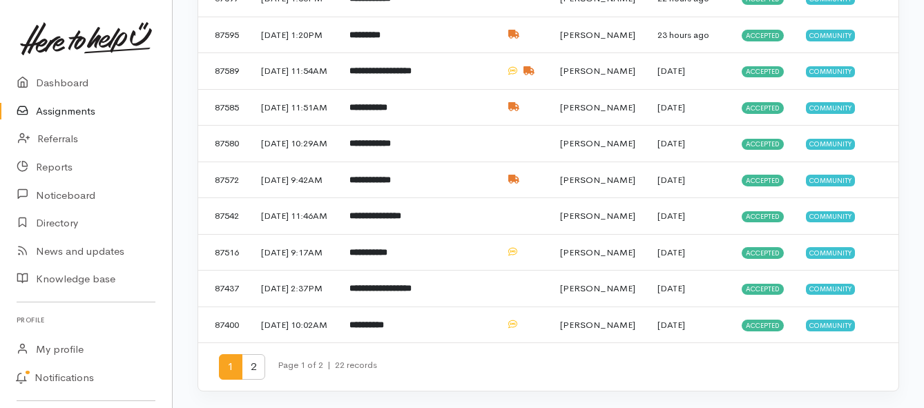
scroll to position [691, 0]
click at [391, 184] on b "**********" at bounding box center [369, 179] width 41 height 9
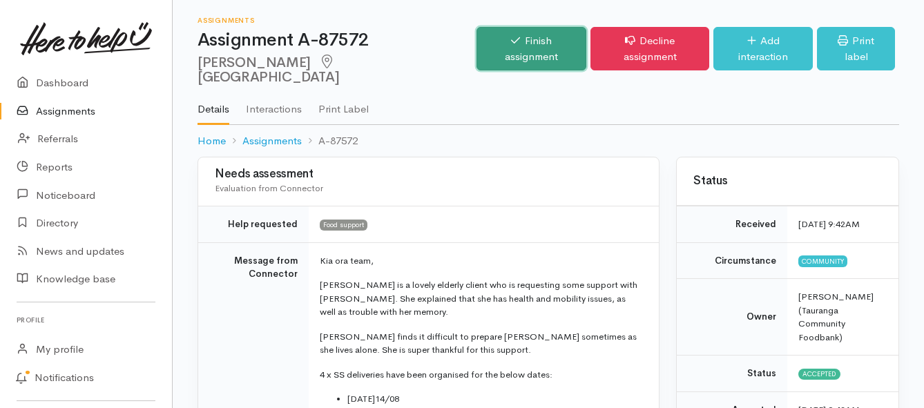
click at [484, 39] on link "Finish assignment" at bounding box center [532, 49] width 110 height 44
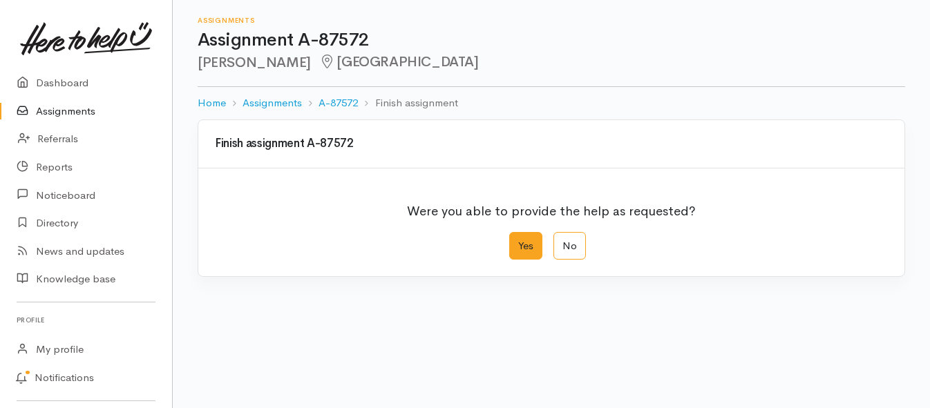
click at [515, 247] on label "Yes" at bounding box center [525, 246] width 33 height 28
click at [515, 241] on input "Yes" at bounding box center [513, 236] width 9 height 9
radio input "true"
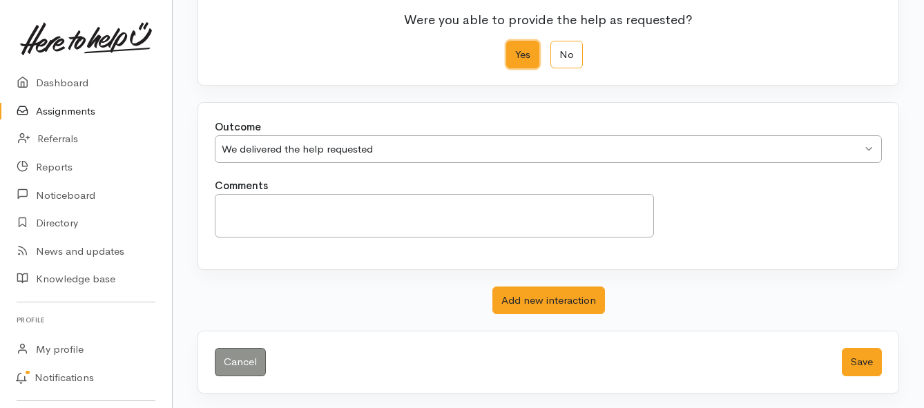
scroll to position [193, 0]
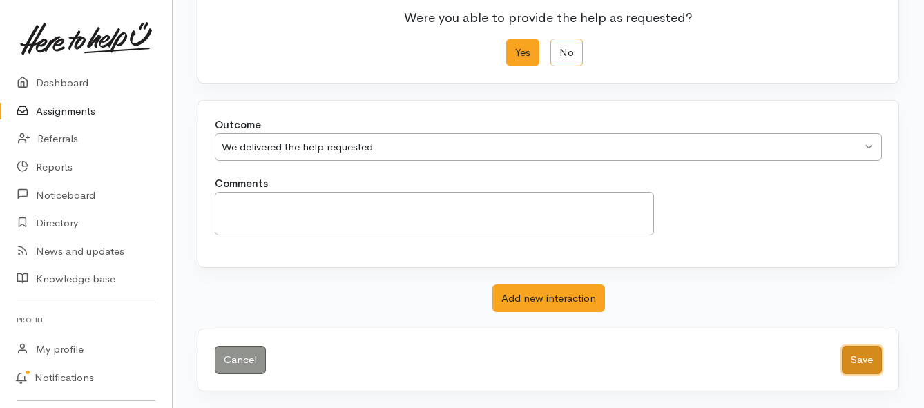
click at [863, 356] on button "Save" at bounding box center [862, 360] width 40 height 28
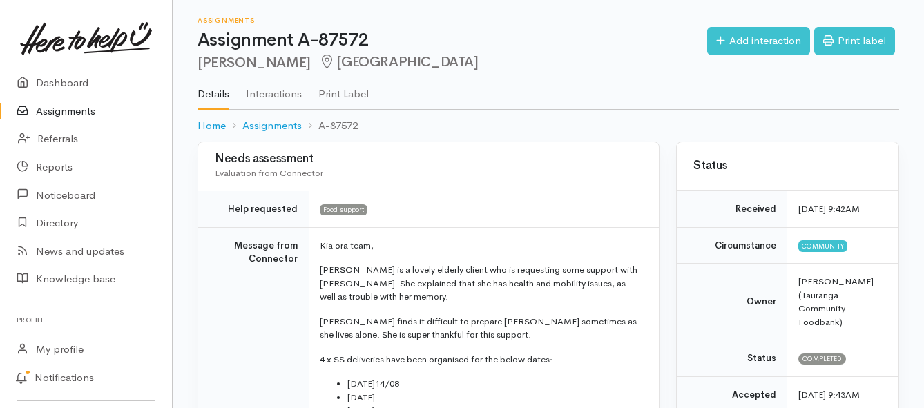
click at [73, 111] on link "Assignments" at bounding box center [86, 111] width 172 height 28
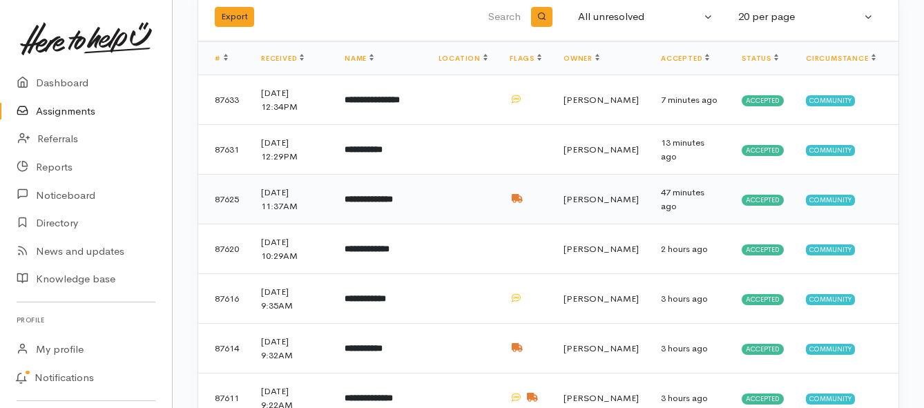
scroll to position [138, 0]
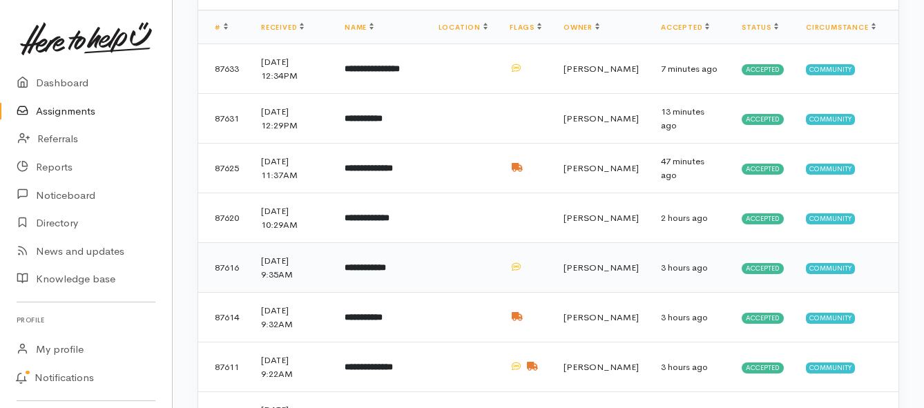
click at [386, 267] on b "**********" at bounding box center [365, 267] width 41 height 9
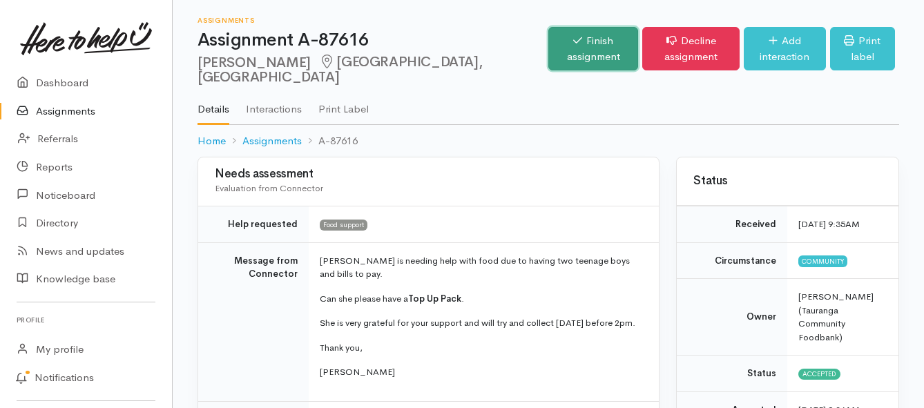
click at [548, 46] on link "Finish assignment" at bounding box center [593, 49] width 90 height 44
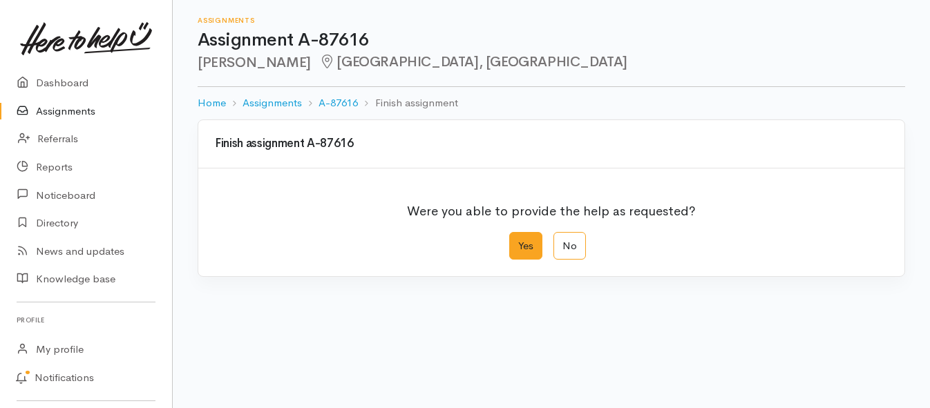
click at [521, 250] on label "Yes" at bounding box center [525, 246] width 33 height 28
click at [518, 241] on input "Yes" at bounding box center [513, 236] width 9 height 9
radio input "true"
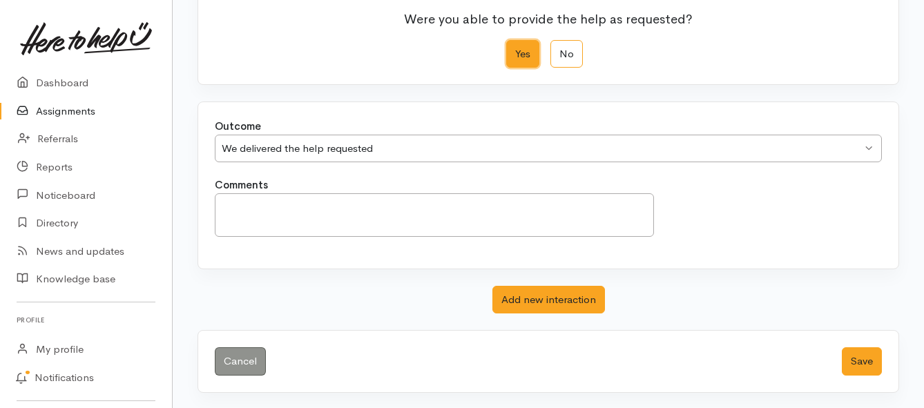
scroll to position [193, 0]
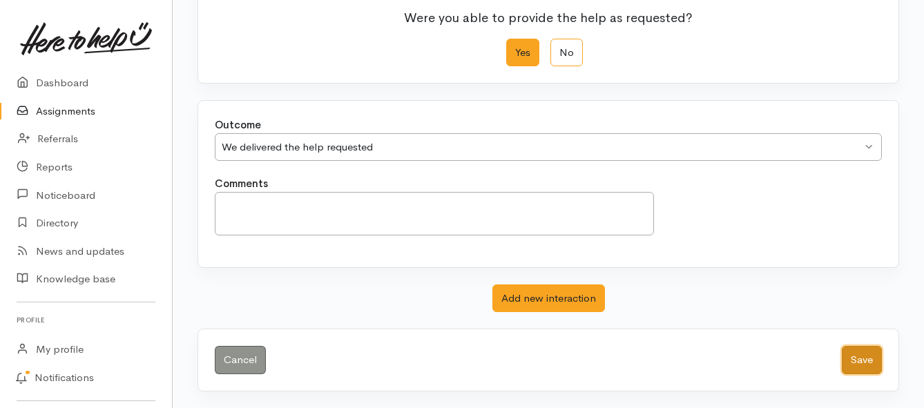
click at [855, 358] on button "Save" at bounding box center [862, 360] width 40 height 28
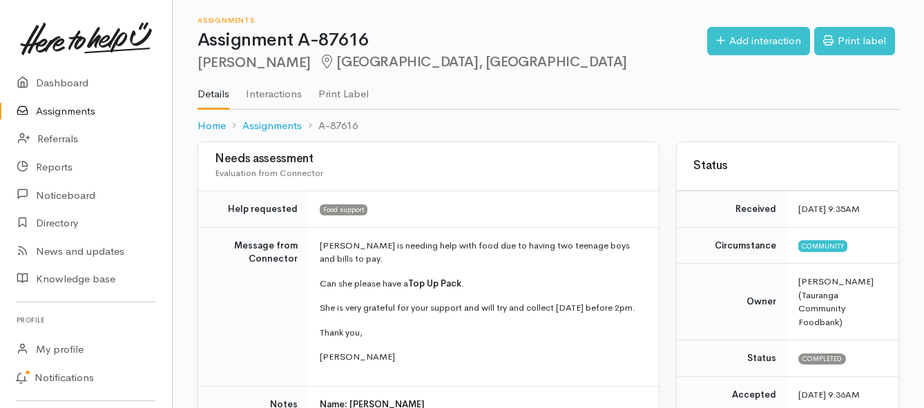
click at [78, 109] on link "Assignments" at bounding box center [86, 111] width 172 height 28
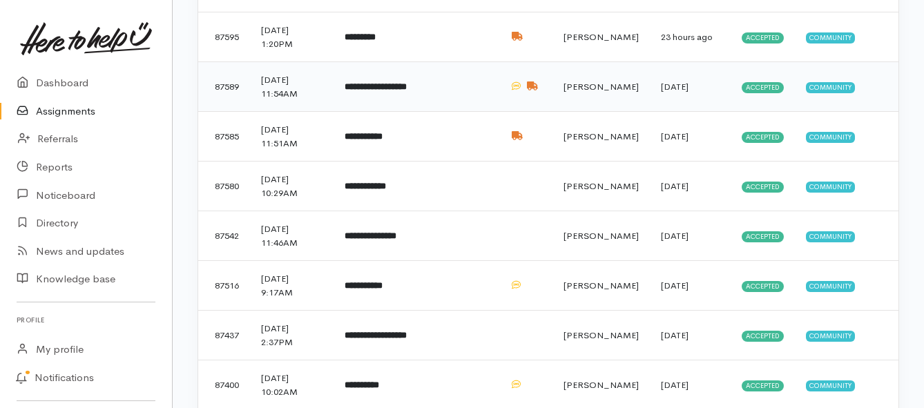
scroll to position [760, 0]
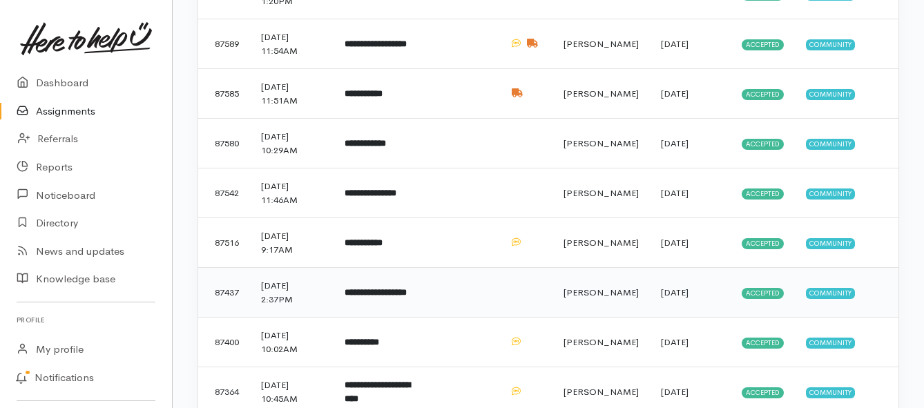
click at [366, 291] on b "**********" at bounding box center [376, 292] width 62 height 9
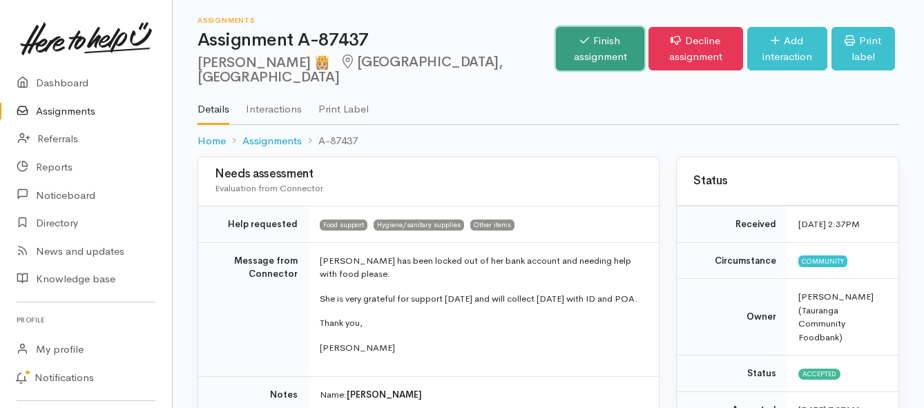
click at [556, 52] on link "Finish assignment" at bounding box center [600, 49] width 88 height 44
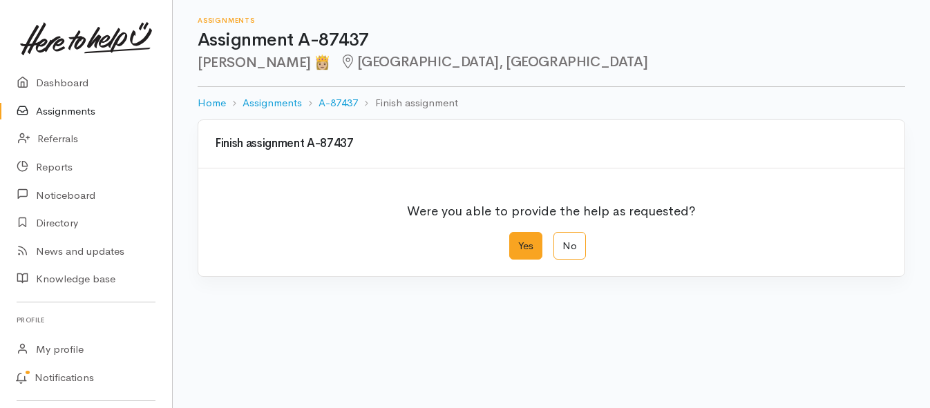
click at [528, 254] on label "Yes" at bounding box center [525, 246] width 33 height 28
click at [518, 241] on input "Yes" at bounding box center [513, 236] width 9 height 9
radio input "true"
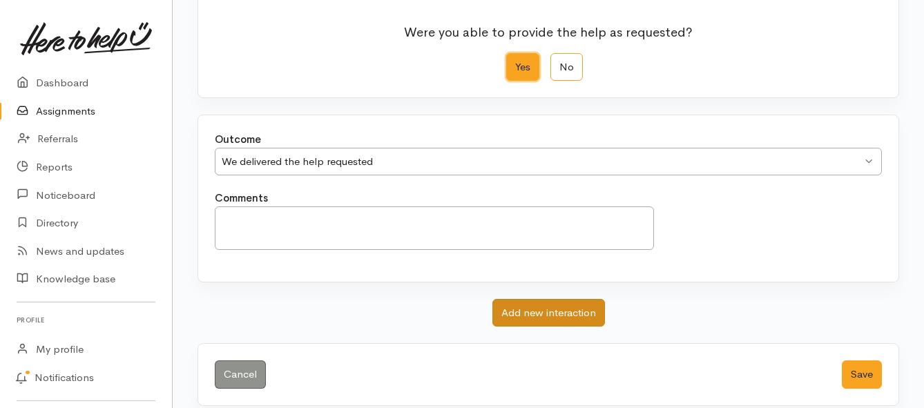
scroll to position [193, 0]
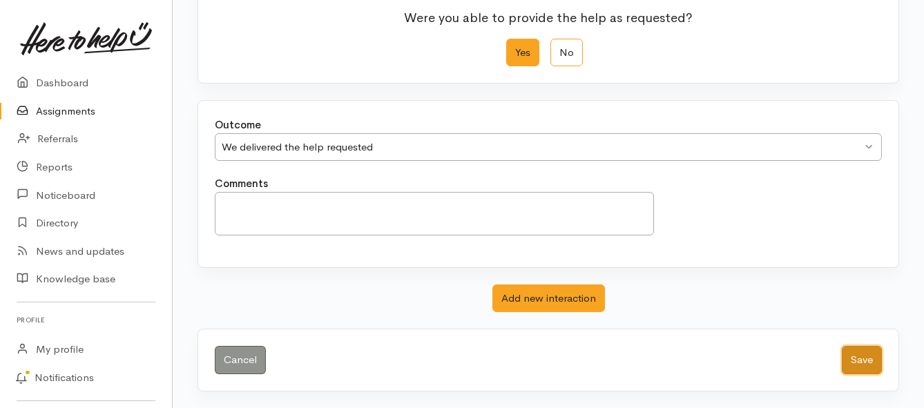
click at [856, 357] on button "Save" at bounding box center [862, 360] width 40 height 28
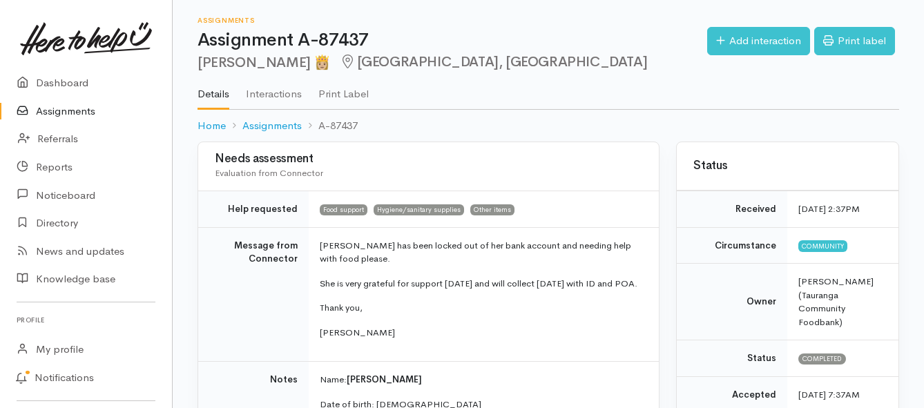
click at [61, 111] on link "Assignments" at bounding box center [86, 111] width 172 height 28
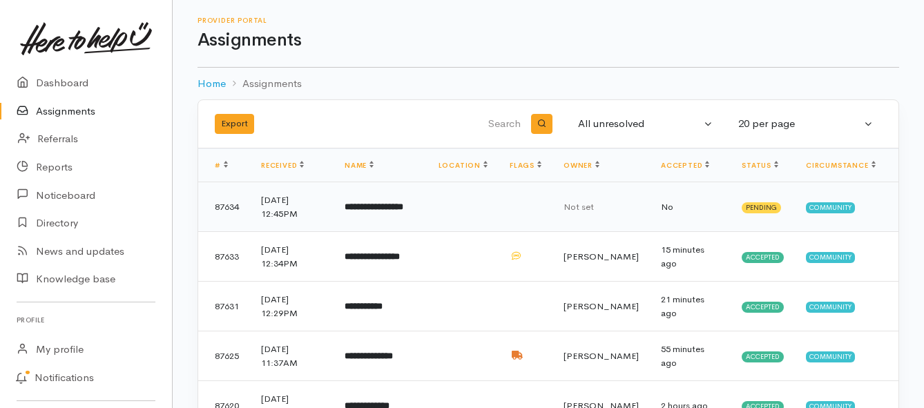
click at [377, 208] on b "**********" at bounding box center [374, 206] width 59 height 9
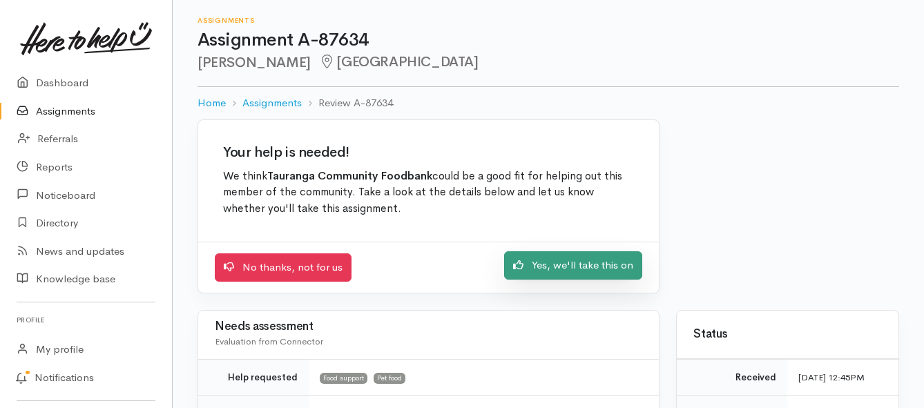
click at [558, 269] on link "Yes, we'll take this on" at bounding box center [573, 265] width 138 height 28
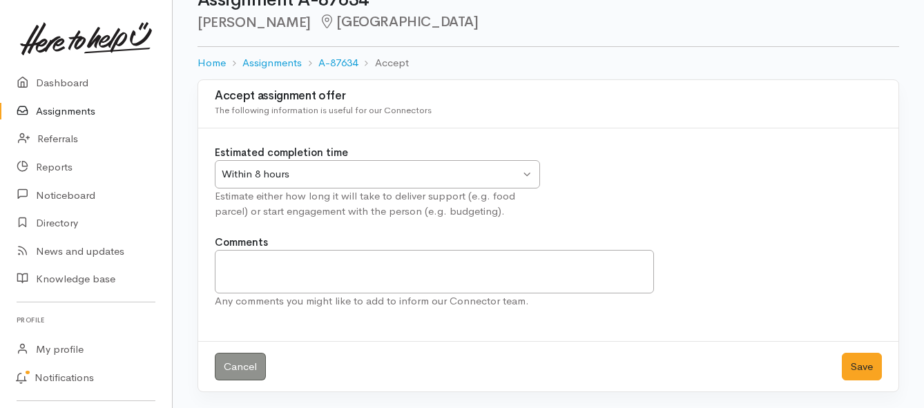
scroll to position [41, 0]
click at [856, 365] on button "Save" at bounding box center [862, 366] width 40 height 28
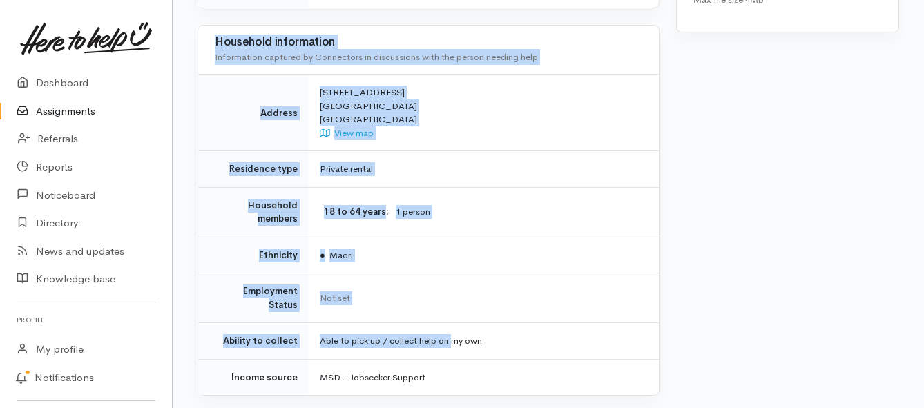
scroll to position [950, 0]
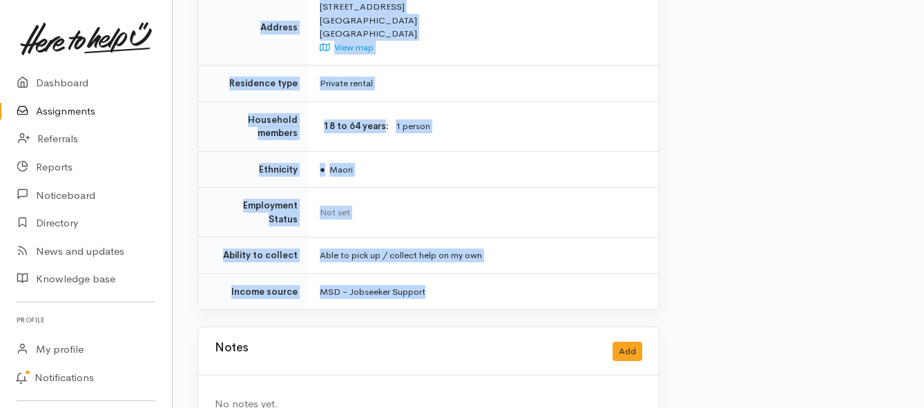
drag, startPoint x: 320, startPoint y: 110, endPoint x: 456, endPoint y: 239, distance: 187.6
copy div "**********"
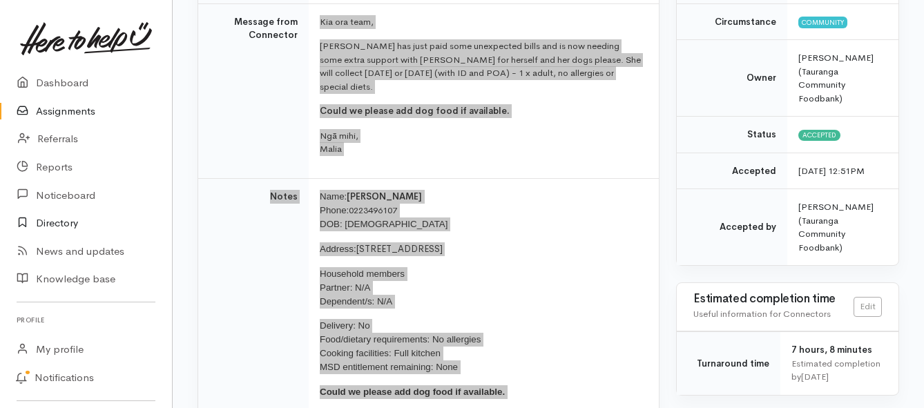
scroll to position [259, 0]
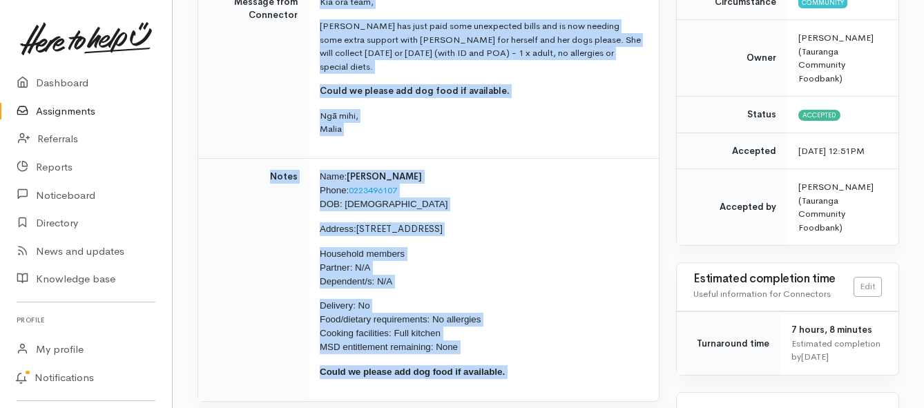
click at [66, 113] on link "Assignments" at bounding box center [86, 111] width 172 height 28
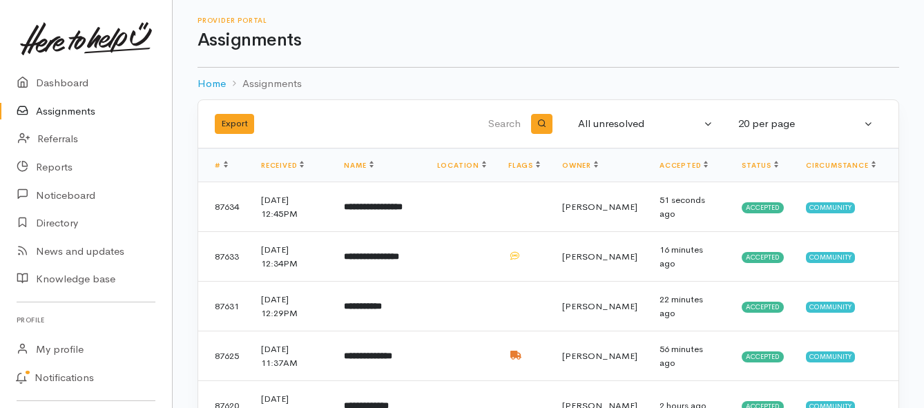
click at [81, 113] on link "Assignments" at bounding box center [86, 111] width 172 height 28
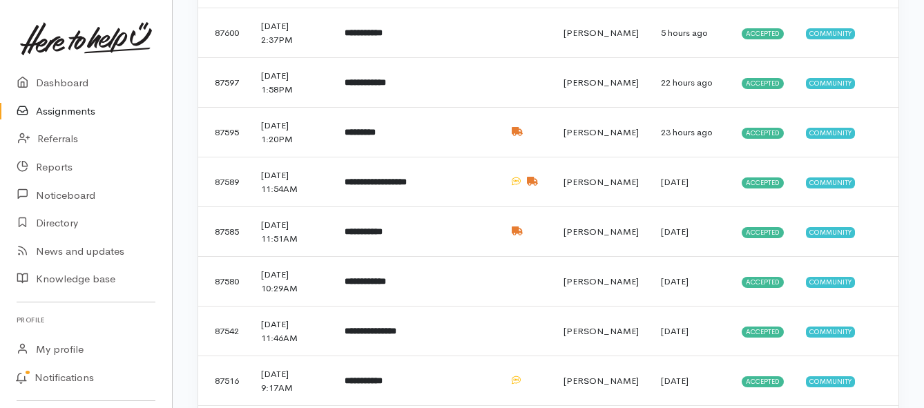
scroll to position [691, 0]
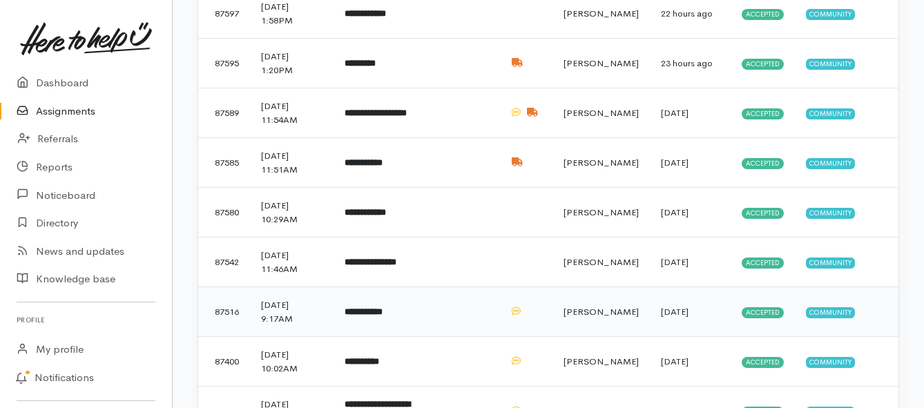
click at [383, 311] on b "**********" at bounding box center [364, 311] width 38 height 9
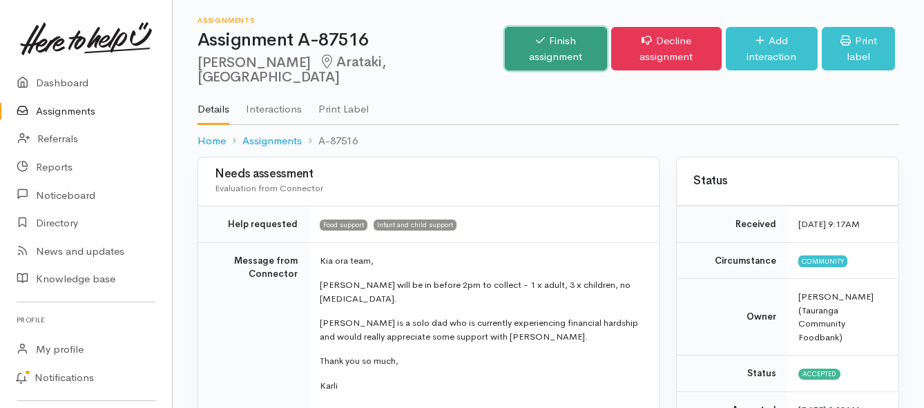
click at [505, 36] on link "Finish assignment" at bounding box center [556, 49] width 102 height 44
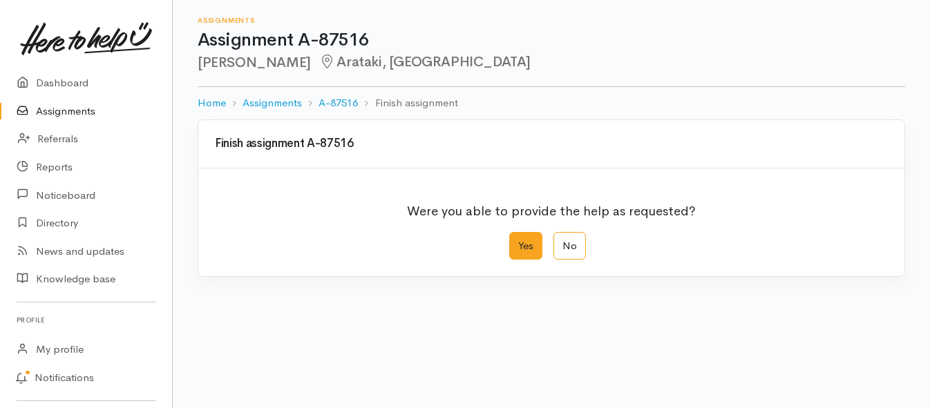
click at [524, 242] on label "Yes" at bounding box center [525, 246] width 33 height 28
click at [518, 241] on input "Yes" at bounding box center [513, 236] width 9 height 9
radio input "true"
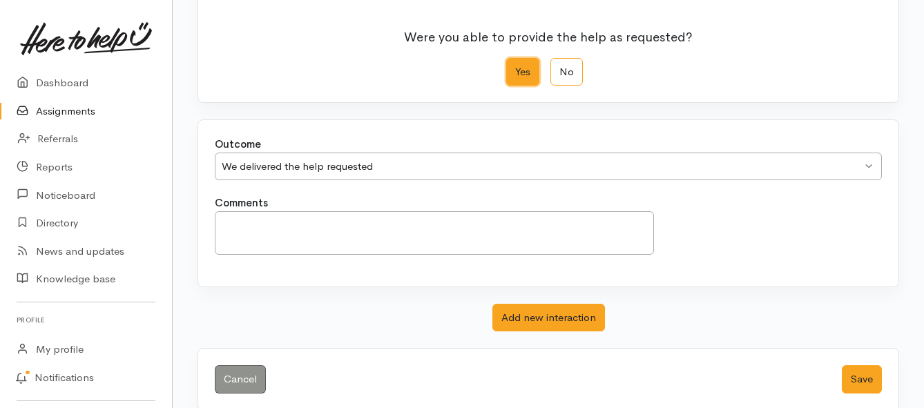
scroll to position [193, 0]
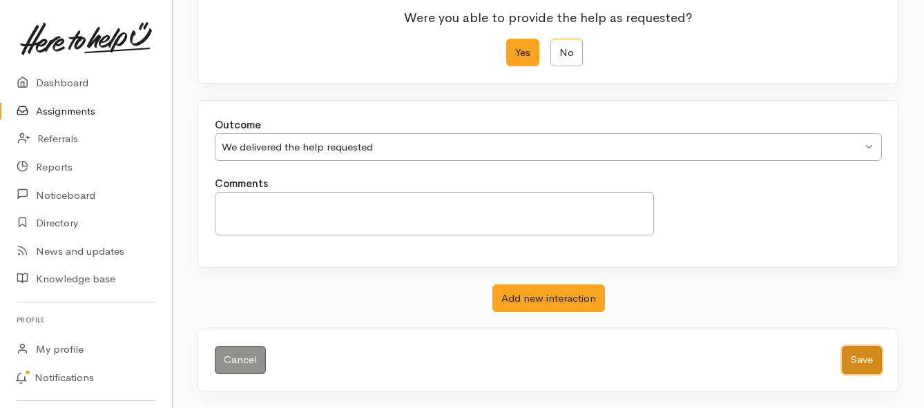
click at [859, 355] on button "Save" at bounding box center [862, 360] width 40 height 28
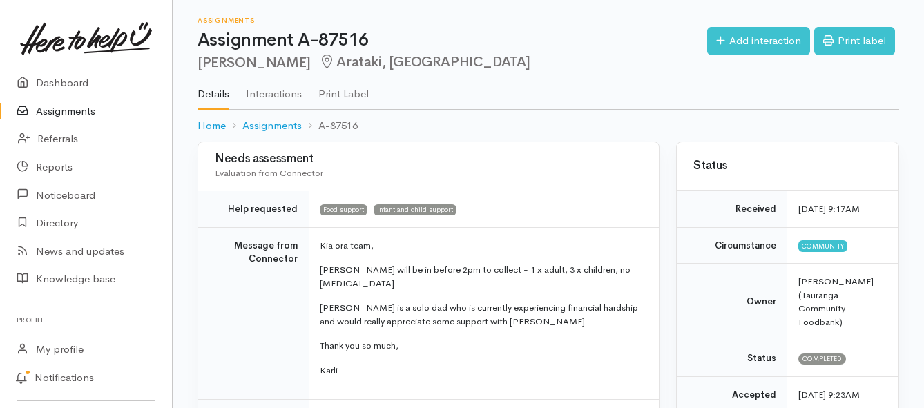
click at [88, 113] on link "Assignments" at bounding box center [86, 111] width 172 height 28
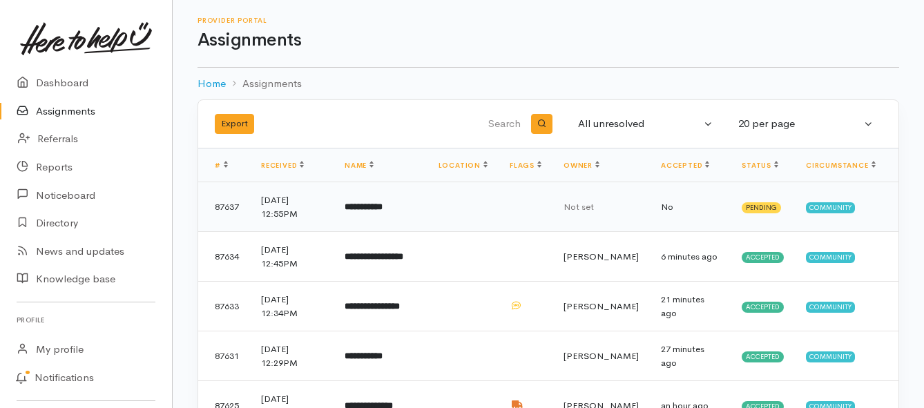
click at [379, 211] on b "**********" at bounding box center [364, 206] width 38 height 9
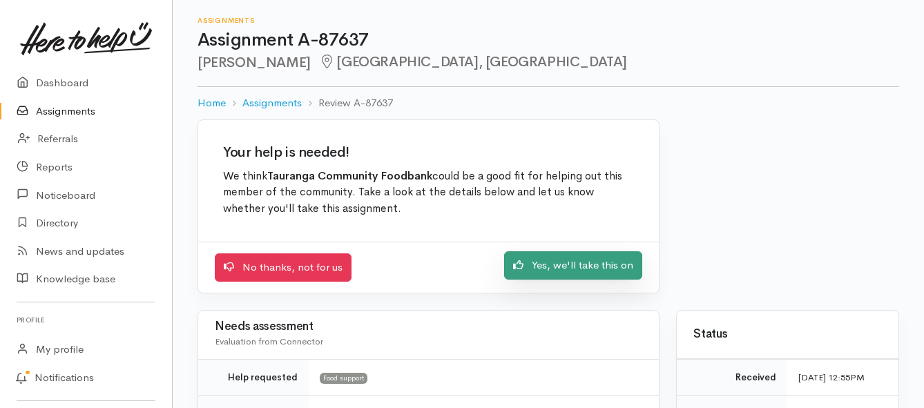
click at [543, 276] on link "Yes, we'll take this on" at bounding box center [573, 265] width 138 height 28
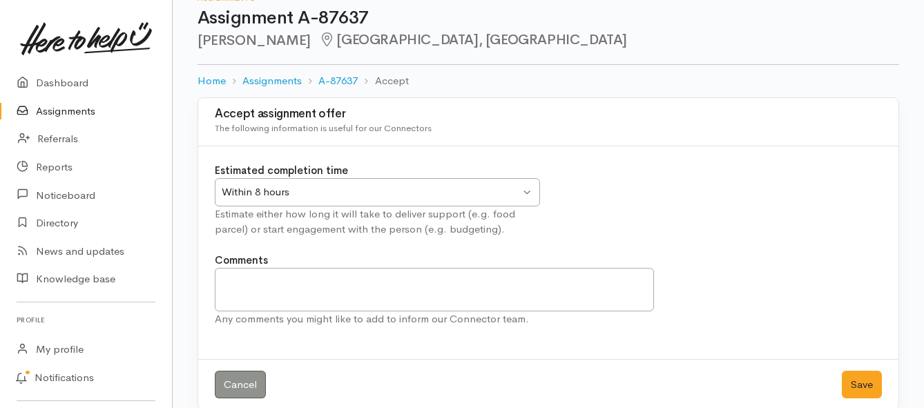
scroll to position [41, 0]
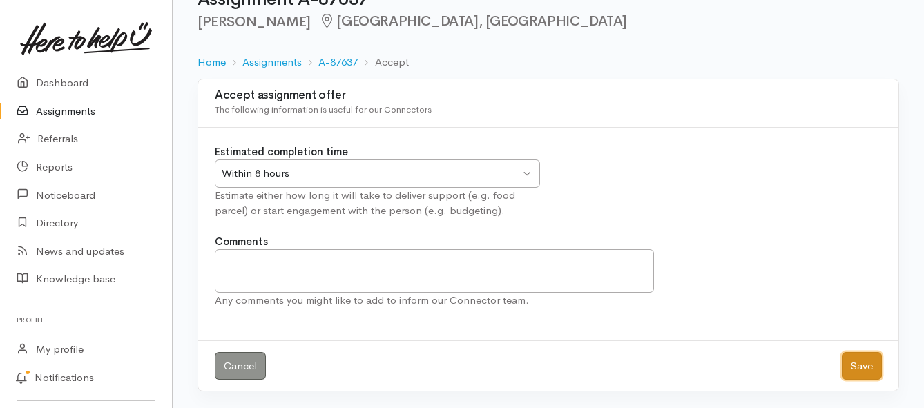
click at [862, 362] on button "Save" at bounding box center [862, 366] width 40 height 28
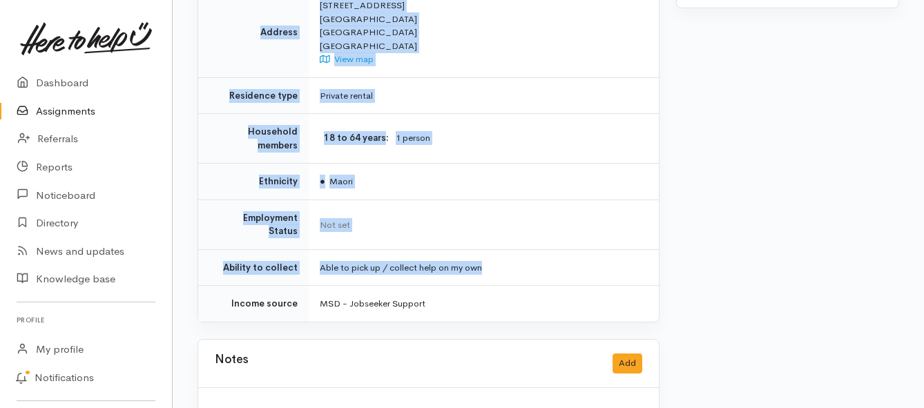
scroll to position [898, 0]
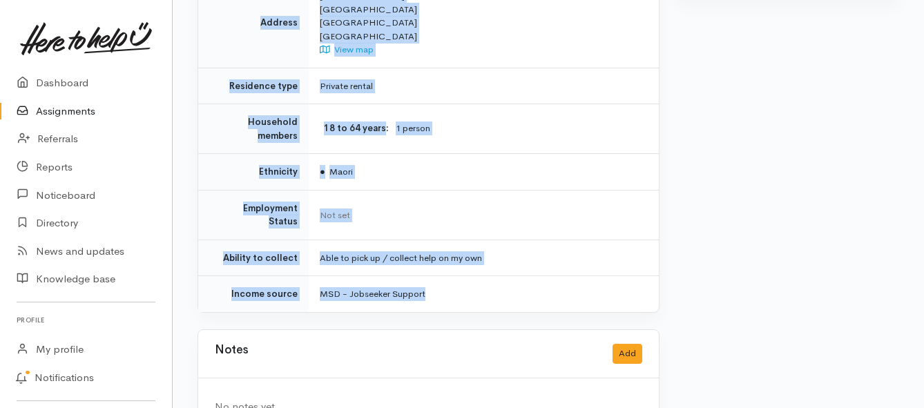
drag, startPoint x: 317, startPoint y: 176, endPoint x: 521, endPoint y: 252, distance: 218.1
copy div "**********"
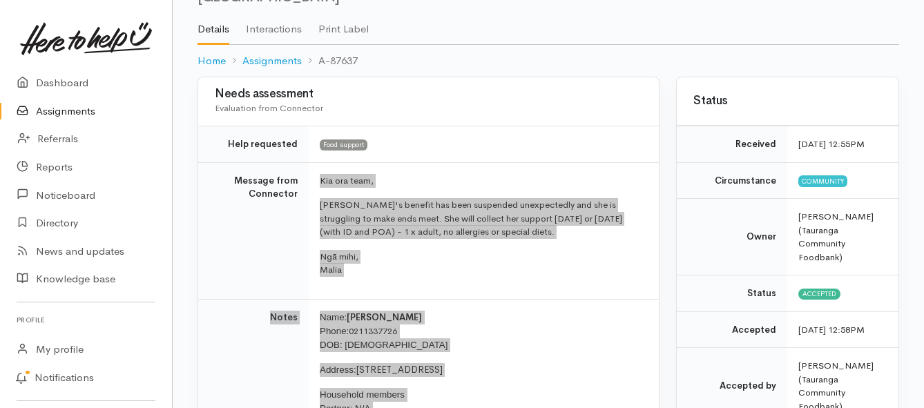
scroll to position [69, 0]
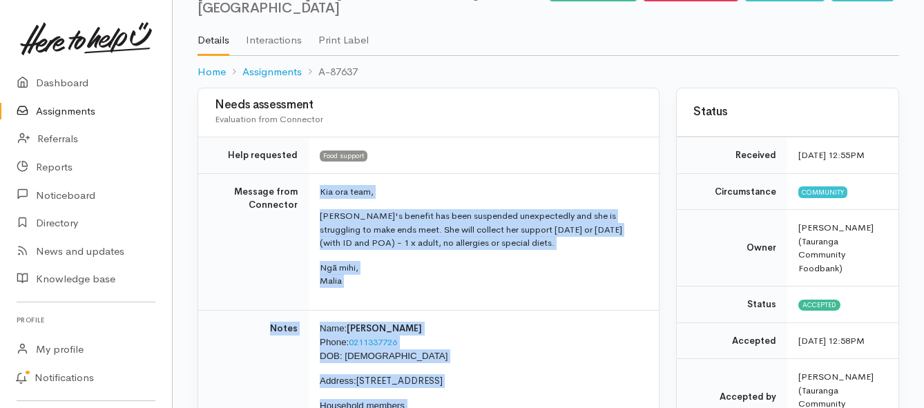
click at [68, 112] on link "Assignments" at bounding box center [86, 111] width 172 height 28
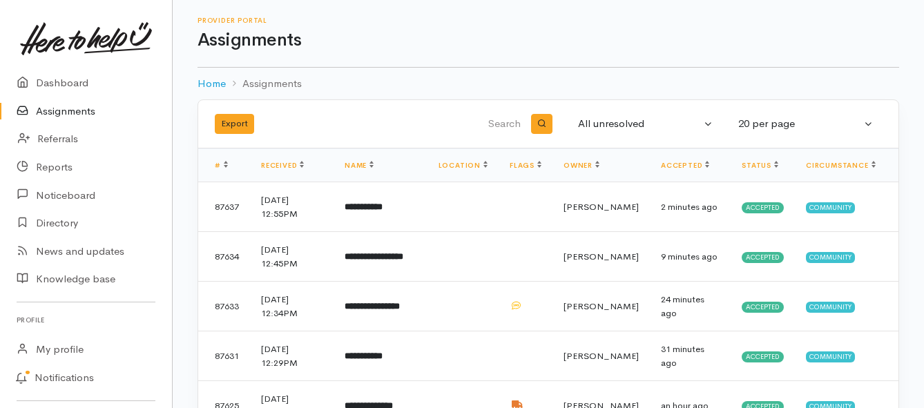
click at [66, 107] on link "Assignments" at bounding box center [86, 111] width 172 height 28
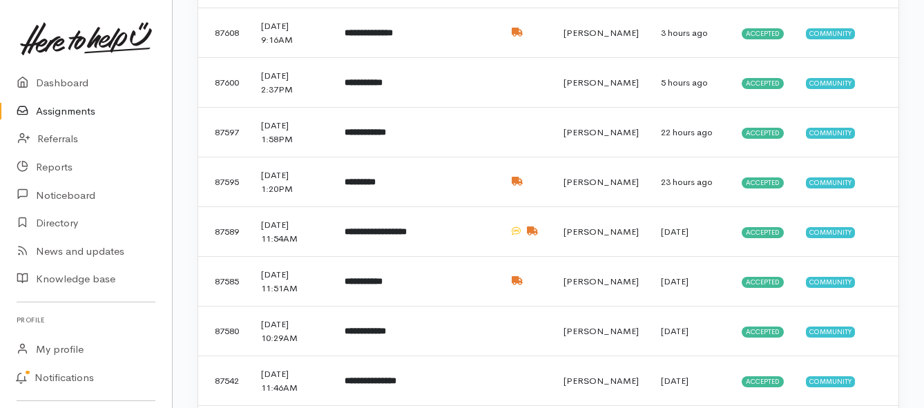
scroll to position [691, 0]
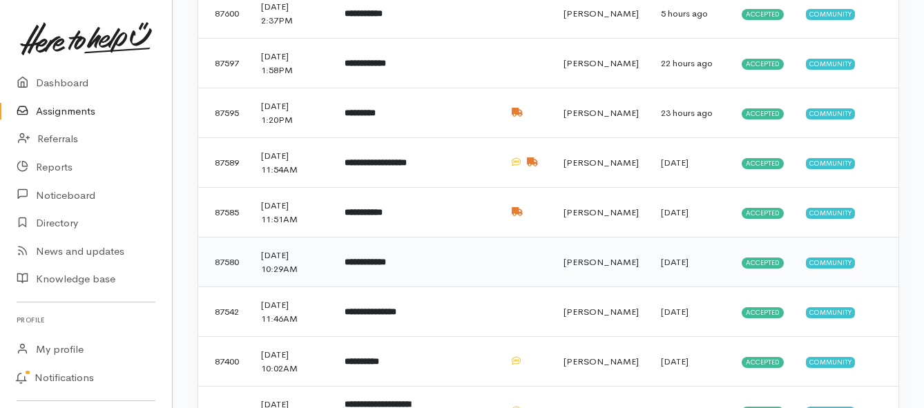
click at [374, 265] on b "**********" at bounding box center [365, 262] width 41 height 9
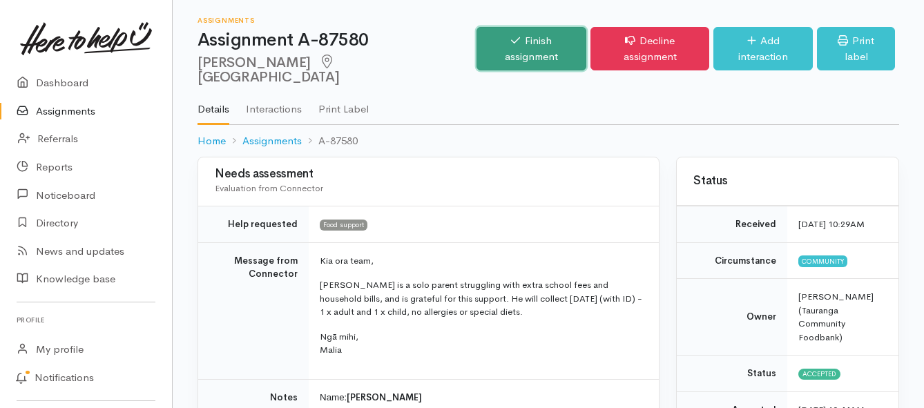
click at [489, 38] on link "Finish assignment" at bounding box center [532, 49] width 110 height 44
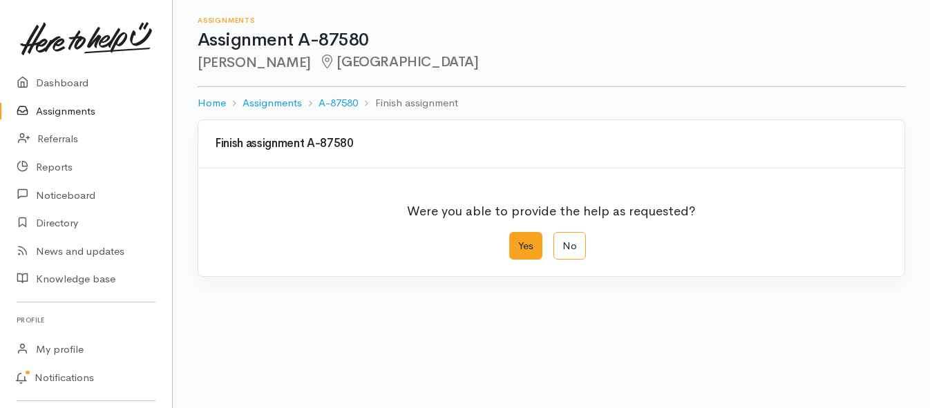
click at [526, 243] on label "Yes" at bounding box center [525, 246] width 33 height 28
click at [518, 241] on input "Yes" at bounding box center [513, 236] width 9 height 9
radio input "true"
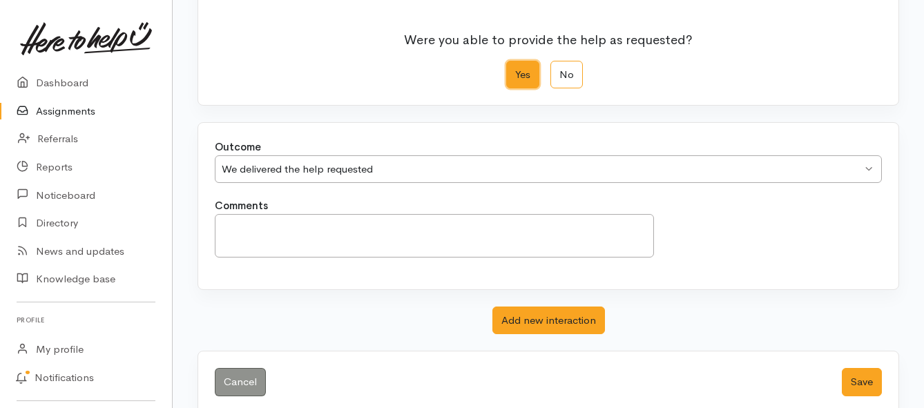
scroll to position [193, 0]
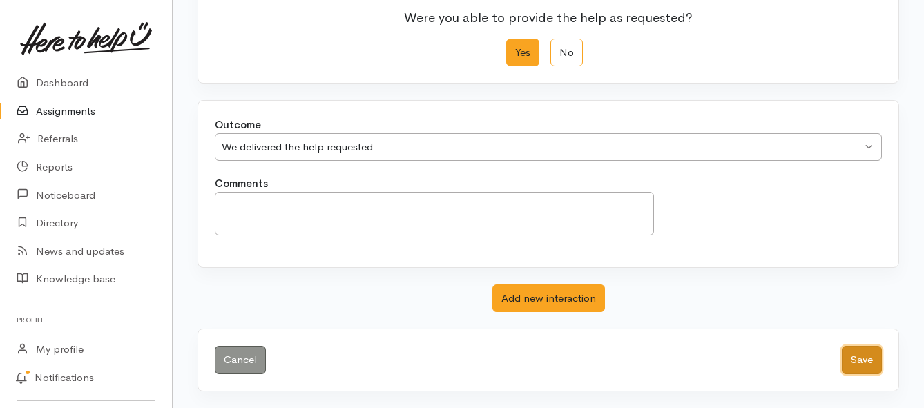
click at [868, 359] on button "Save" at bounding box center [862, 360] width 40 height 28
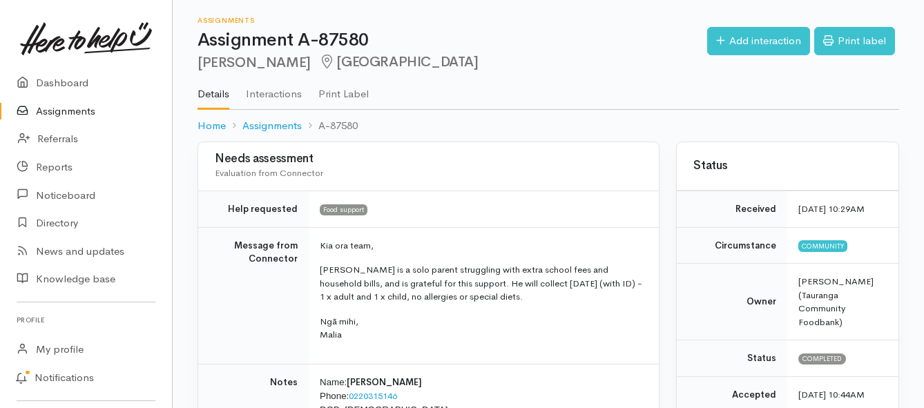
click at [62, 108] on link "Assignments" at bounding box center [86, 111] width 172 height 28
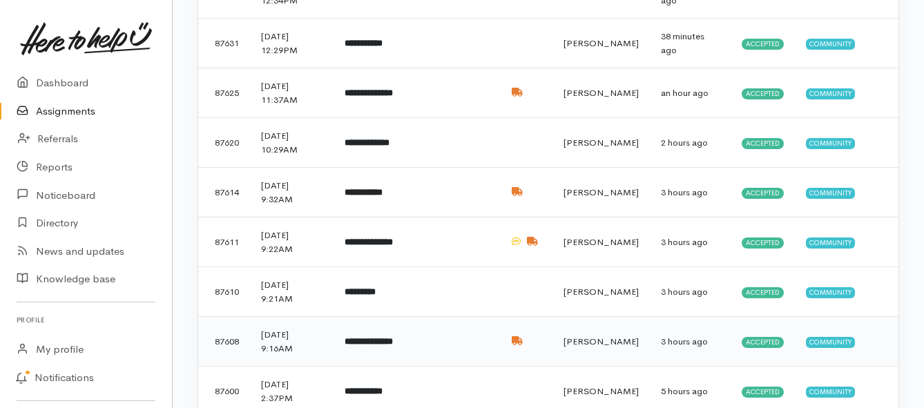
scroll to position [345, 0]
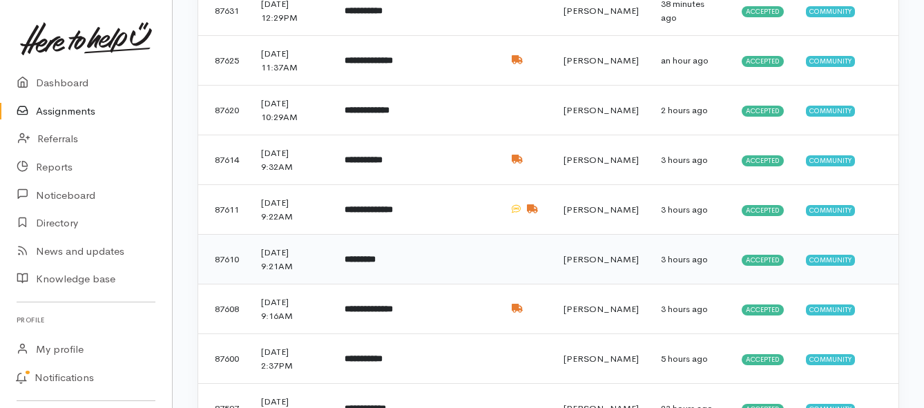
click at [363, 263] on b "*********" at bounding box center [360, 259] width 31 height 9
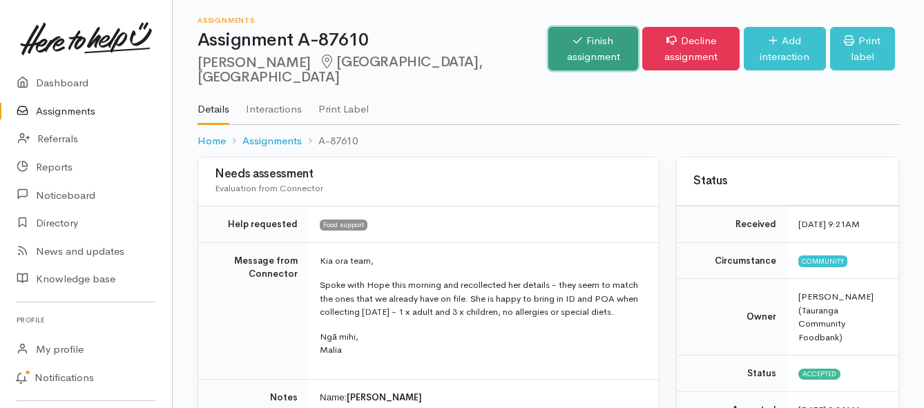
click at [548, 43] on link "Finish assignment" at bounding box center [593, 49] width 90 height 44
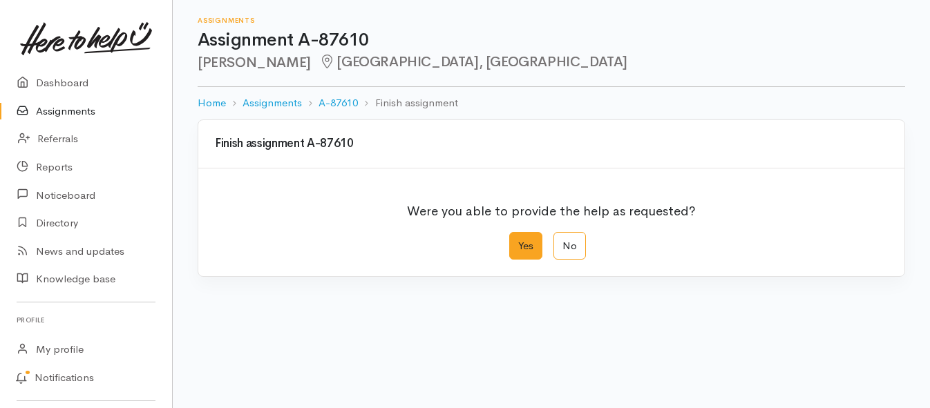
click at [515, 252] on label "Yes" at bounding box center [525, 246] width 33 height 28
click at [515, 241] on input "Yes" at bounding box center [513, 236] width 9 height 9
radio input "true"
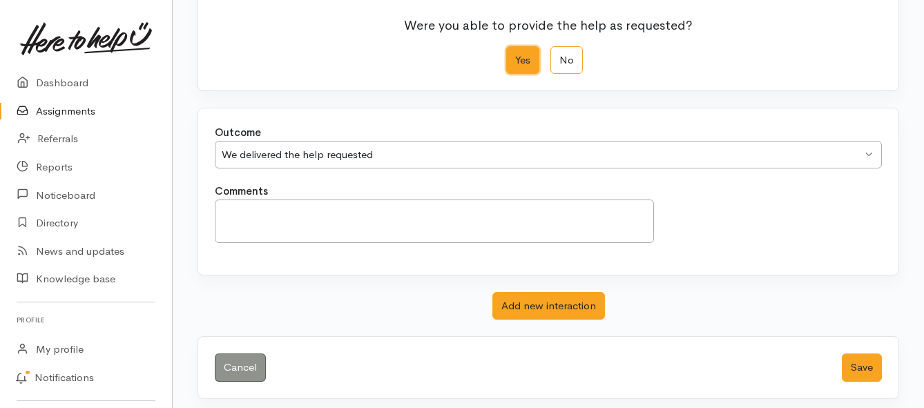
scroll to position [193, 0]
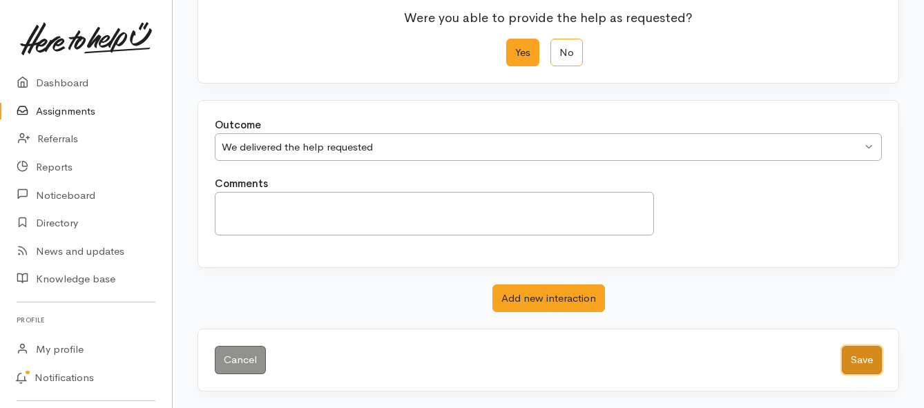
click at [865, 363] on button "Save" at bounding box center [862, 360] width 40 height 28
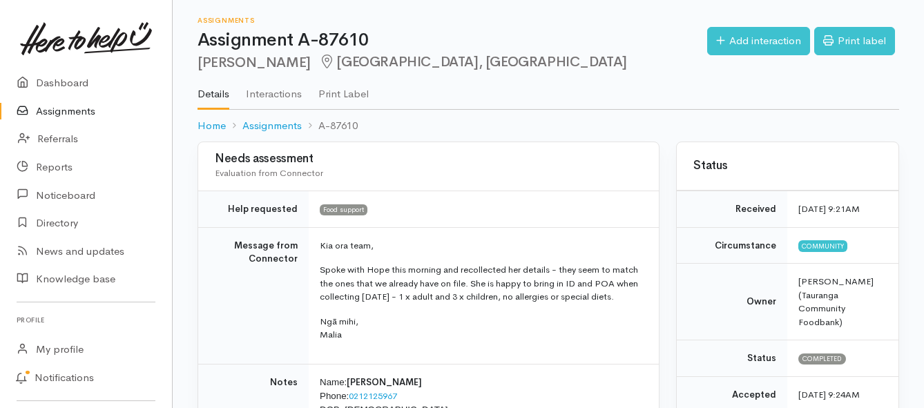
click at [53, 110] on link "Assignments" at bounding box center [86, 111] width 172 height 28
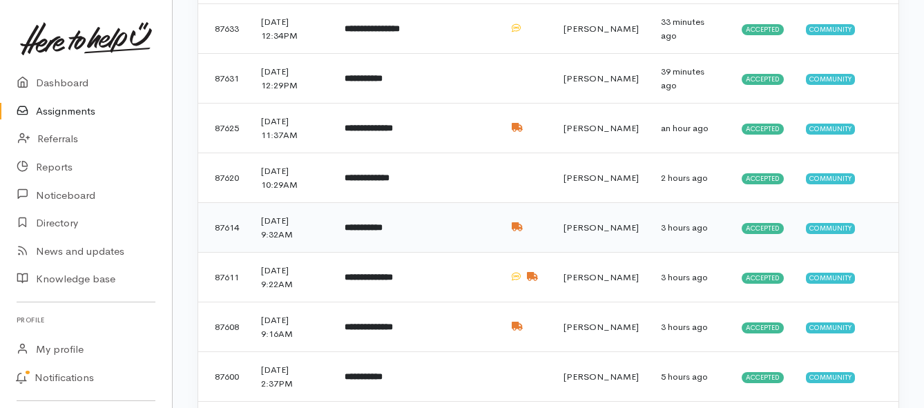
scroll to position [276, 0]
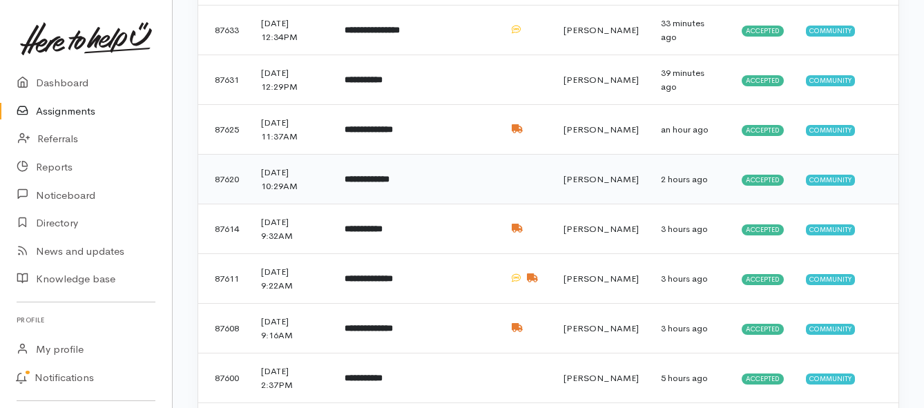
click at [371, 183] on b "**********" at bounding box center [367, 179] width 45 height 9
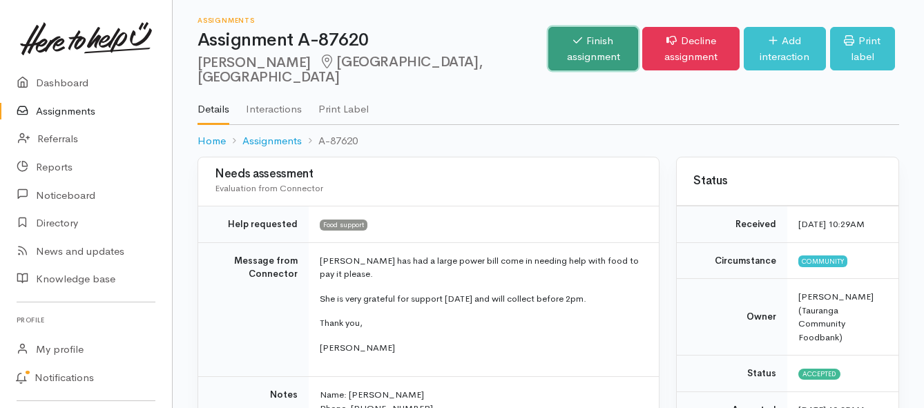
click at [548, 47] on link "Finish assignment" at bounding box center [593, 49] width 90 height 44
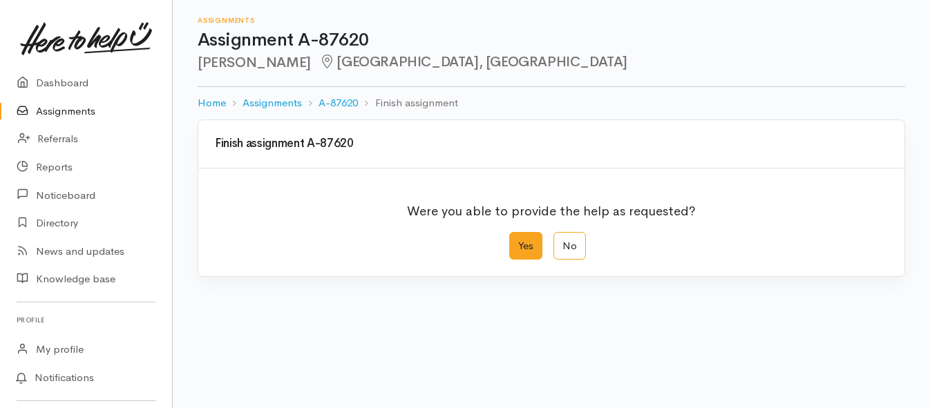
click at [524, 240] on label "Yes" at bounding box center [525, 246] width 33 height 28
click at [518, 240] on input "Yes" at bounding box center [513, 236] width 9 height 9
radio input "true"
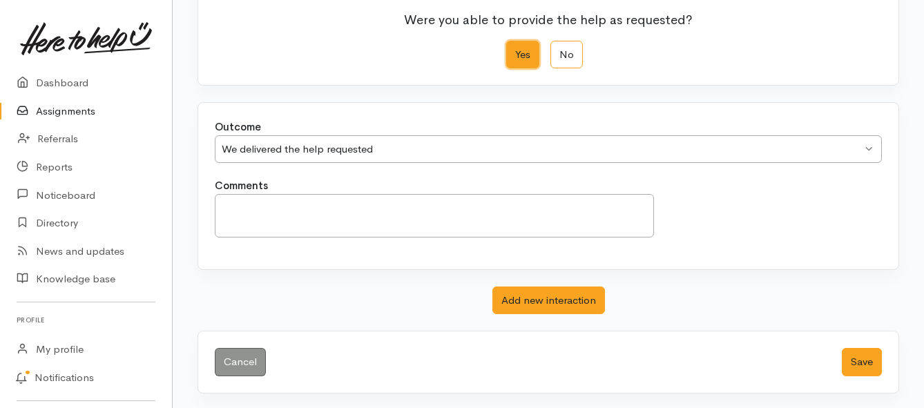
scroll to position [193, 0]
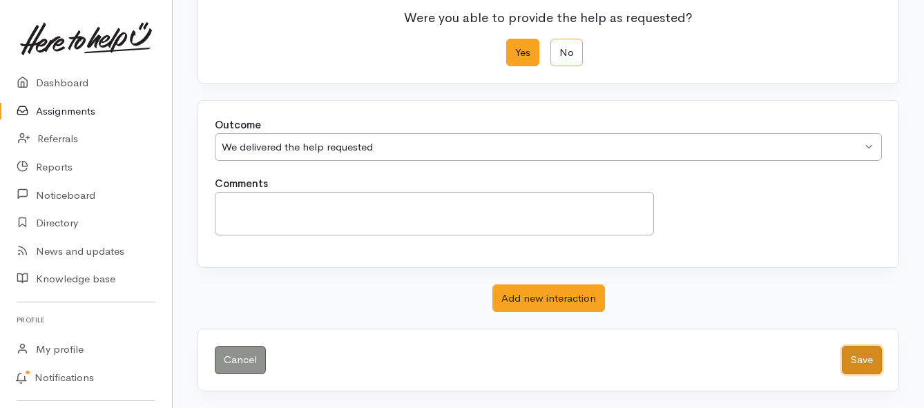
click at [869, 362] on button "Save" at bounding box center [862, 360] width 40 height 28
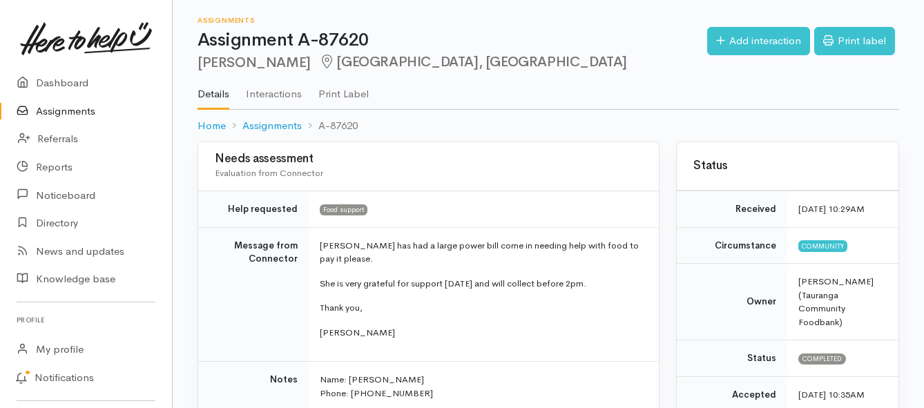
click at [84, 112] on link "Assignments" at bounding box center [86, 111] width 172 height 28
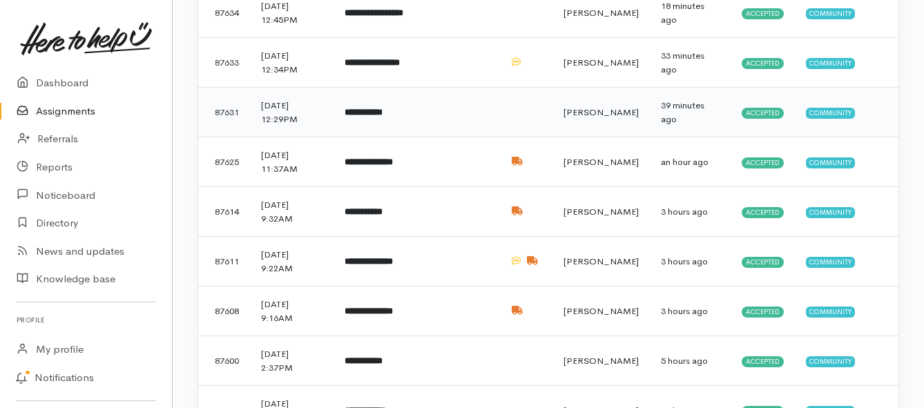
scroll to position [345, 0]
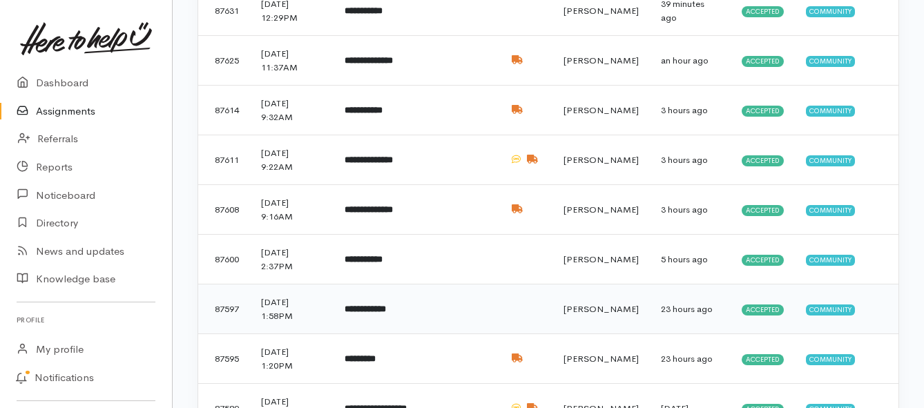
click at [375, 309] on b "**********" at bounding box center [365, 309] width 41 height 9
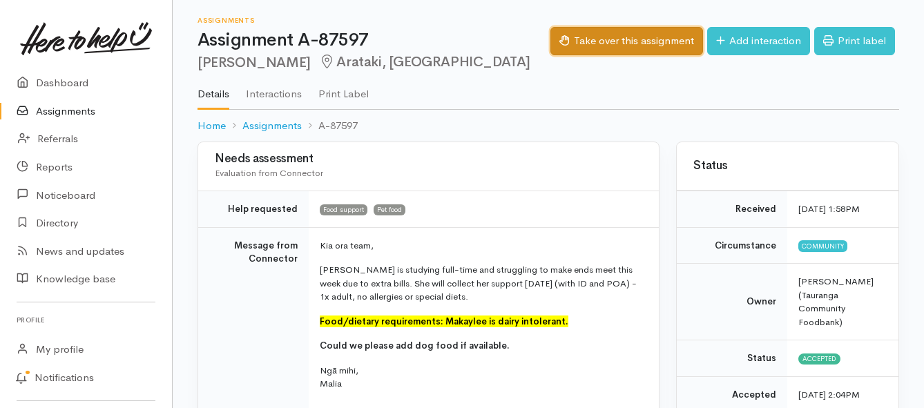
click at [576, 44] on button "Take over this assignment" at bounding box center [626, 41] width 153 height 28
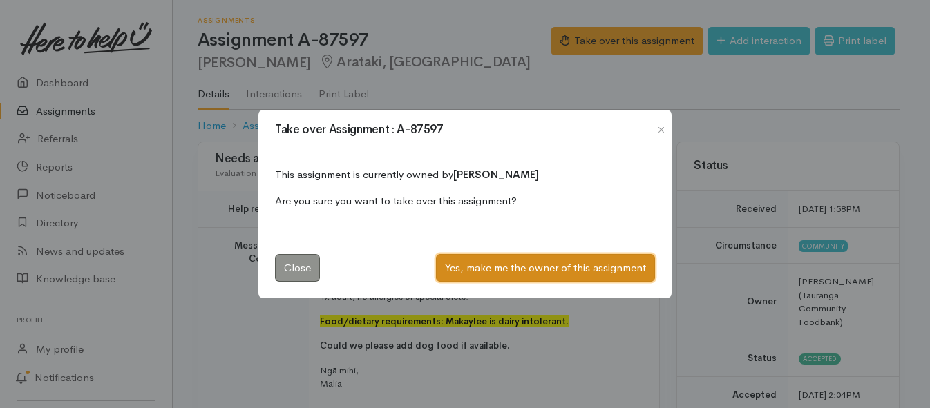
click at [477, 272] on button "Yes, make me the owner of this assignment" at bounding box center [545, 268] width 219 height 28
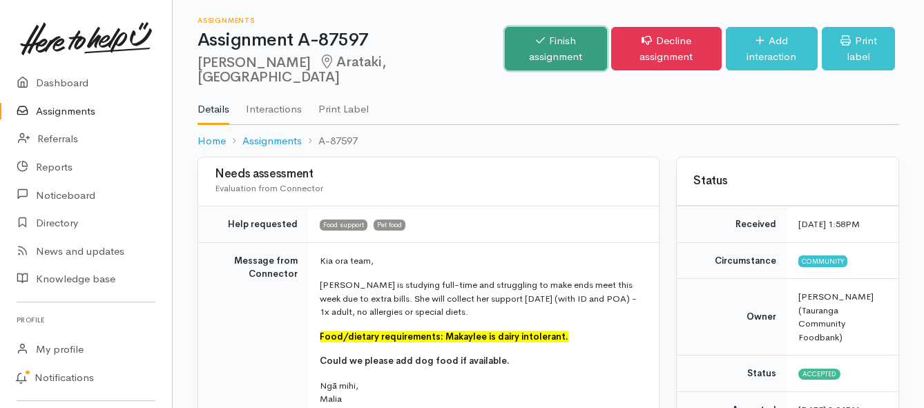
click at [505, 42] on link "Finish assignment" at bounding box center [556, 49] width 102 height 44
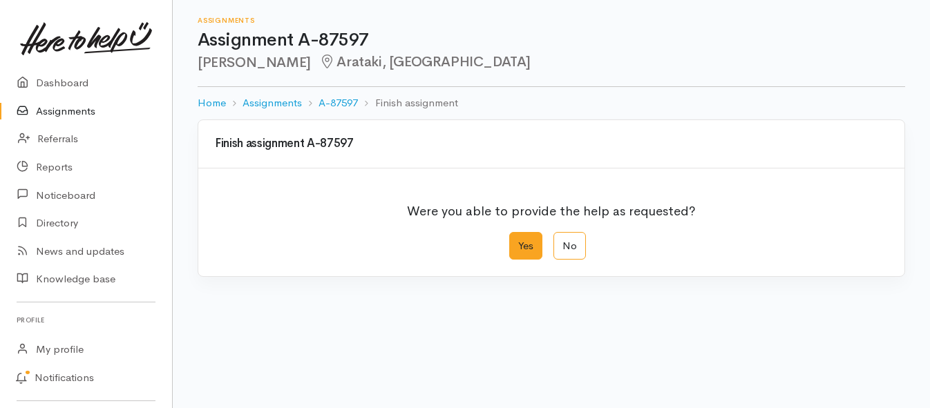
click at [518, 244] on label "Yes" at bounding box center [525, 246] width 33 height 28
click at [518, 241] on input "Yes" at bounding box center [513, 236] width 9 height 9
radio input "true"
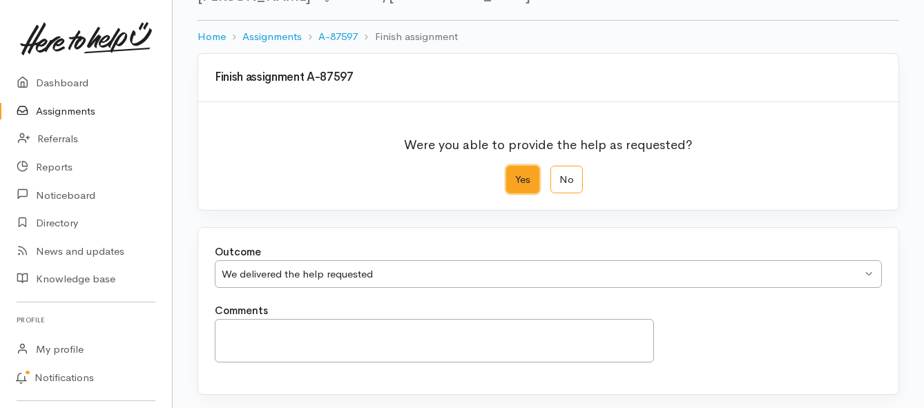
scroll to position [193, 0]
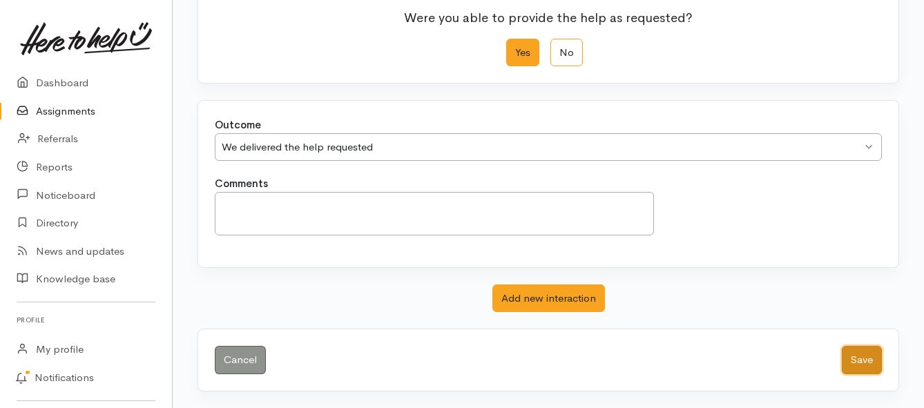
click at [857, 360] on button "Save" at bounding box center [862, 360] width 40 height 28
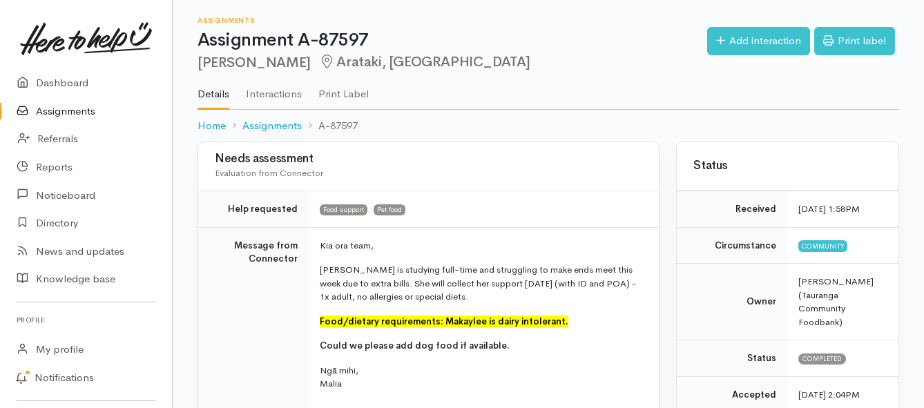
click at [68, 112] on link "Assignments" at bounding box center [86, 111] width 172 height 28
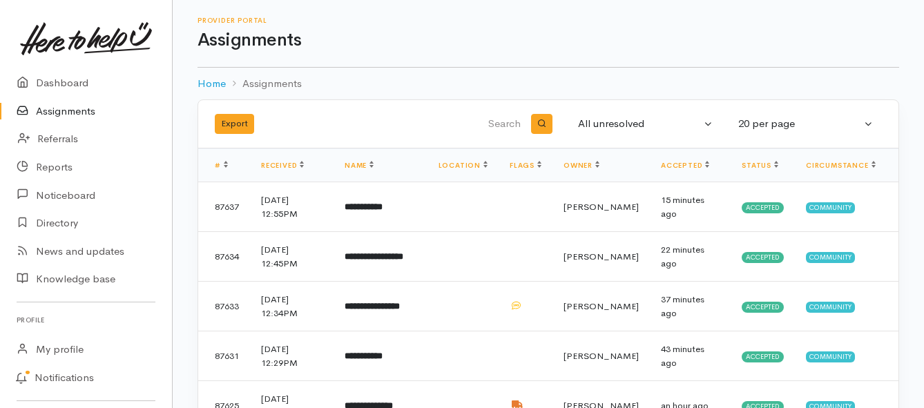
click at [84, 108] on link "Assignments" at bounding box center [86, 111] width 172 height 28
click at [387, 308] on b "**********" at bounding box center [372, 306] width 55 height 9
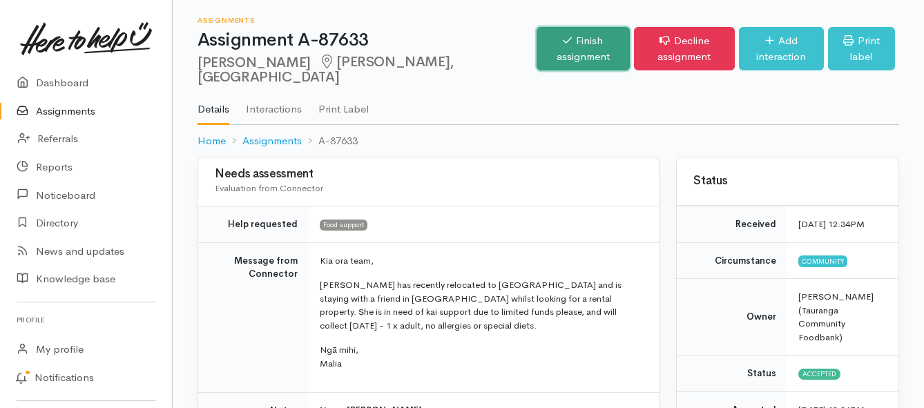
click at [537, 48] on link "Finish assignment" at bounding box center [583, 49] width 93 height 44
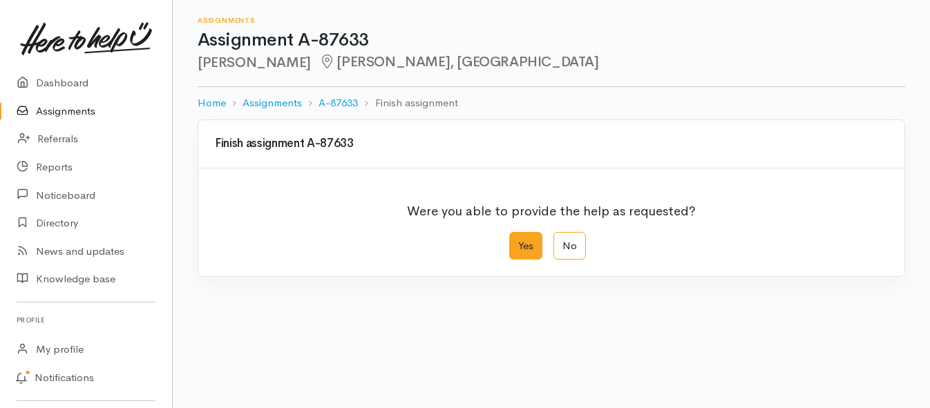
click at [523, 239] on label "Yes" at bounding box center [525, 246] width 33 height 28
click at [518, 239] on input "Yes" at bounding box center [513, 236] width 9 height 9
radio input "true"
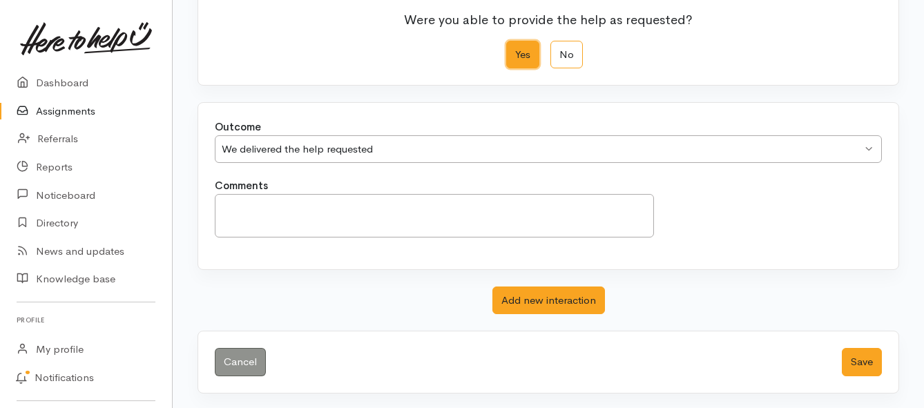
scroll to position [193, 0]
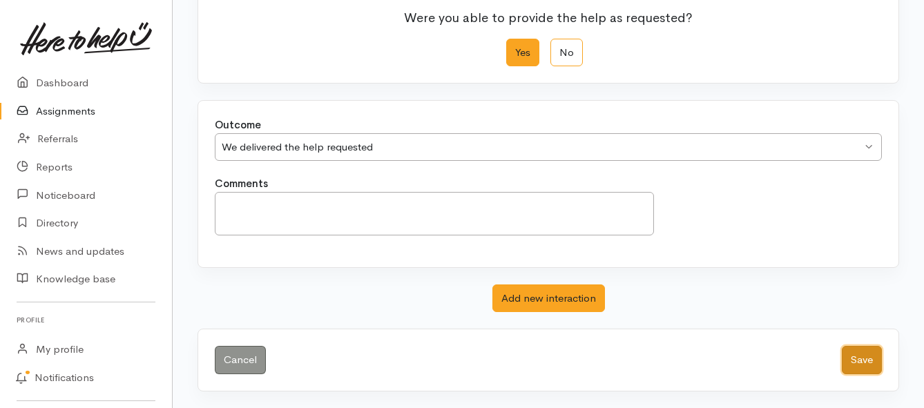
click at [850, 361] on button "Save" at bounding box center [862, 360] width 40 height 28
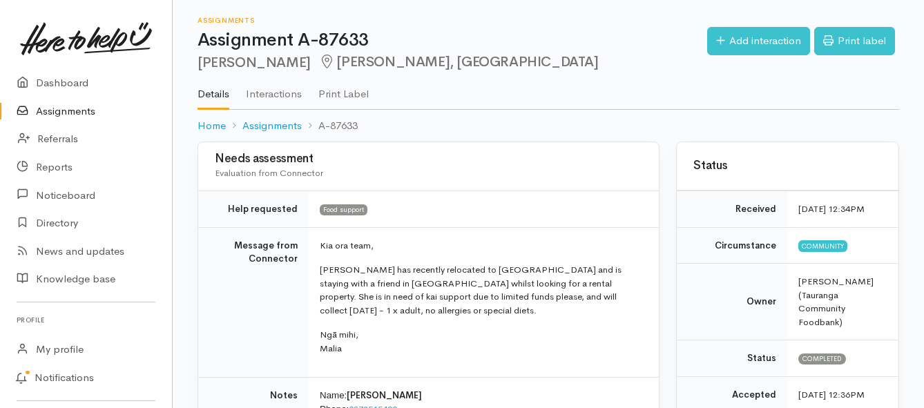
click at [93, 112] on link "Assignments" at bounding box center [86, 111] width 172 height 28
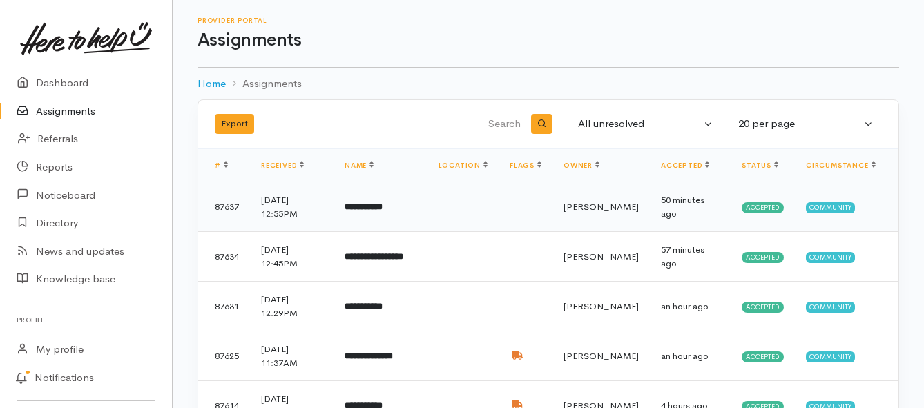
click at [361, 213] on td "**********" at bounding box center [381, 207] width 94 height 50
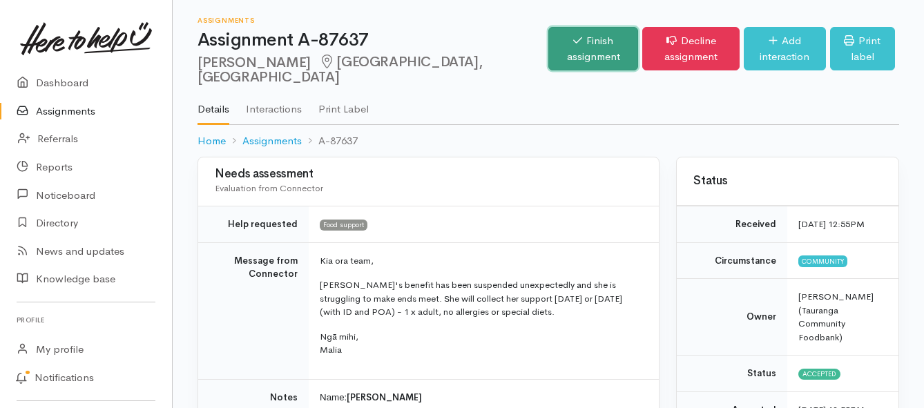
click at [548, 48] on link "Finish assignment" at bounding box center [593, 49] width 90 height 44
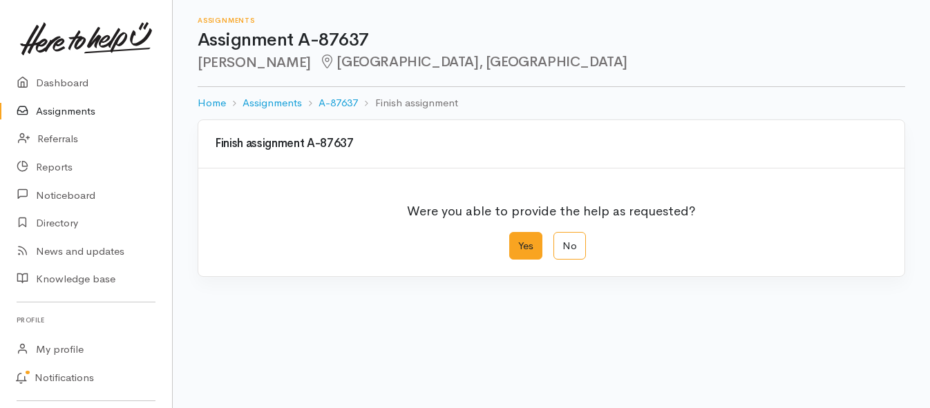
click at [526, 247] on label "Yes" at bounding box center [525, 246] width 33 height 28
click at [518, 241] on input "Yes" at bounding box center [513, 236] width 9 height 9
radio input "true"
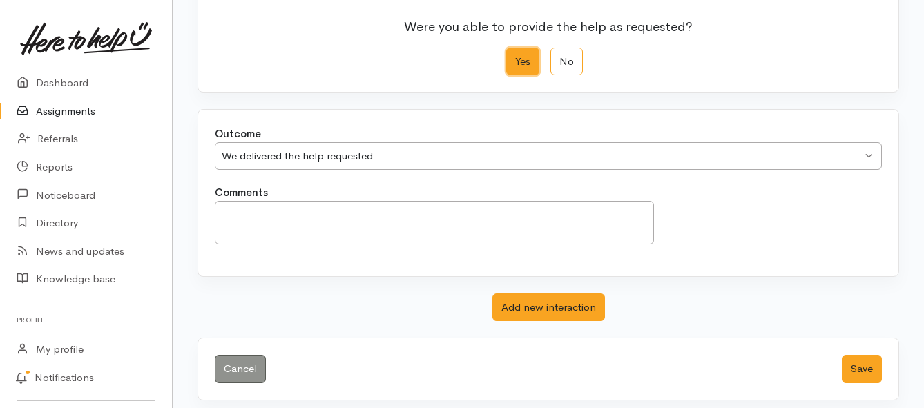
scroll to position [193, 0]
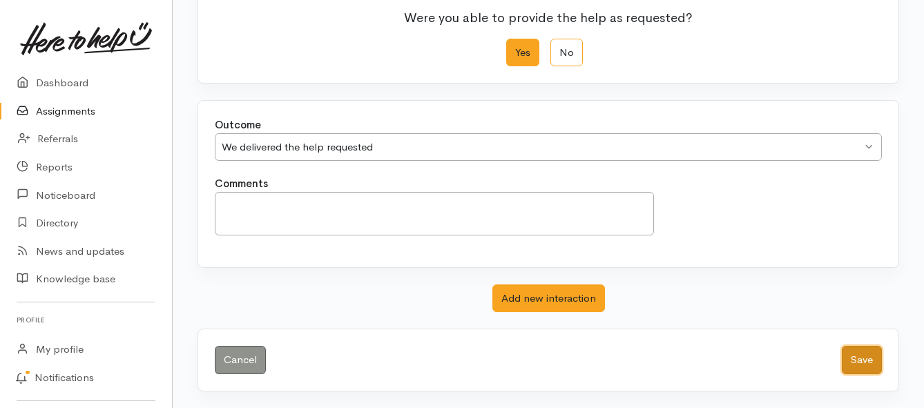
click at [859, 361] on button "Save" at bounding box center [862, 360] width 40 height 28
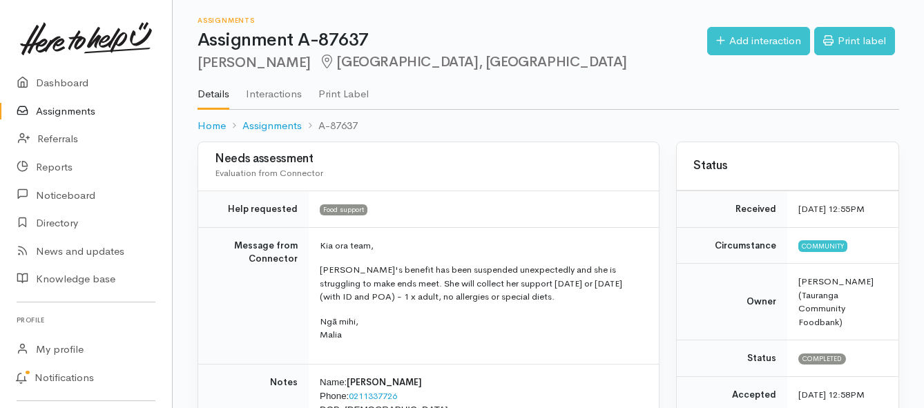
click at [72, 113] on link "Assignments" at bounding box center [86, 111] width 172 height 28
